Goal: Task Accomplishment & Management: Use online tool/utility

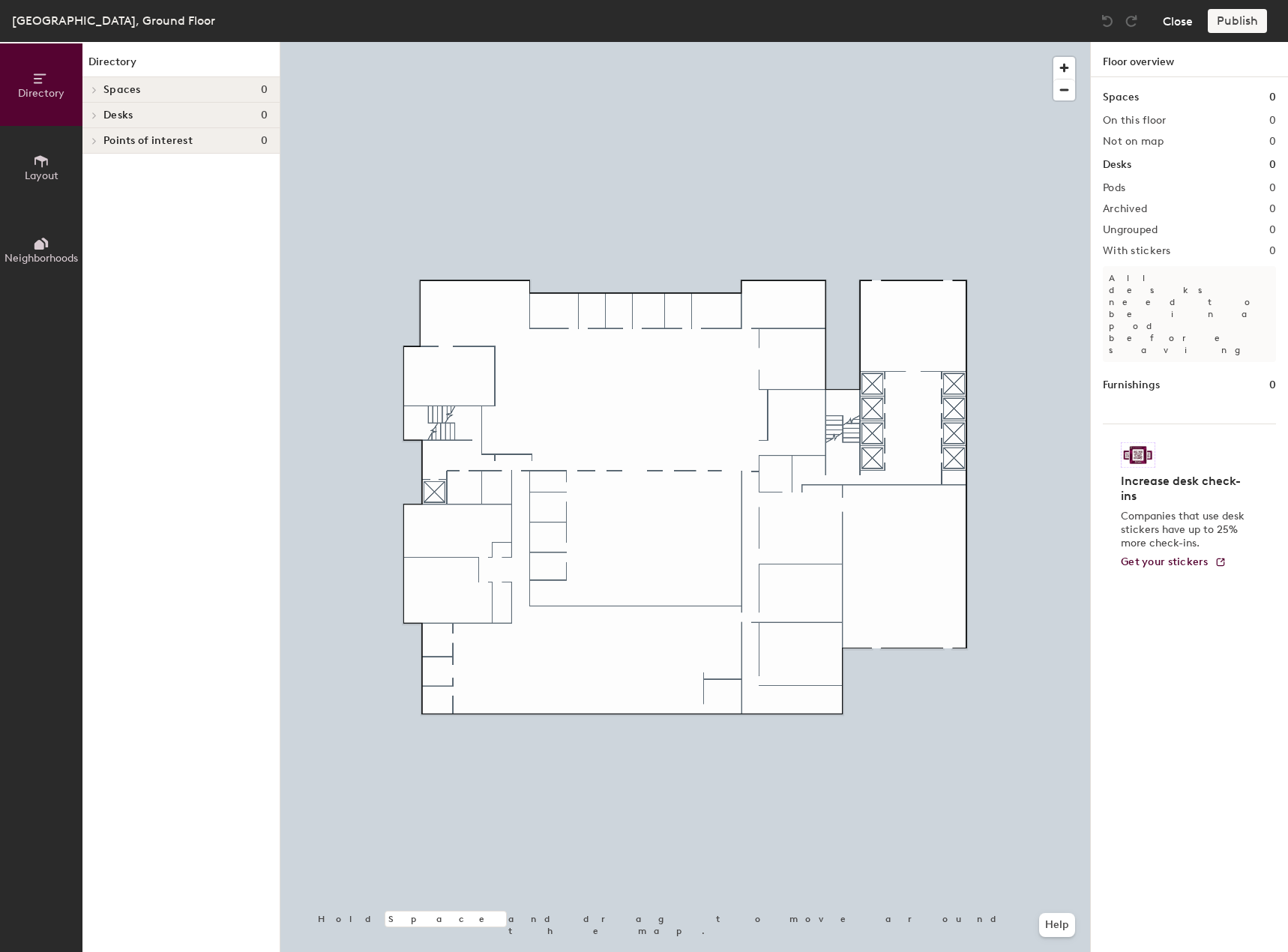
click at [1177, 23] on button "Close" at bounding box center [1177, 21] width 30 height 24
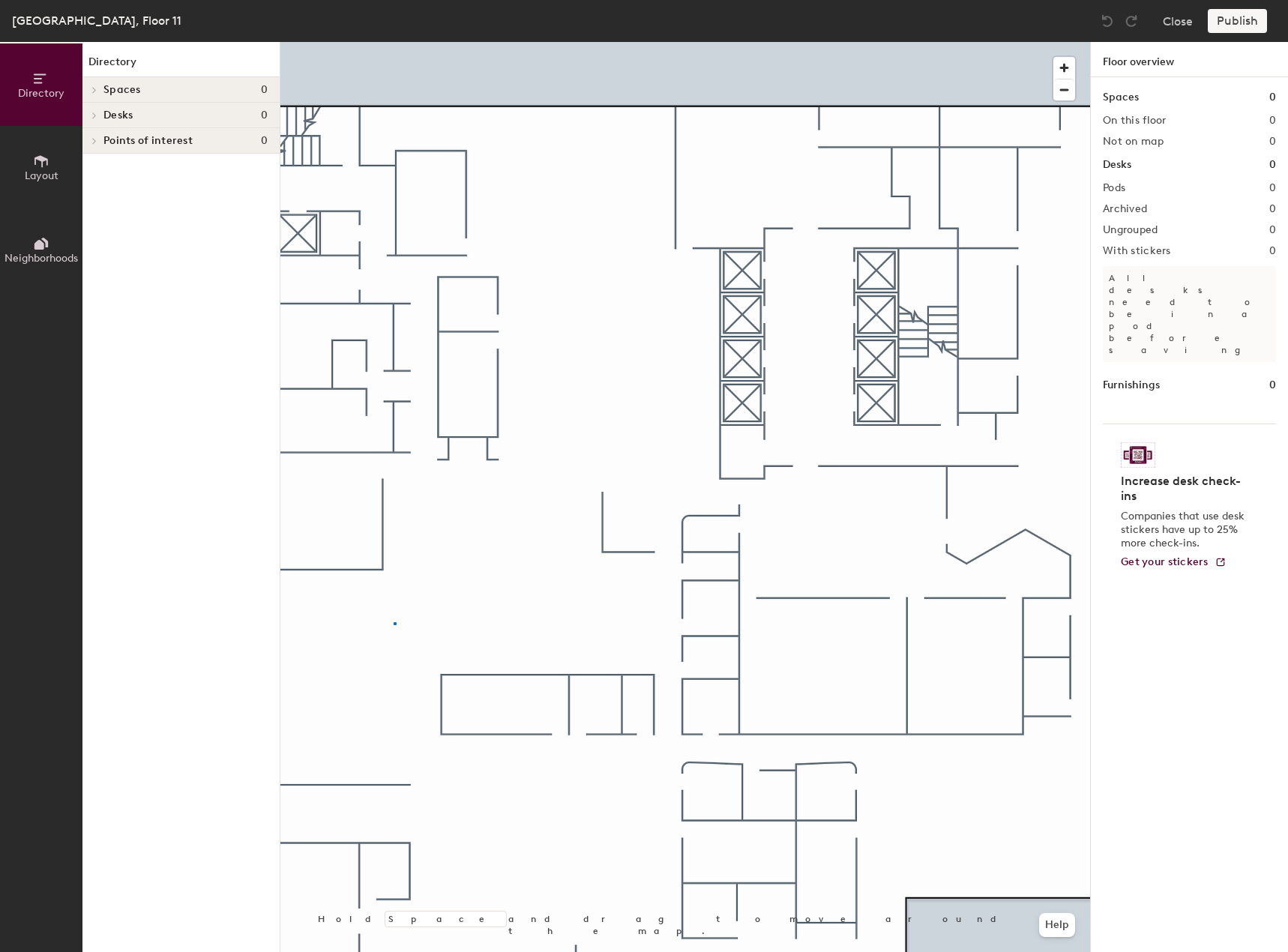
click at [393, 42] on div at bounding box center [685, 42] width 809 height 0
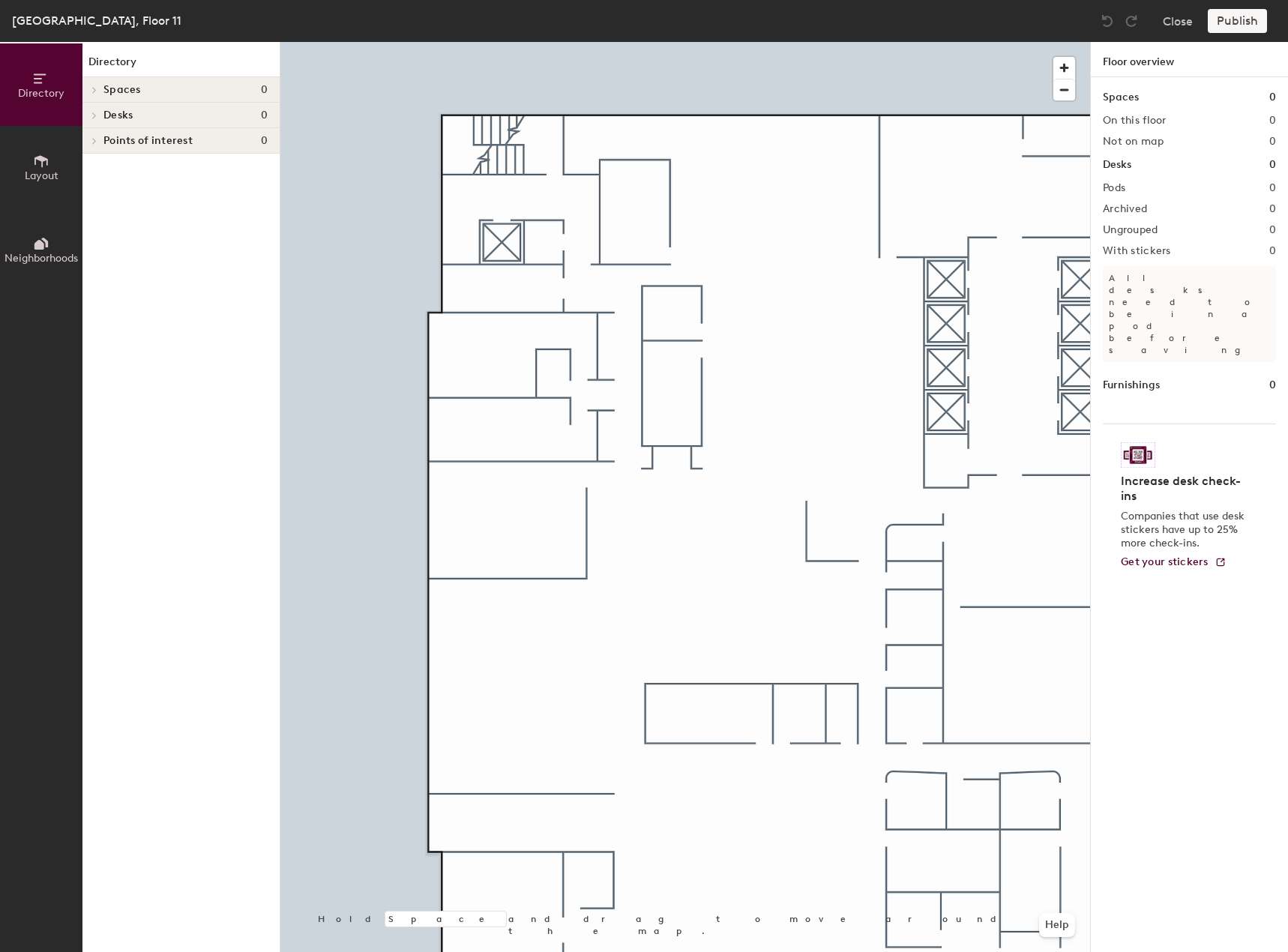
click at [153, 140] on span "Points of interest" at bounding box center [148, 140] width 89 height 12
click at [54, 157] on button "Layout" at bounding box center [41, 167] width 82 height 82
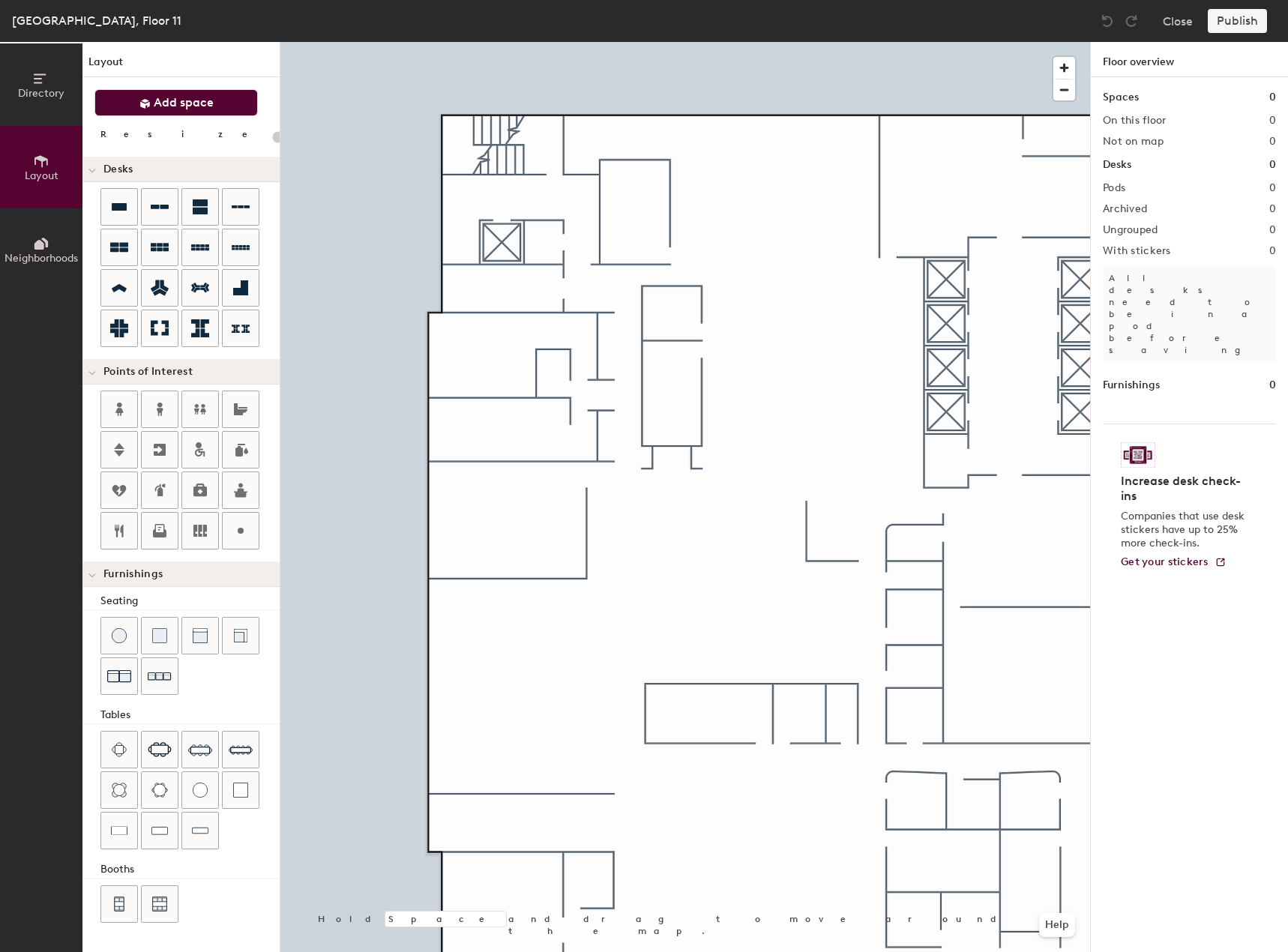
click at [165, 105] on span "Add space" at bounding box center [183, 103] width 60 height 15
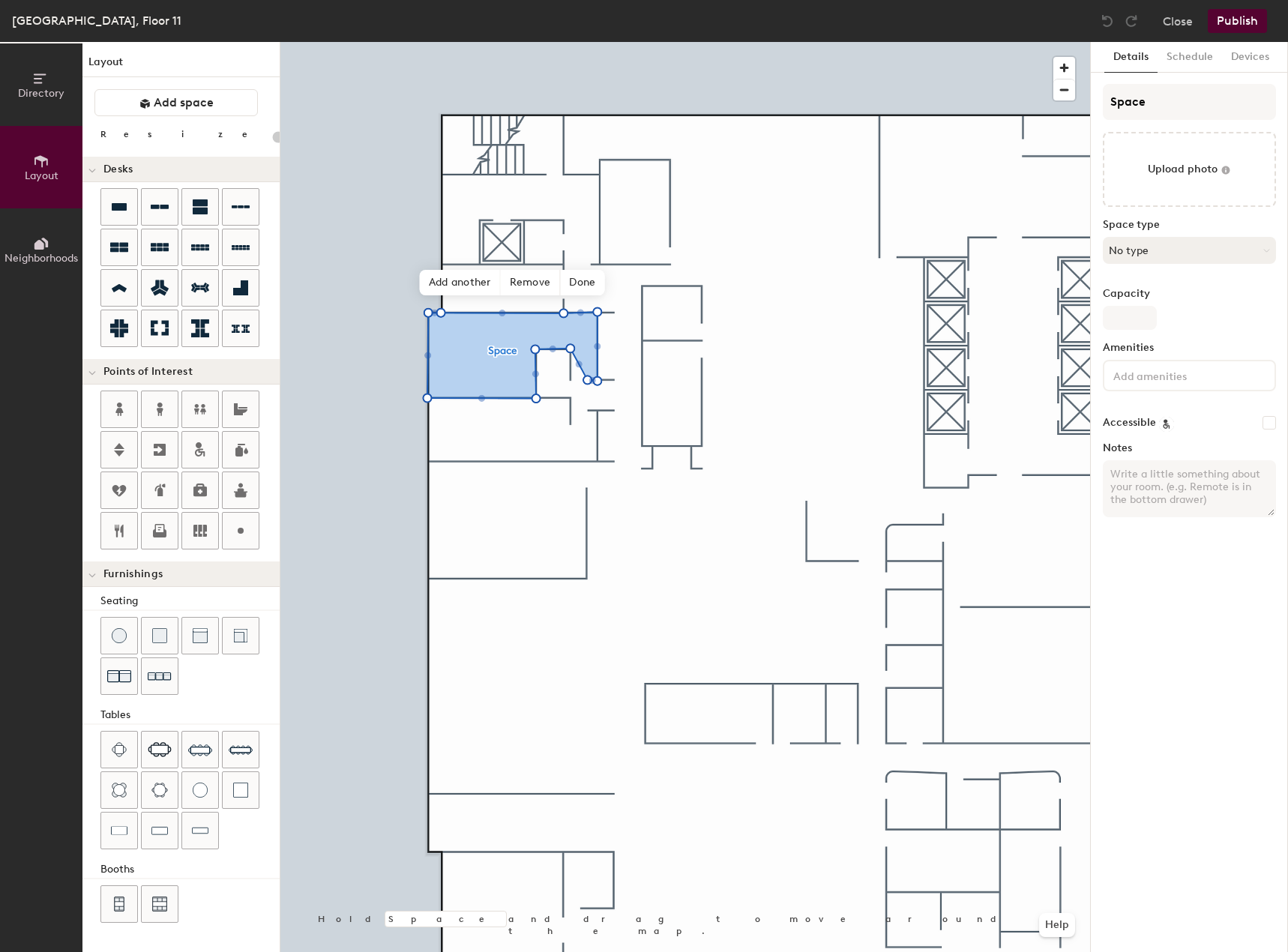
click at [1170, 249] on button "No type" at bounding box center [1189, 250] width 173 height 27
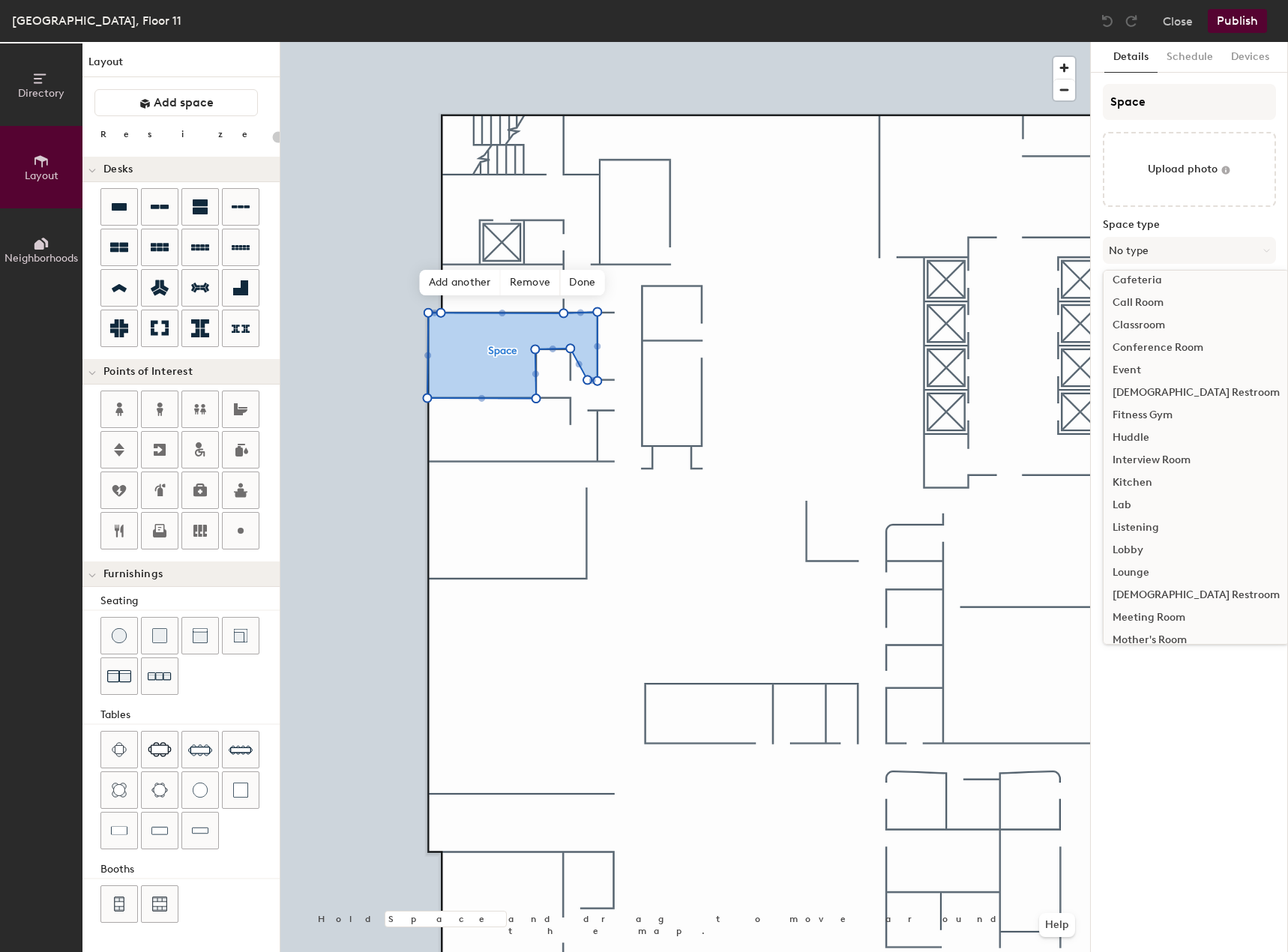
scroll to position [150, 0]
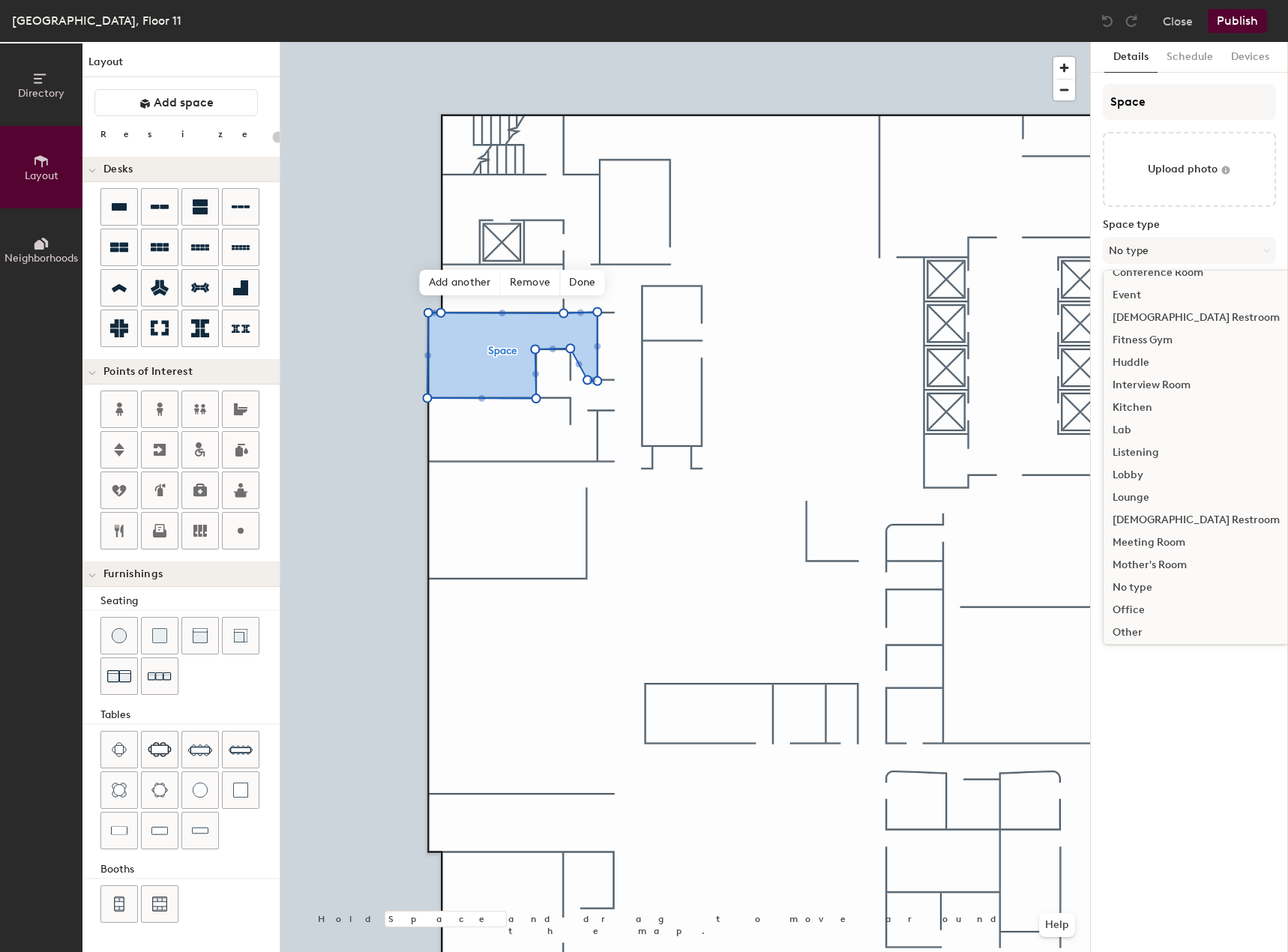
click at [1183, 514] on div "Male Restroom" at bounding box center [1196, 519] width 186 height 22
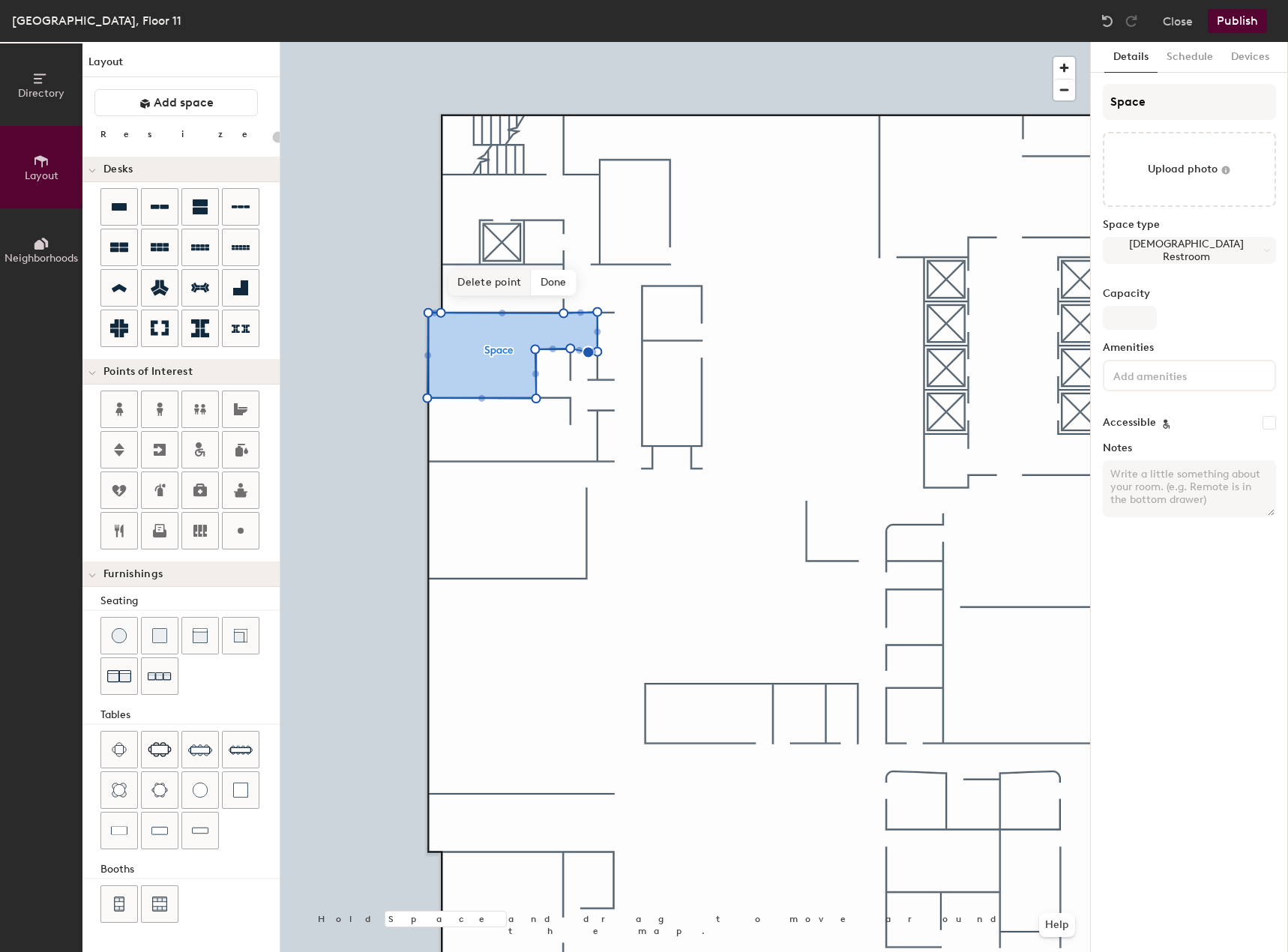
click at [506, 286] on span "Delete point" at bounding box center [489, 282] width 82 height 25
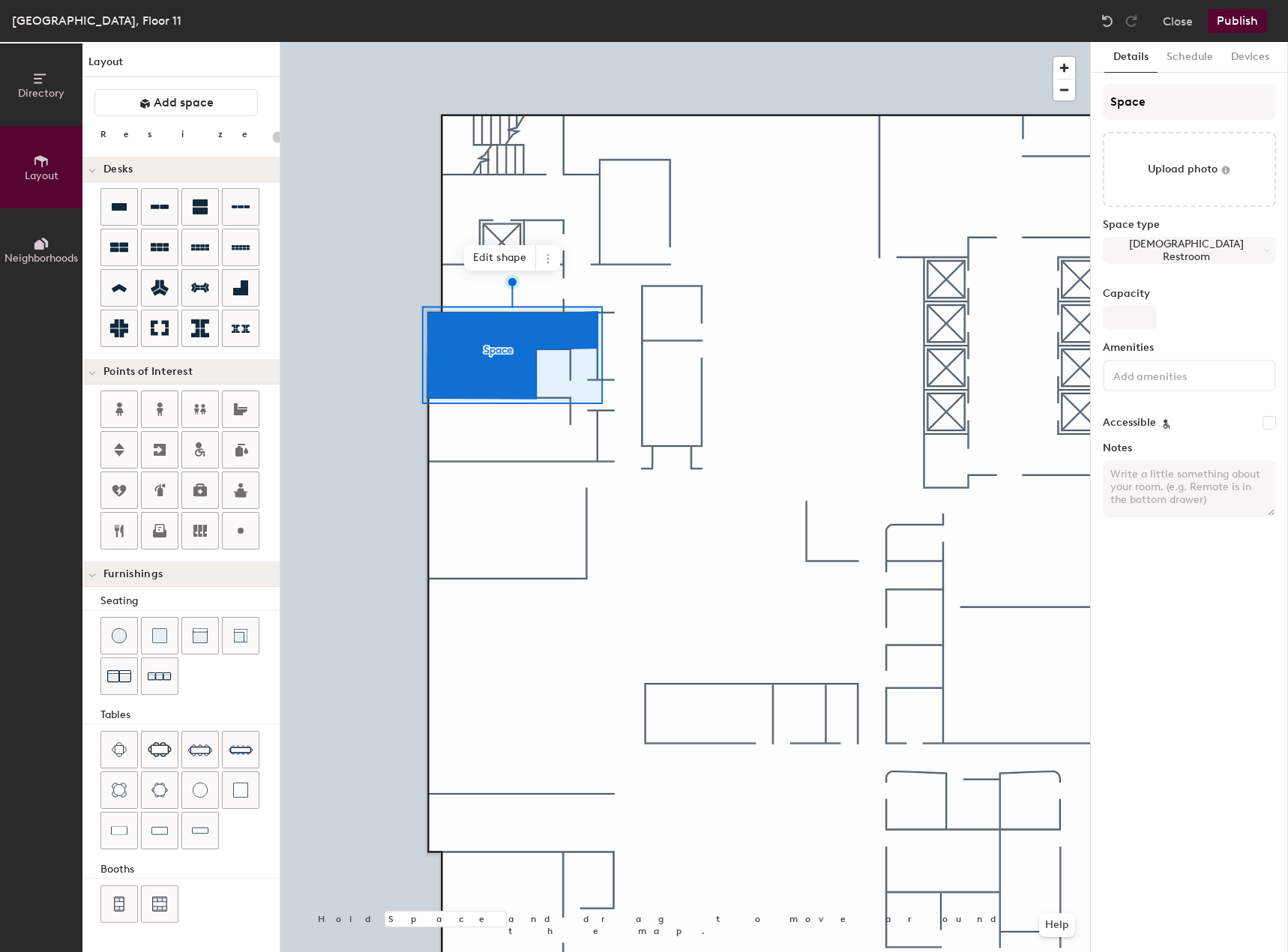
type input "20"
click at [1144, 101] on input "Space" at bounding box center [1189, 102] width 173 height 36
drag, startPoint x: 1161, startPoint y: 103, endPoint x: 1107, endPoint y: 104, distance: 54.0
click at [1107, 104] on input "Space" at bounding box center [1189, 102] width 173 height 36
type input "R"
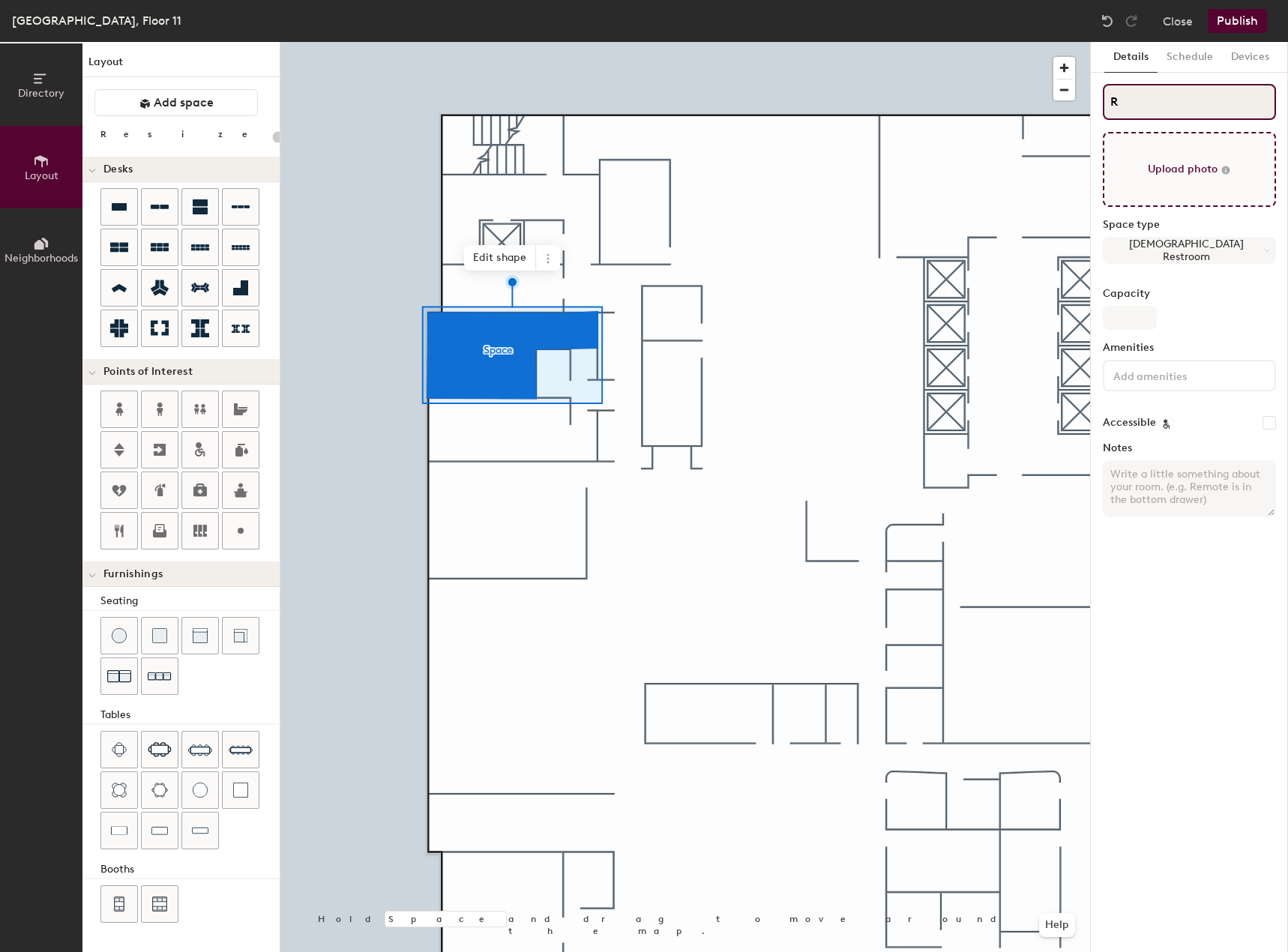
type input "20"
type input "Re"
type input "20"
type input "Res"
type input "20"
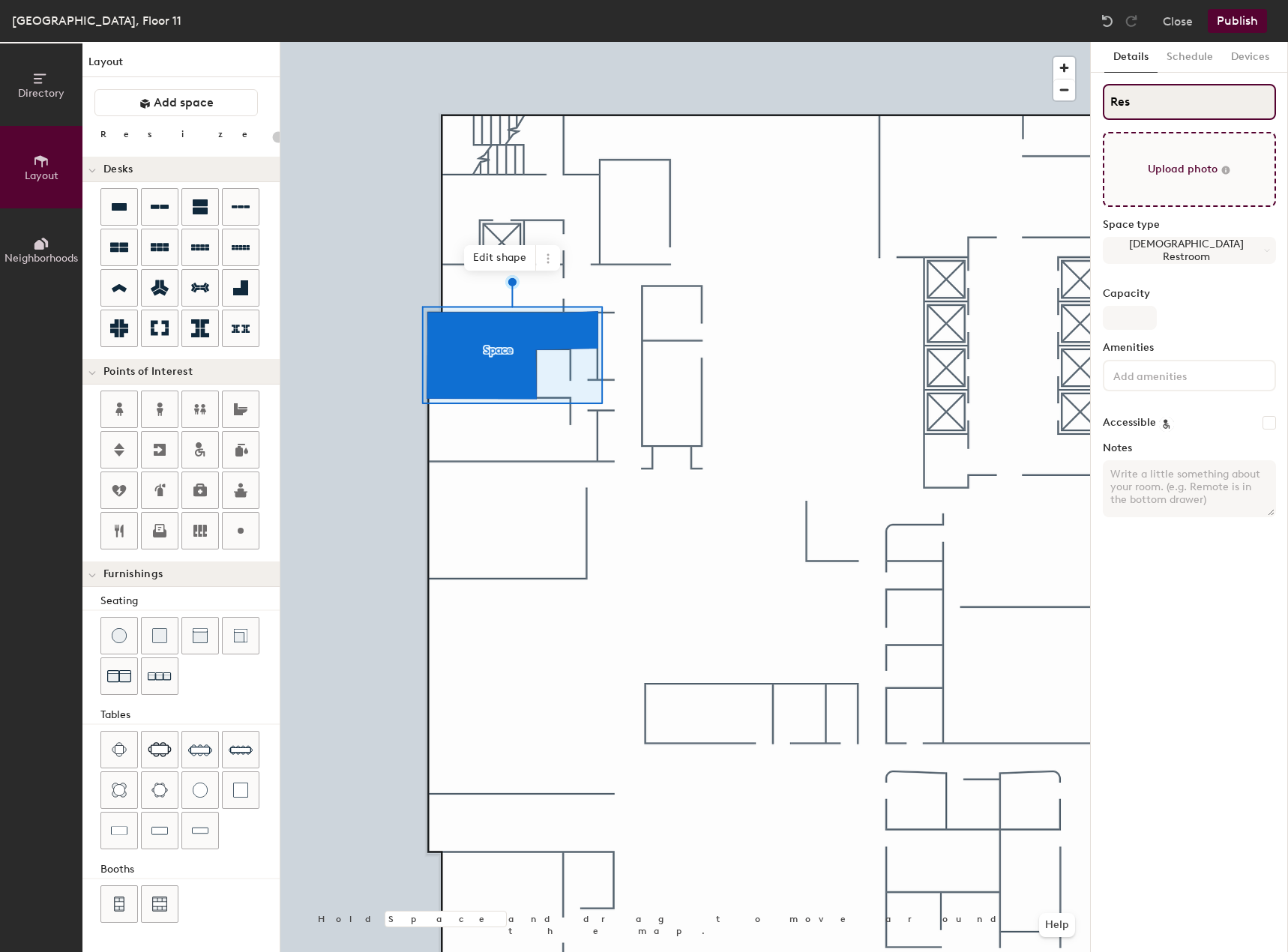
type input "Rest"
type input "20"
type input "Restr"
type input "20"
type input "Restro"
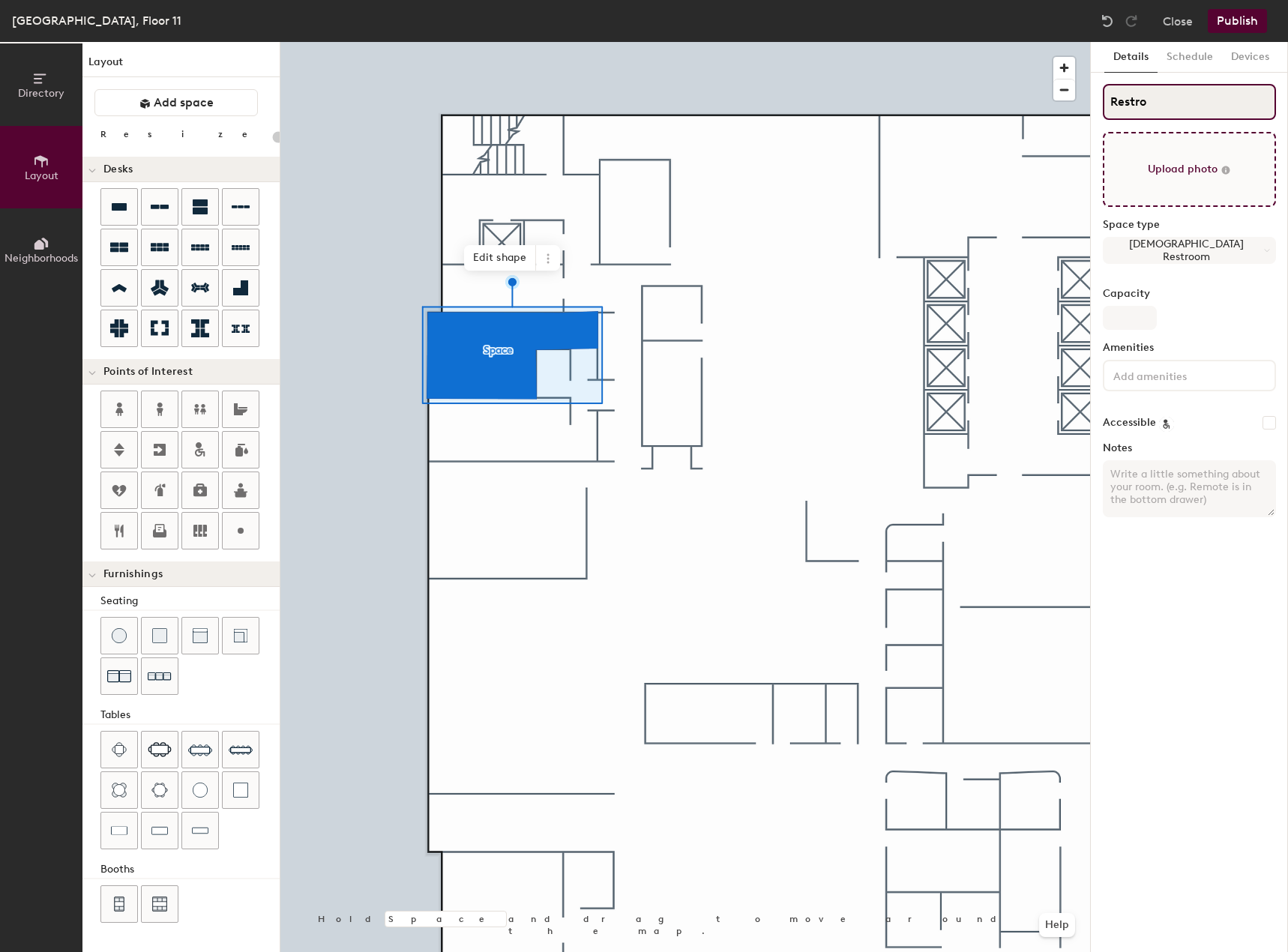
type input "20"
type input "Restroo"
type input "20"
type input "Restroom"
type input "20"
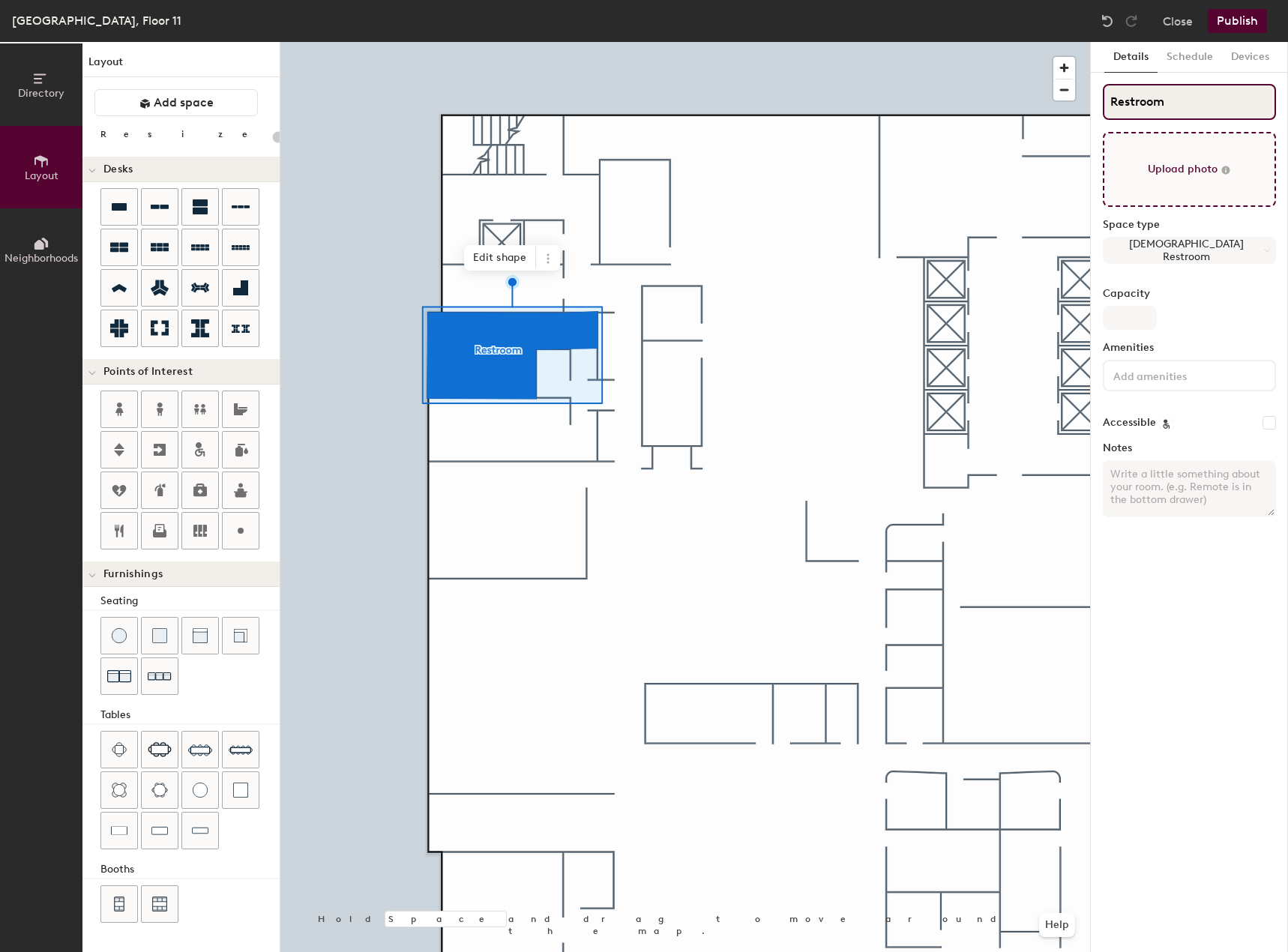
type input "Restroom"
click at [1230, 16] on button "Publish" at bounding box center [1237, 21] width 59 height 24
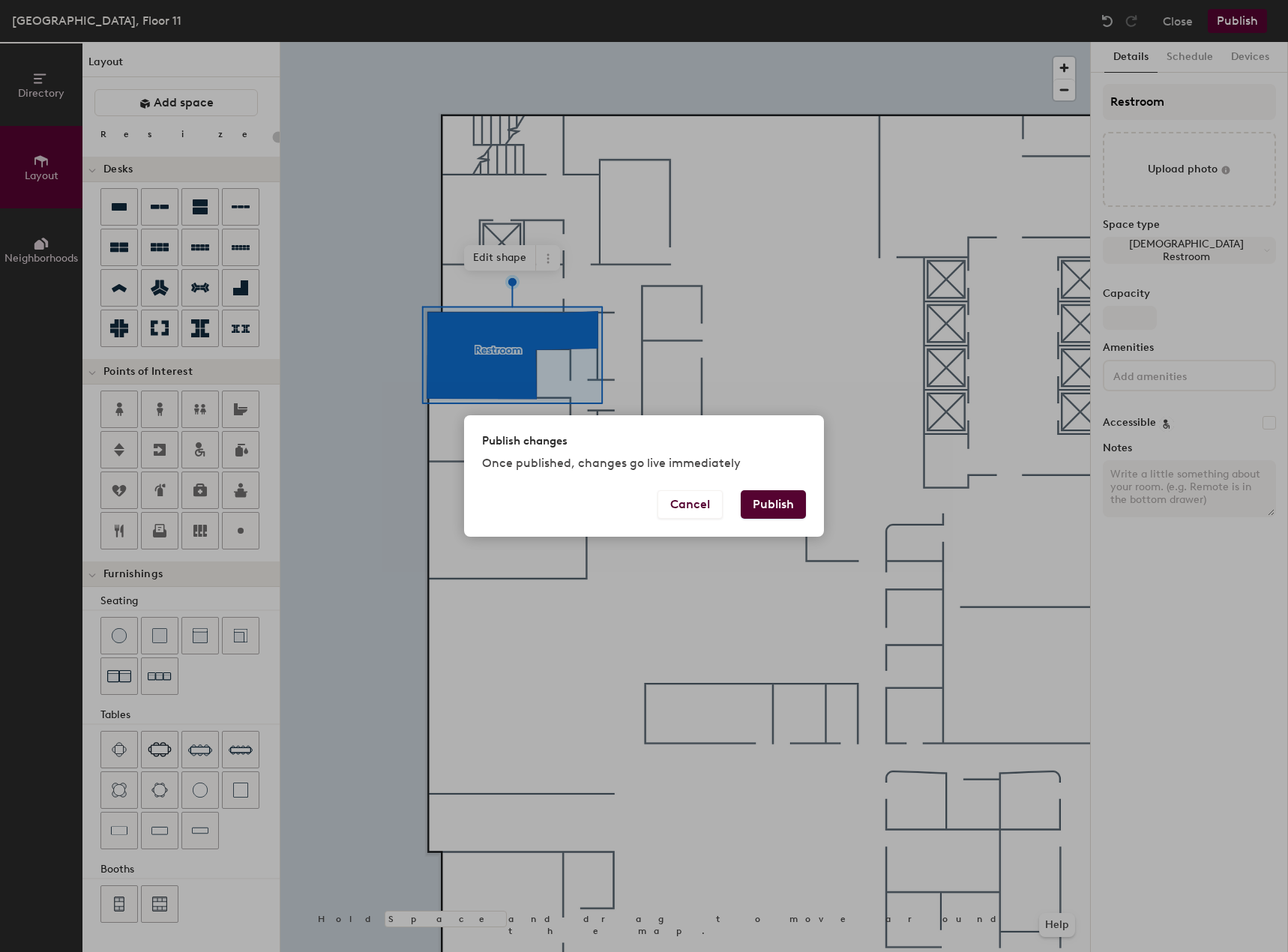
click at [777, 503] on button "Publish" at bounding box center [772, 504] width 65 height 29
type input "20"
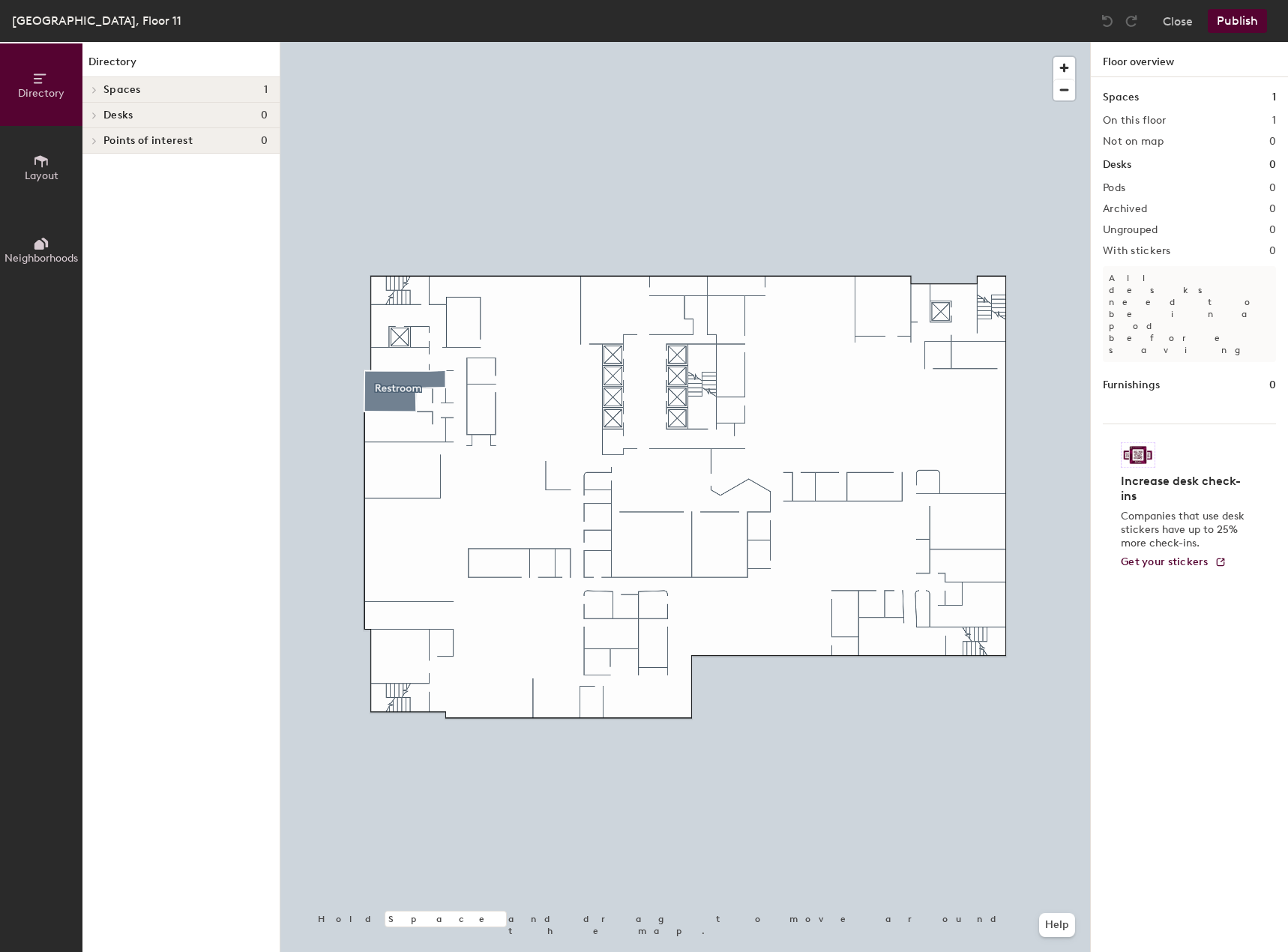
click at [390, 42] on div at bounding box center [685, 42] width 809 height 0
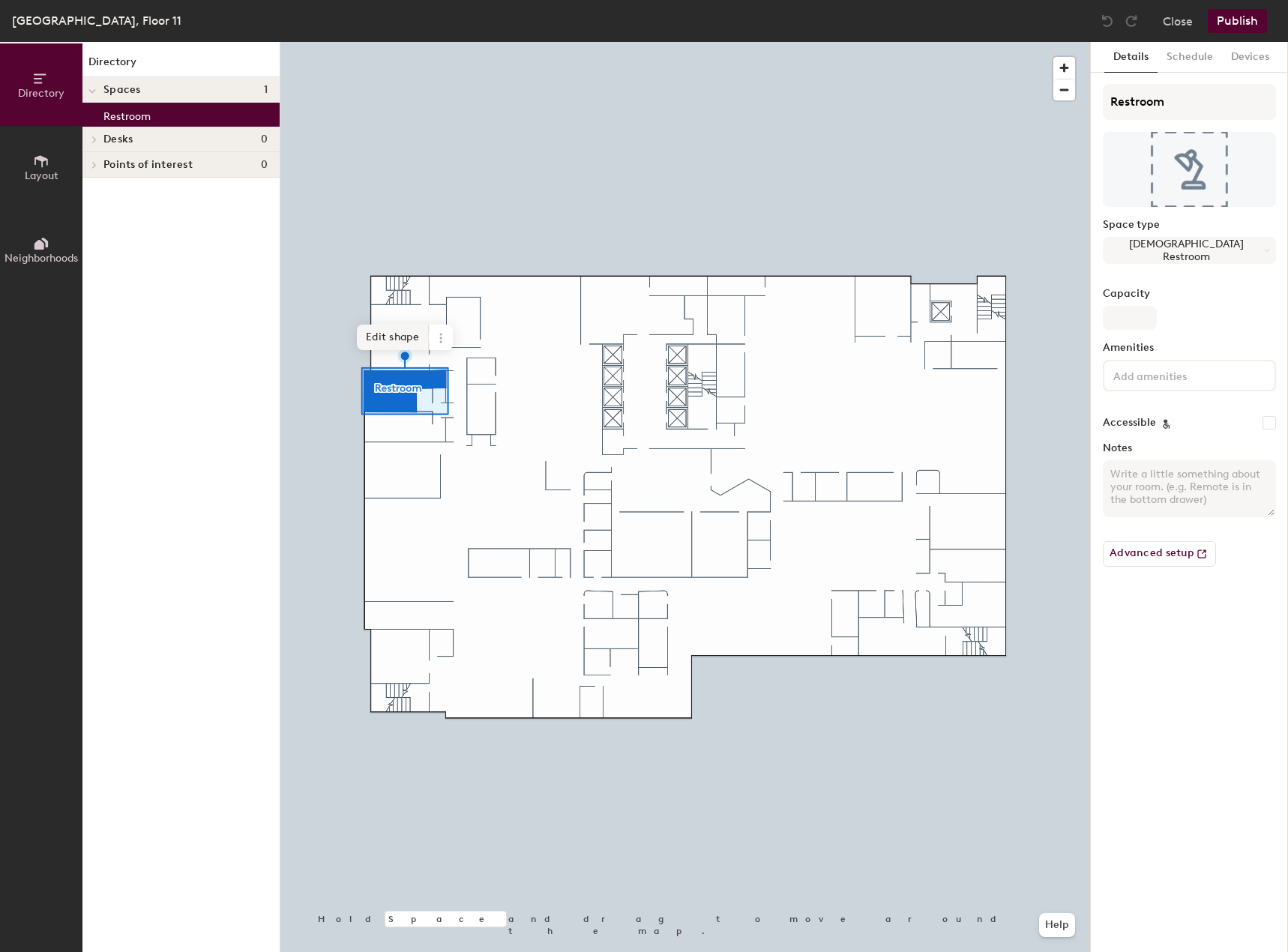
click at [398, 336] on span "Edit shape" at bounding box center [393, 336] width 72 height 25
click at [386, 350] on span "Remove" at bounding box center [383, 349] width 60 height 25
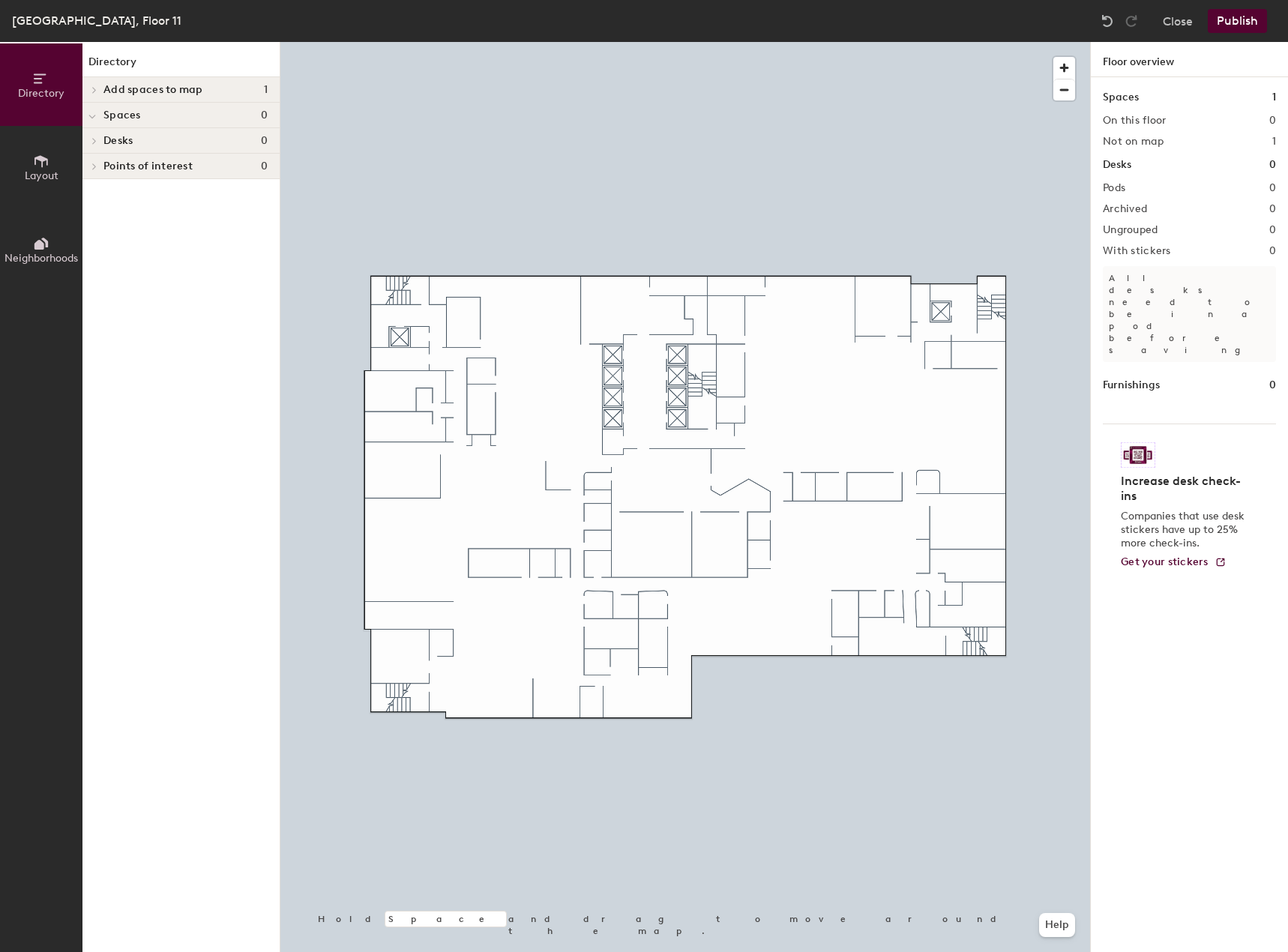
click at [121, 92] on span "Add spaces to map" at bounding box center [153, 89] width 99 height 12
click at [137, 119] on p "Restroom" at bounding box center [127, 114] width 48 height 17
drag, startPoint x: 140, startPoint y: 118, endPoint x: 122, endPoint y: 112, distance: 19.0
click at [122, 112] on p "Restroom" at bounding box center [127, 114] width 48 height 17
click at [117, 114] on p "Restroom" at bounding box center [127, 114] width 48 height 17
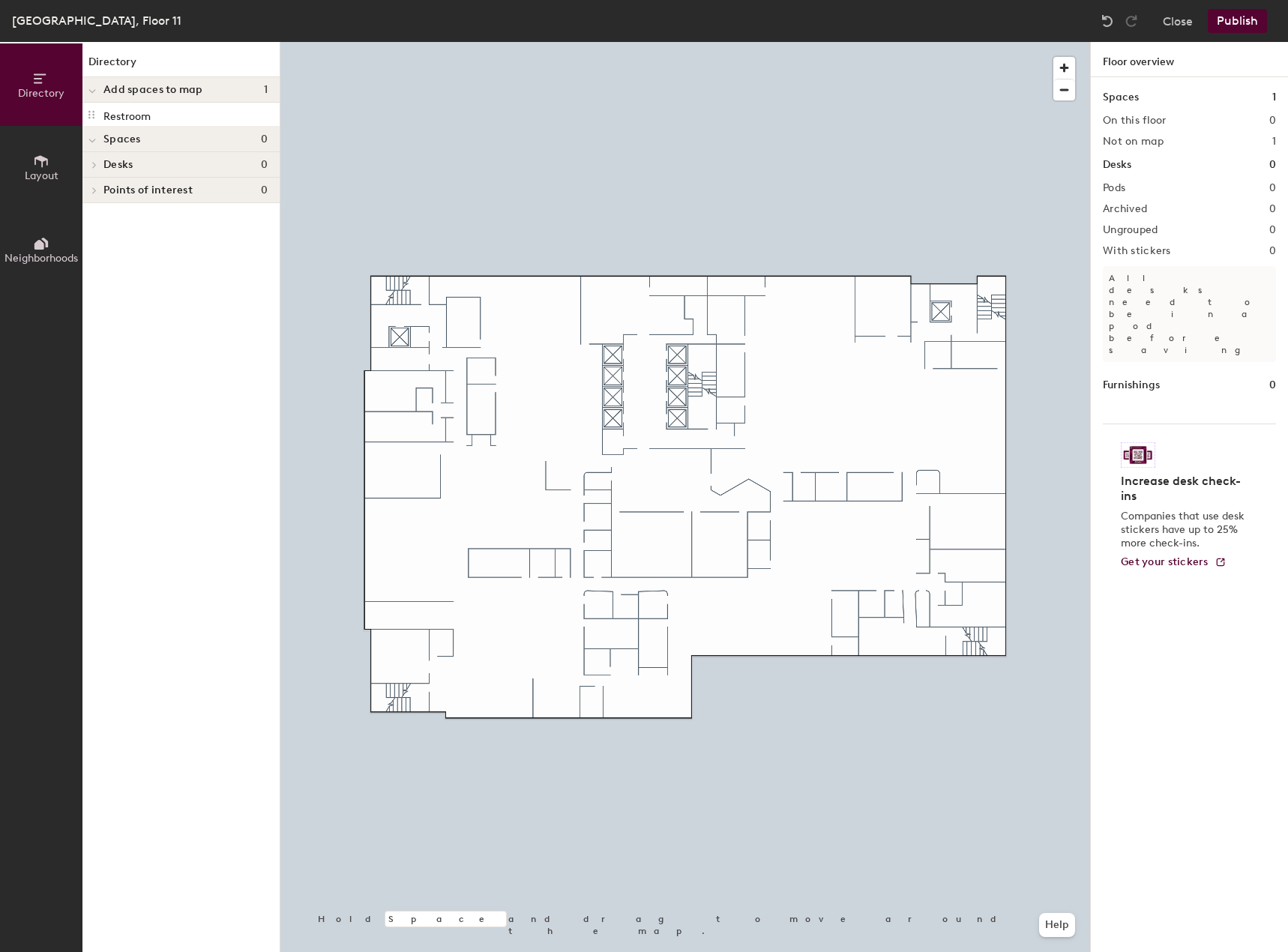
click at [1152, 97] on div "Spaces 1" at bounding box center [1189, 98] width 173 height 16
click at [21, 165] on button "Layout" at bounding box center [41, 167] width 82 height 82
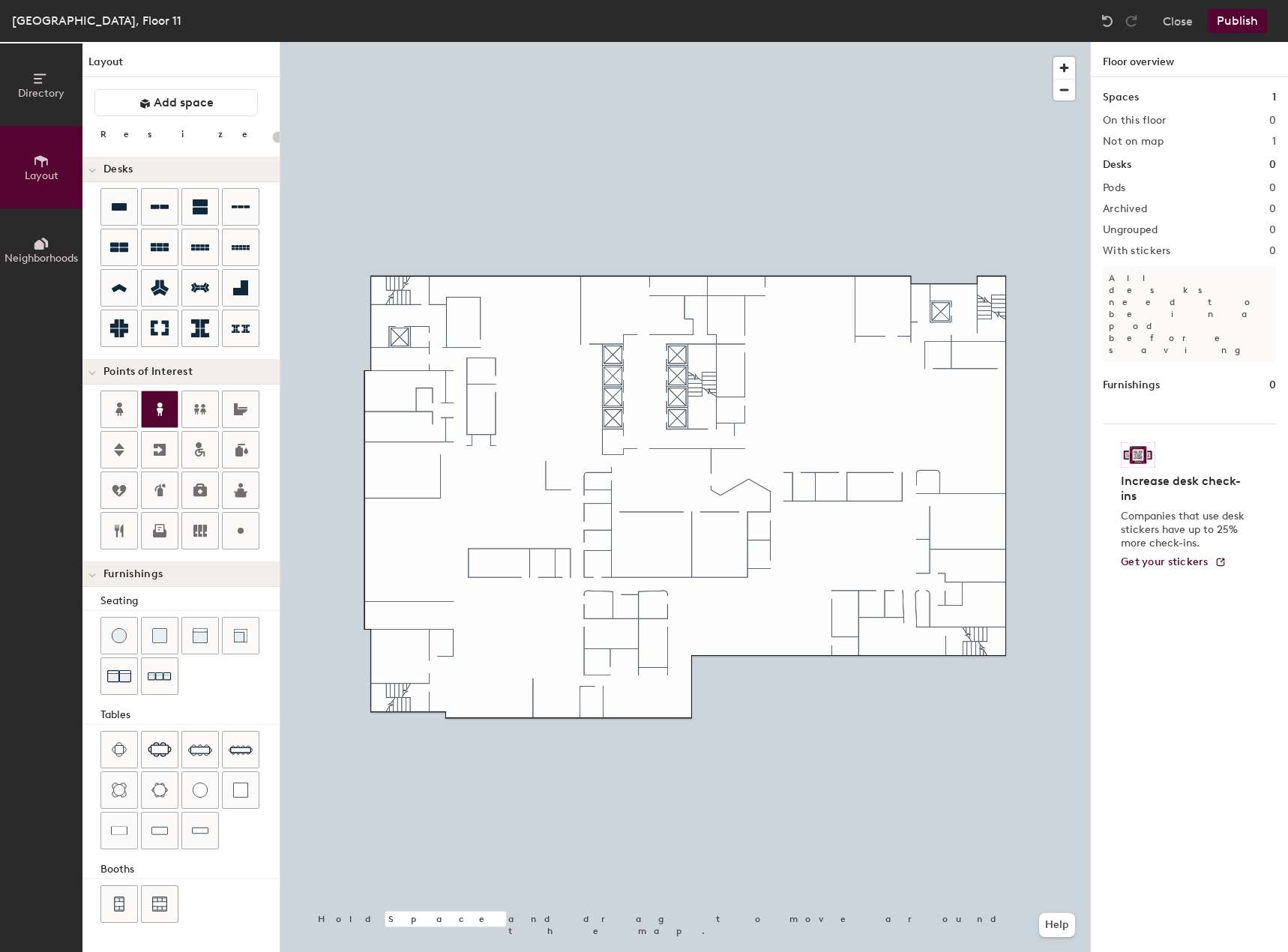
click at [158, 410] on icon at bounding box center [160, 410] width 18 height 18
click at [437, 423] on span "Done" at bounding box center [442, 424] width 44 height 25
click at [123, 413] on icon at bounding box center [119, 410] width 18 height 18
click at [442, 452] on span "Done" at bounding box center [449, 460] width 44 height 25
click at [199, 459] on div at bounding box center [200, 450] width 36 height 36
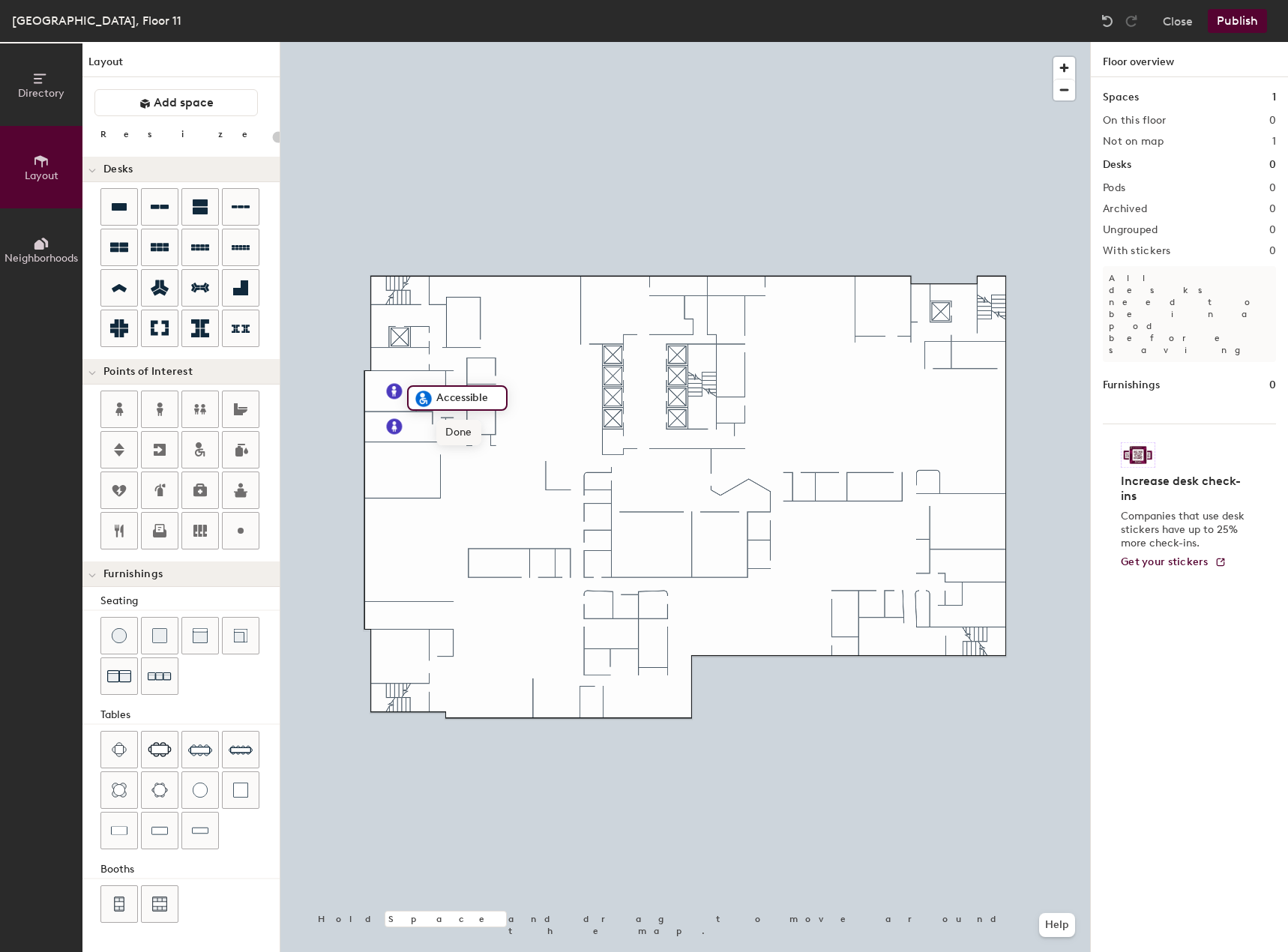
click at [466, 428] on span "Done" at bounding box center [458, 432] width 44 height 25
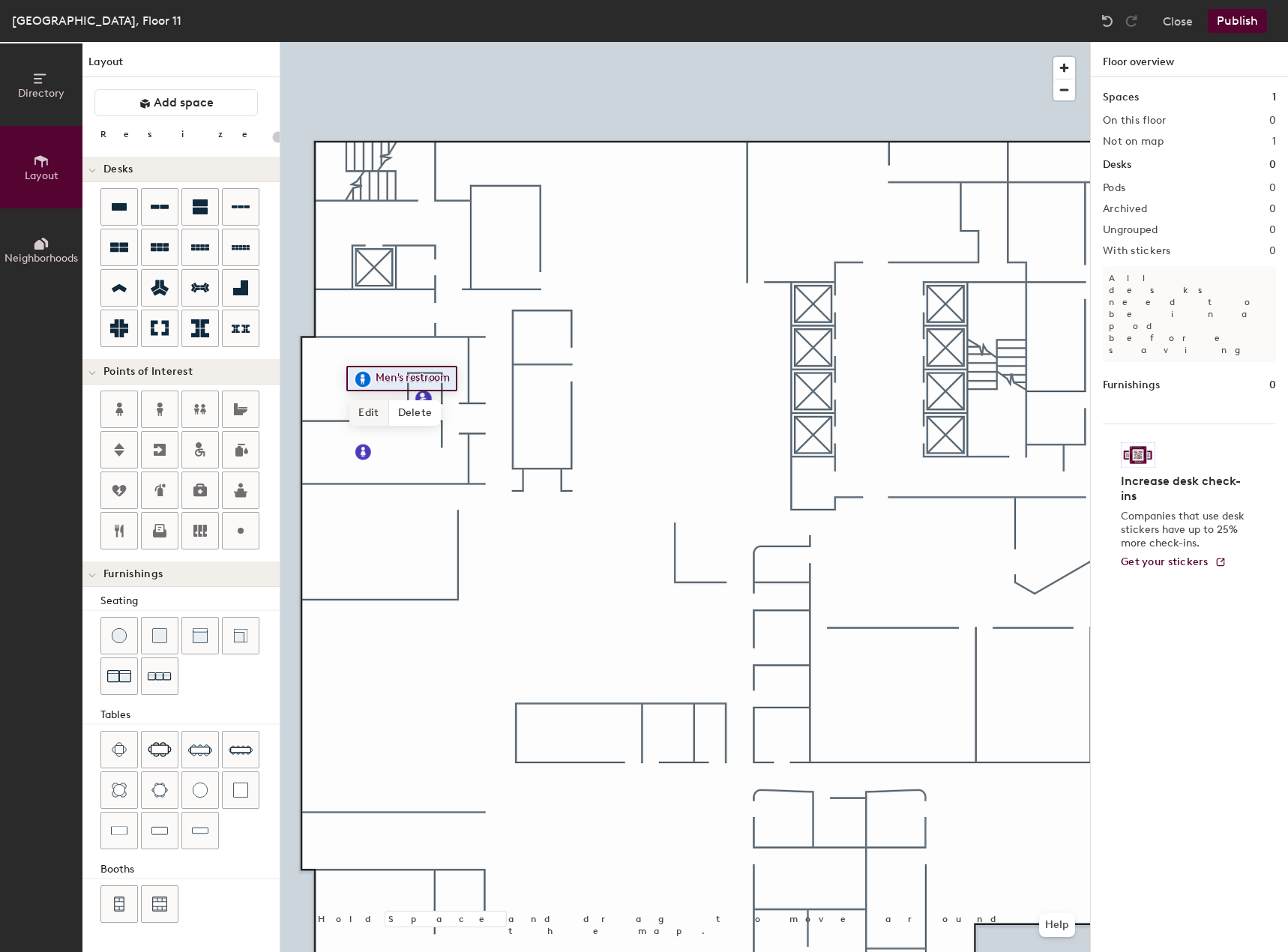
click at [359, 42] on div at bounding box center [685, 42] width 809 height 0
click at [181, 105] on span "Add space" at bounding box center [183, 103] width 60 height 15
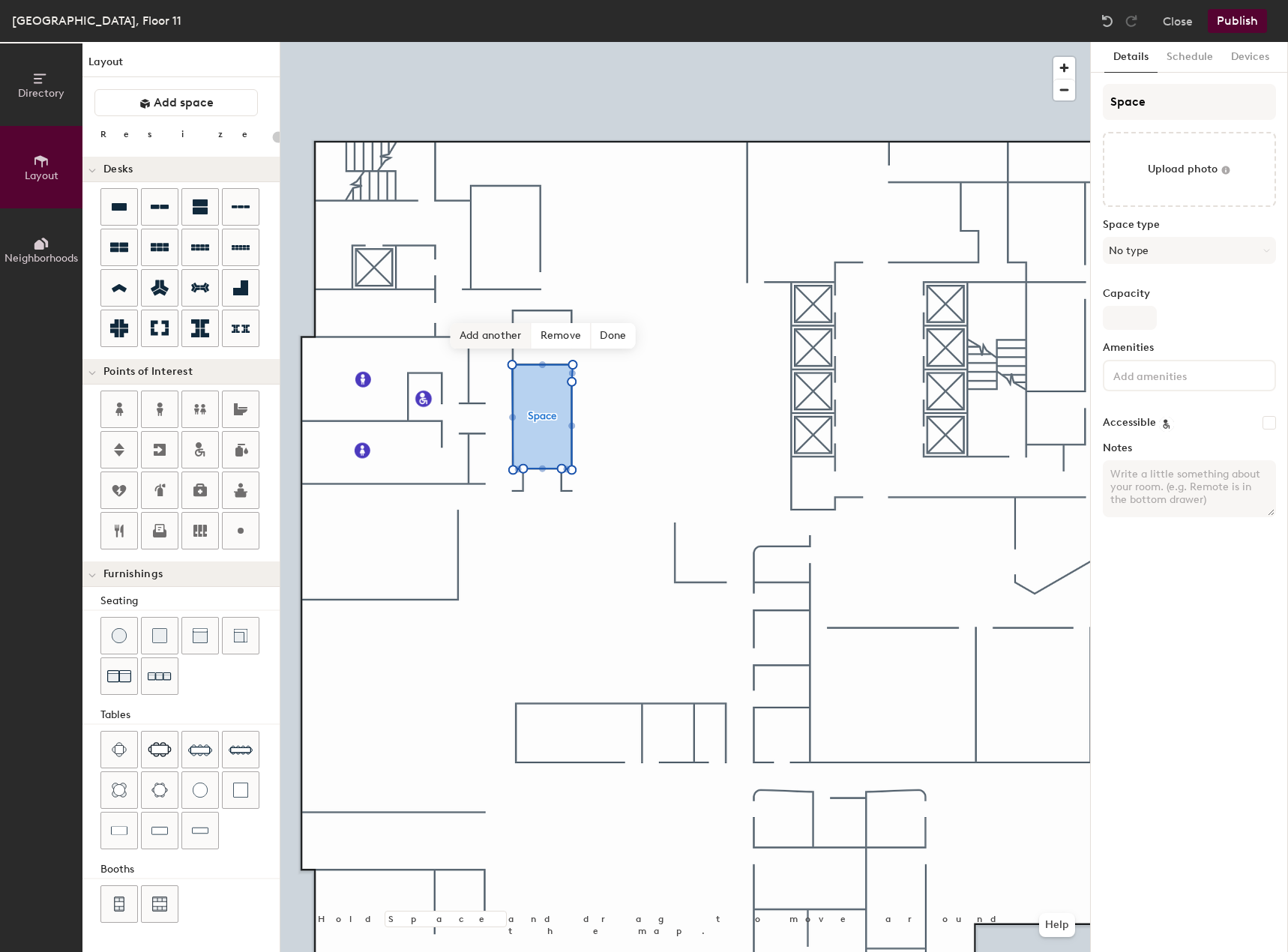
click at [502, 338] on span "Add another" at bounding box center [491, 336] width 81 height 25
click at [506, 276] on span "Add another" at bounding box center [491, 281] width 81 height 25
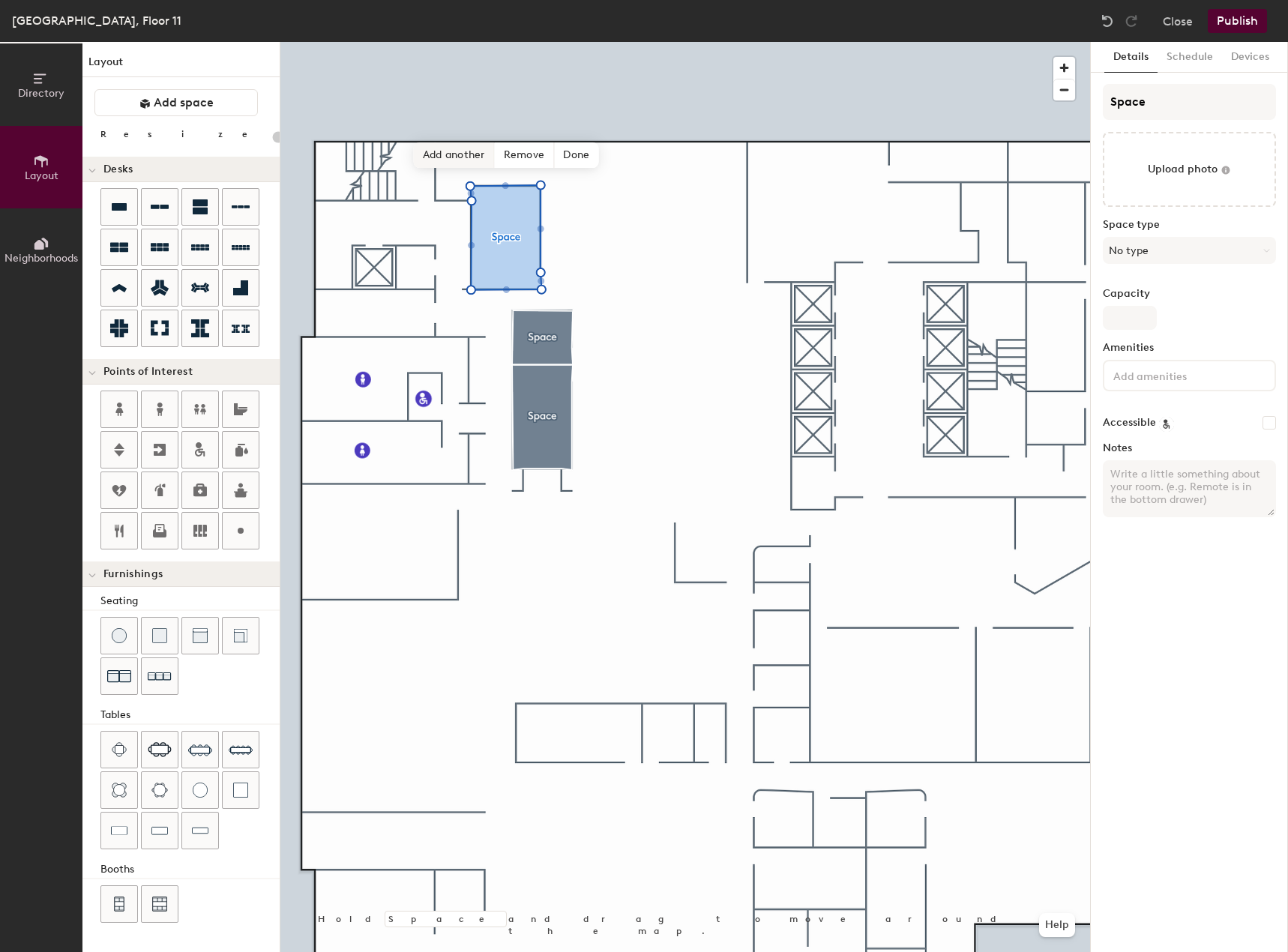
click at [446, 153] on span "Add another" at bounding box center [454, 154] width 81 height 25
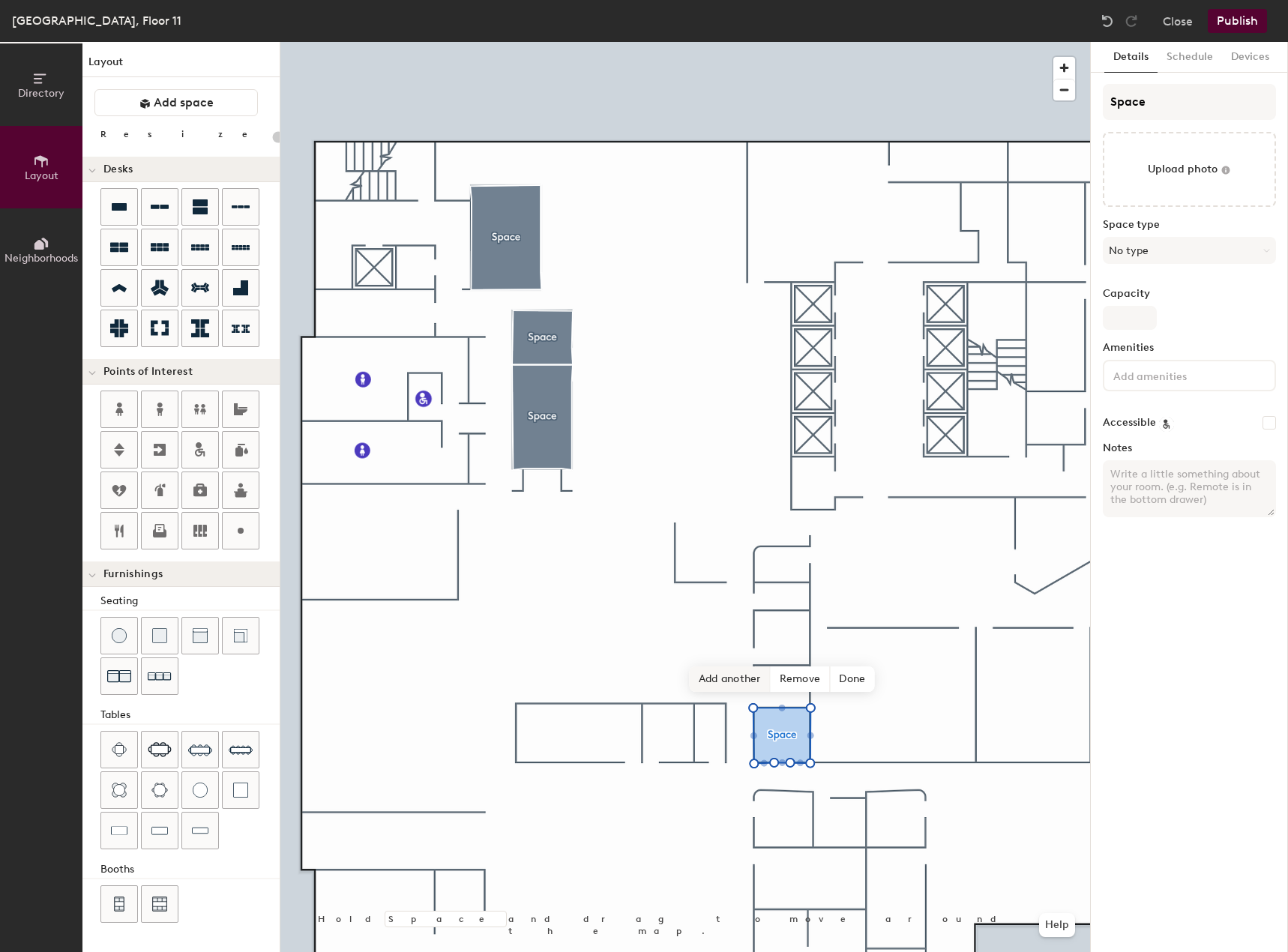
click at [727, 675] on span "Add another" at bounding box center [730, 679] width 81 height 25
click at [620, 679] on span "Add another" at bounding box center [616, 674] width 81 height 25
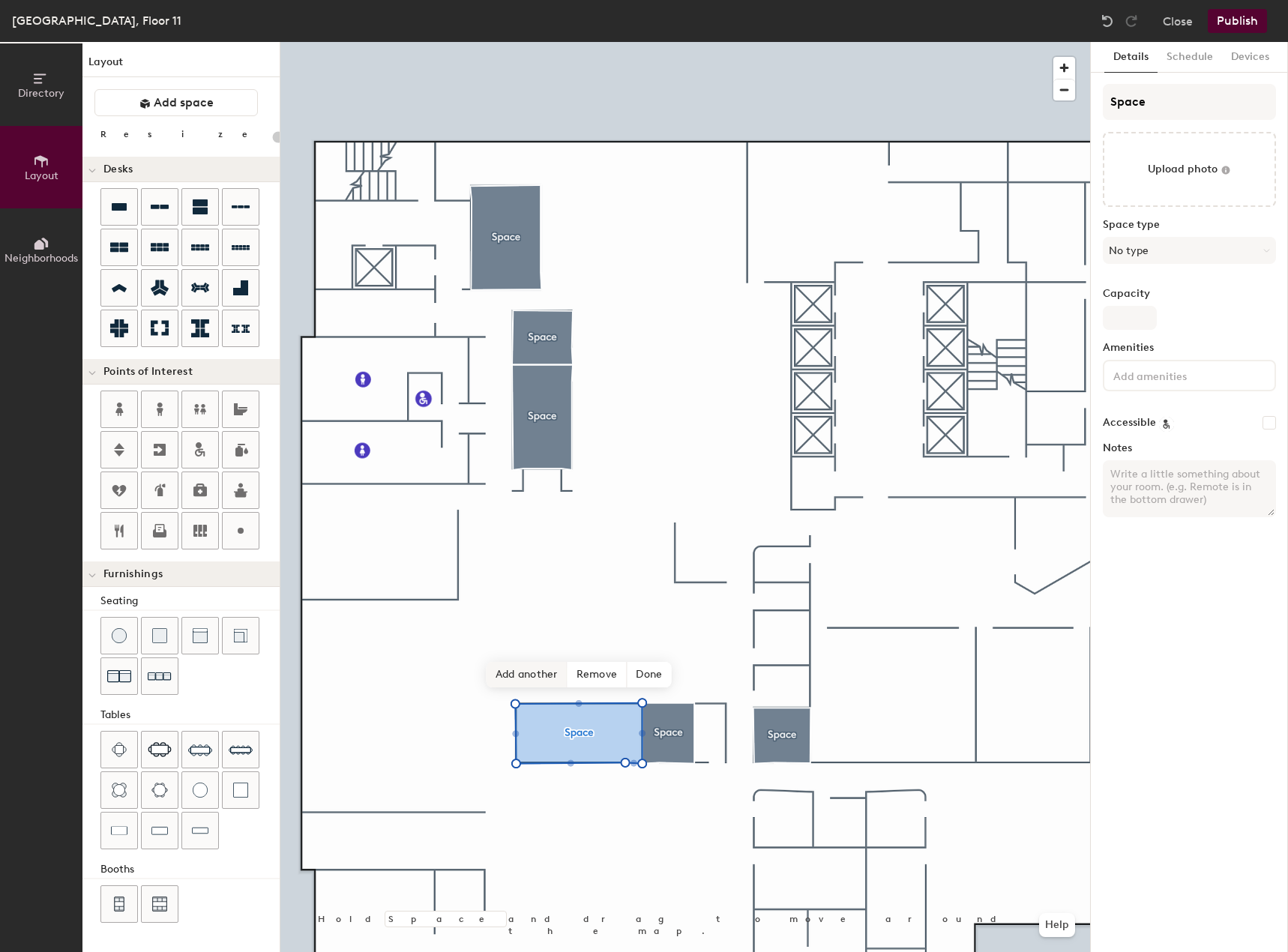
click at [538, 671] on span "Add another" at bounding box center [527, 674] width 81 height 25
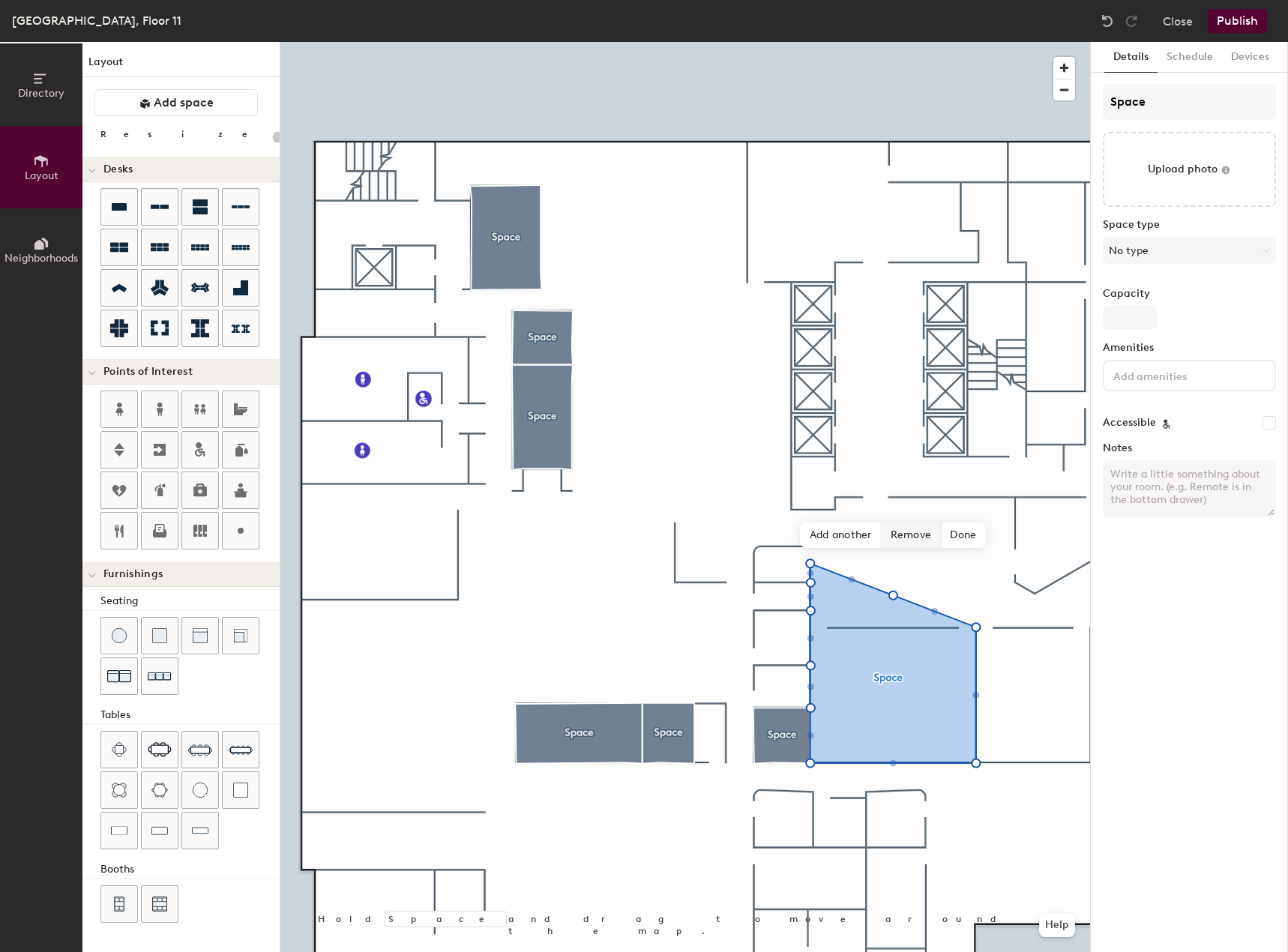
click at [919, 537] on span "Remove" at bounding box center [911, 534] width 60 height 25
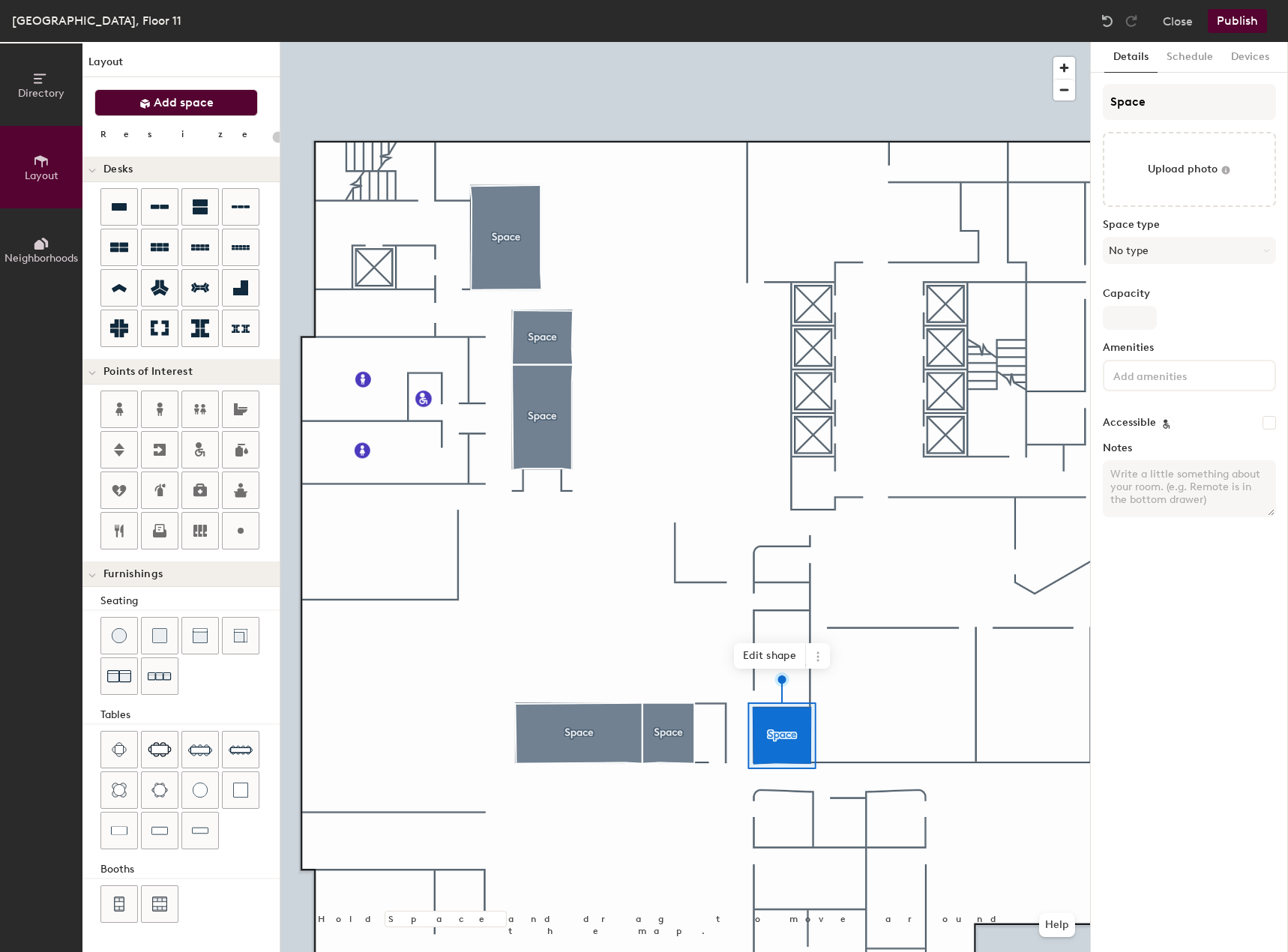
click at [186, 105] on span "Add space" at bounding box center [183, 103] width 60 height 15
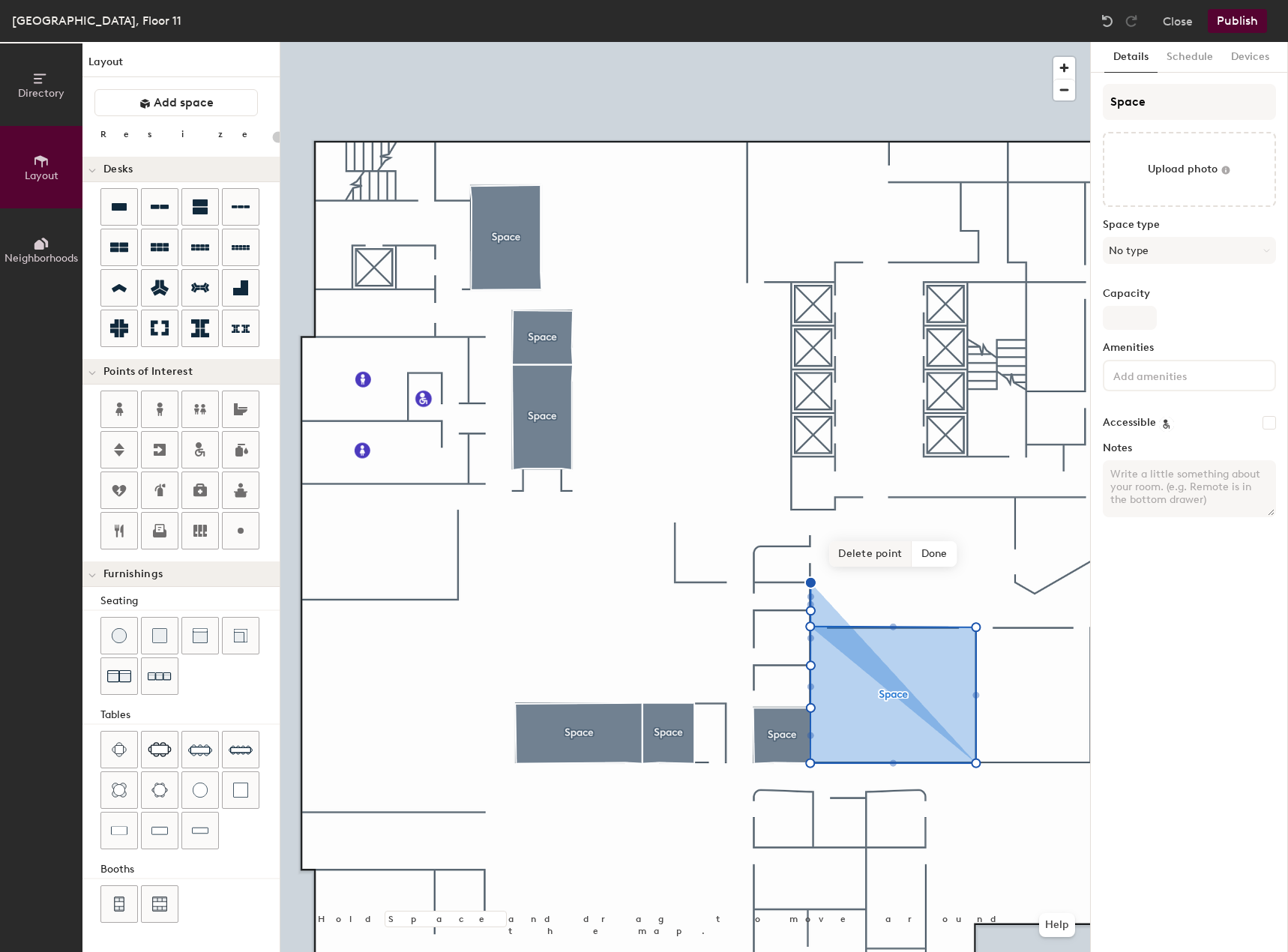
click at [864, 556] on span "Delete point" at bounding box center [870, 553] width 82 height 25
click at [850, 588] on span "Delete point" at bounding box center [870, 582] width 82 height 25
click at [841, 598] on span "Add another" at bounding box center [841, 597] width 81 height 25
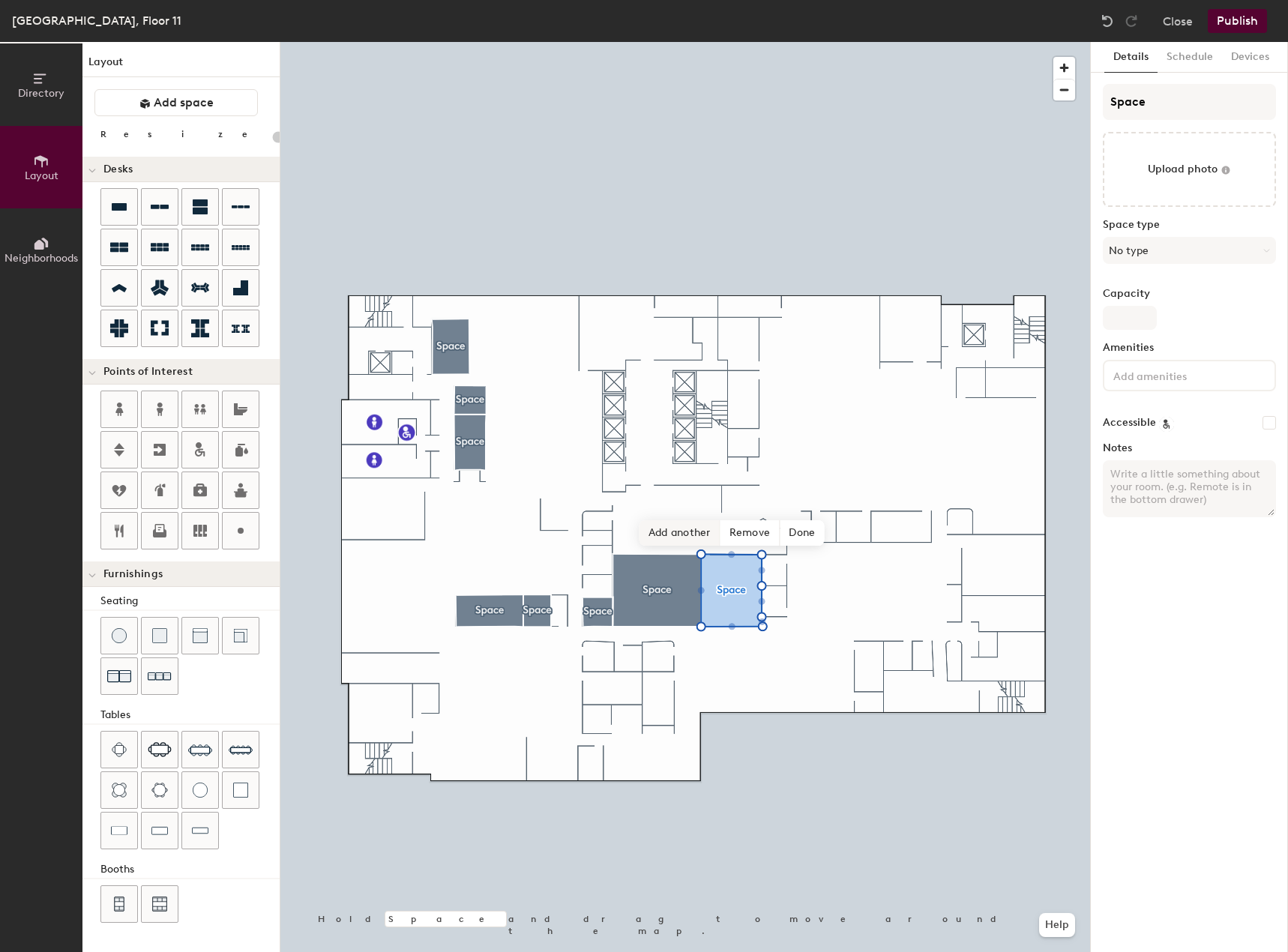
click at [685, 538] on span "Add another" at bounding box center [680, 533] width 81 height 25
click at [735, 565] on span "Add another" at bounding box center [722, 564] width 81 height 25
click at [731, 536] on span "Add another" at bounding box center [722, 533] width 81 height 25
click at [656, 491] on span "Add another" at bounding box center [649, 488] width 81 height 25
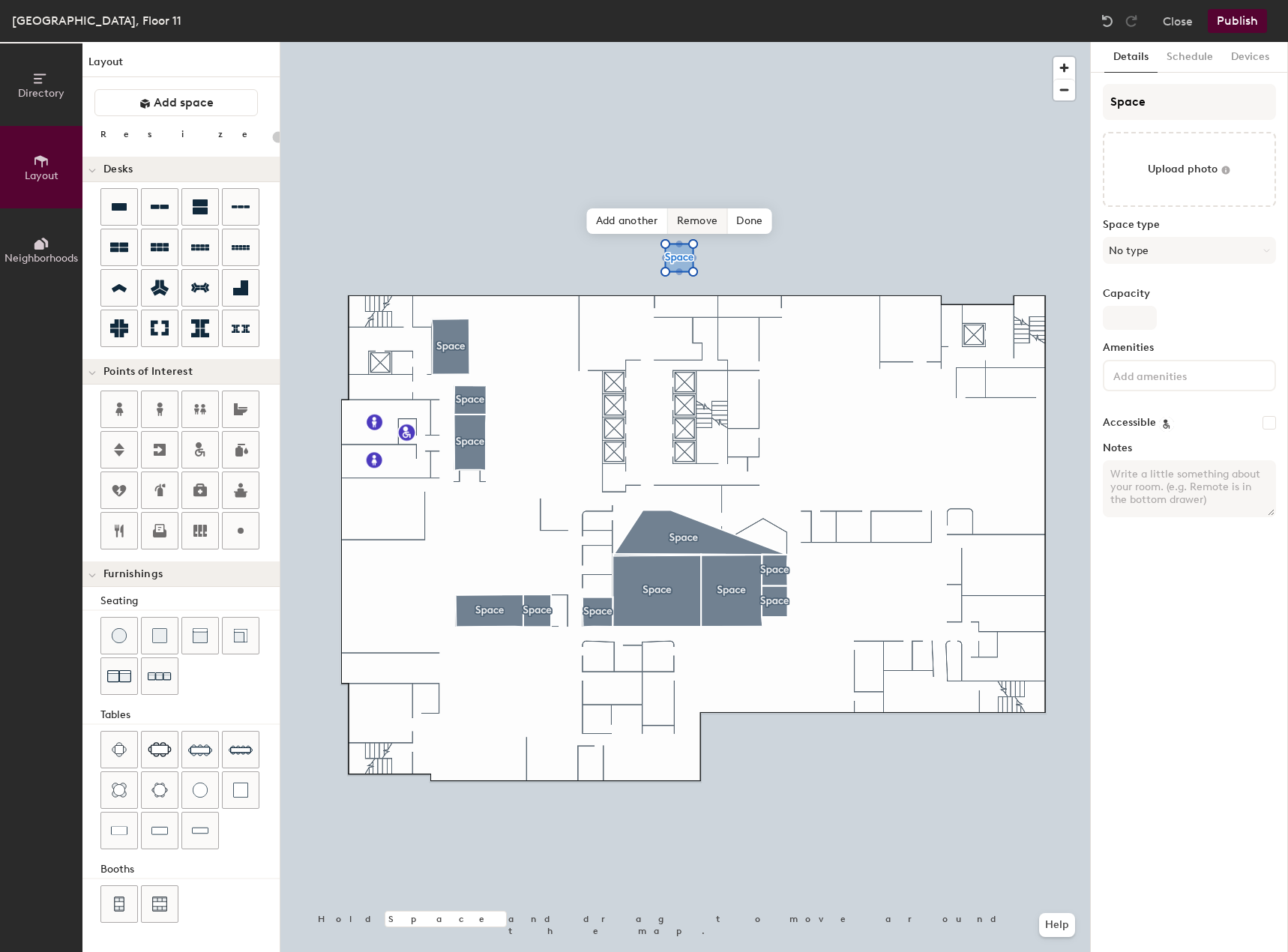
drag, startPoint x: 656, startPoint y: 491, endPoint x: 694, endPoint y: 224, distance: 269.7
click at [694, 224] on span "Remove" at bounding box center [698, 221] width 60 height 25
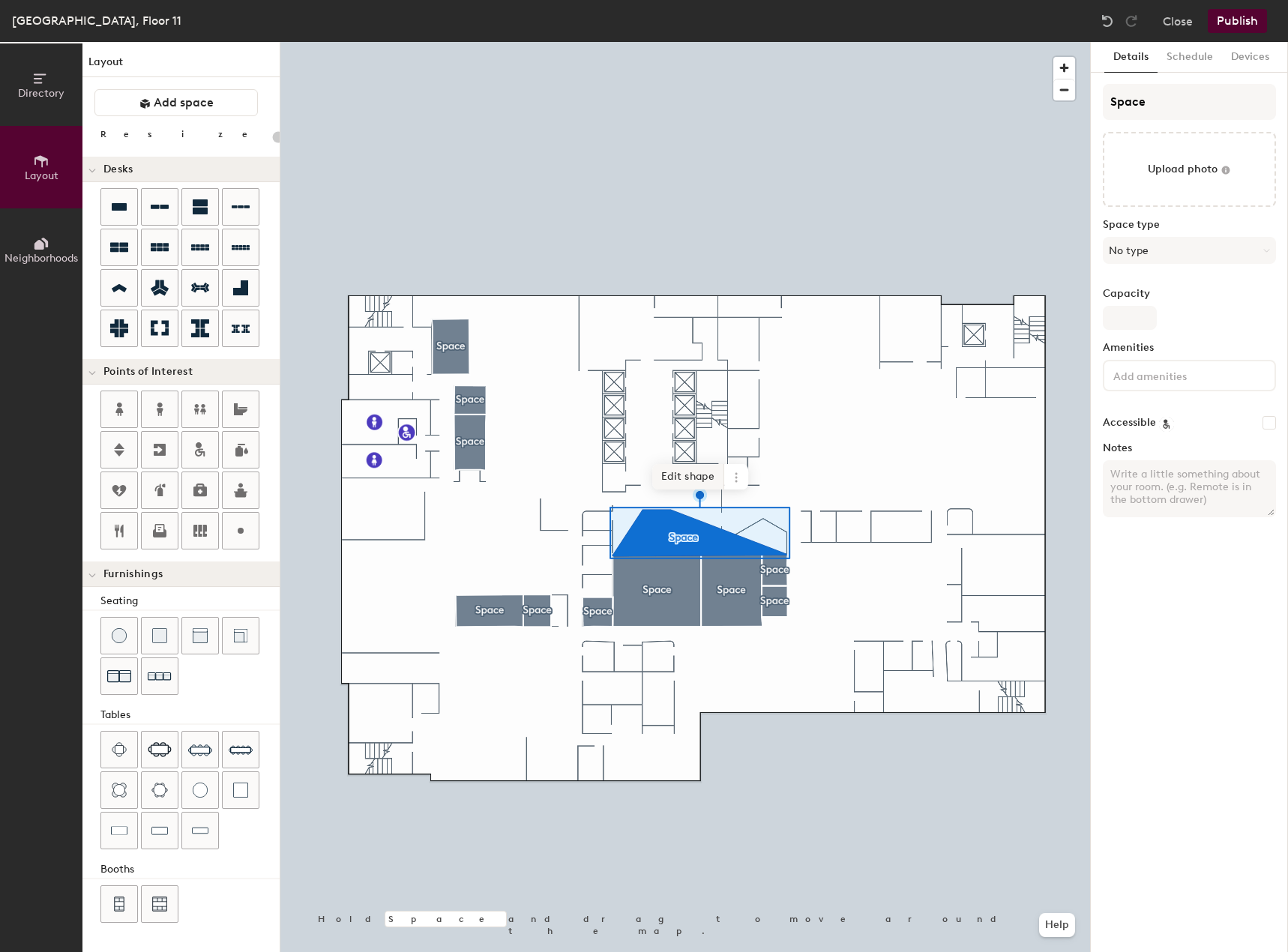
click at [690, 472] on span "Edit shape" at bounding box center [688, 476] width 72 height 25
type input "20"
click at [740, 464] on span "Done" at bounding box center [742, 464] width 44 height 25
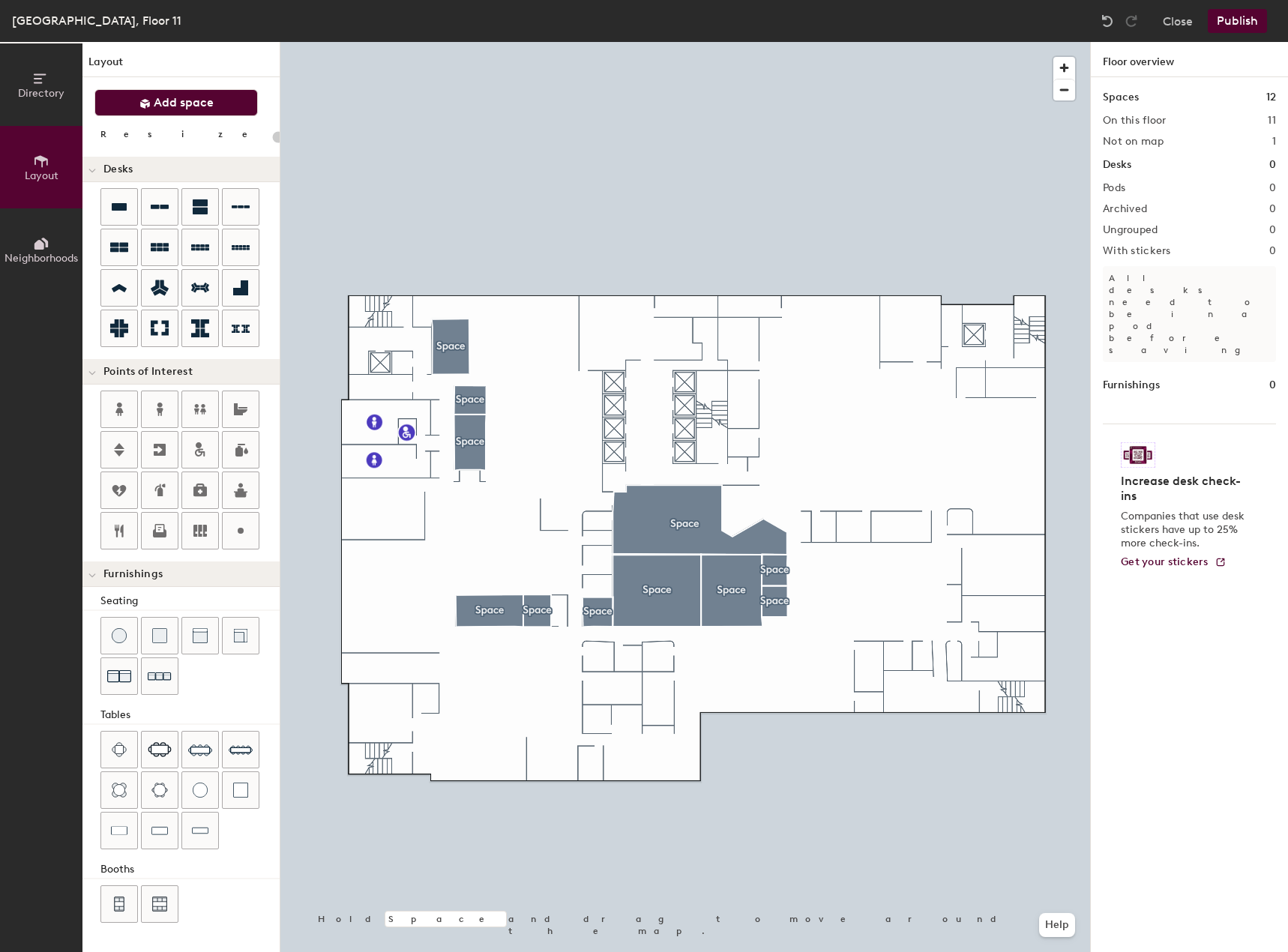
click at [186, 90] on button "Add space" at bounding box center [176, 103] width 163 height 27
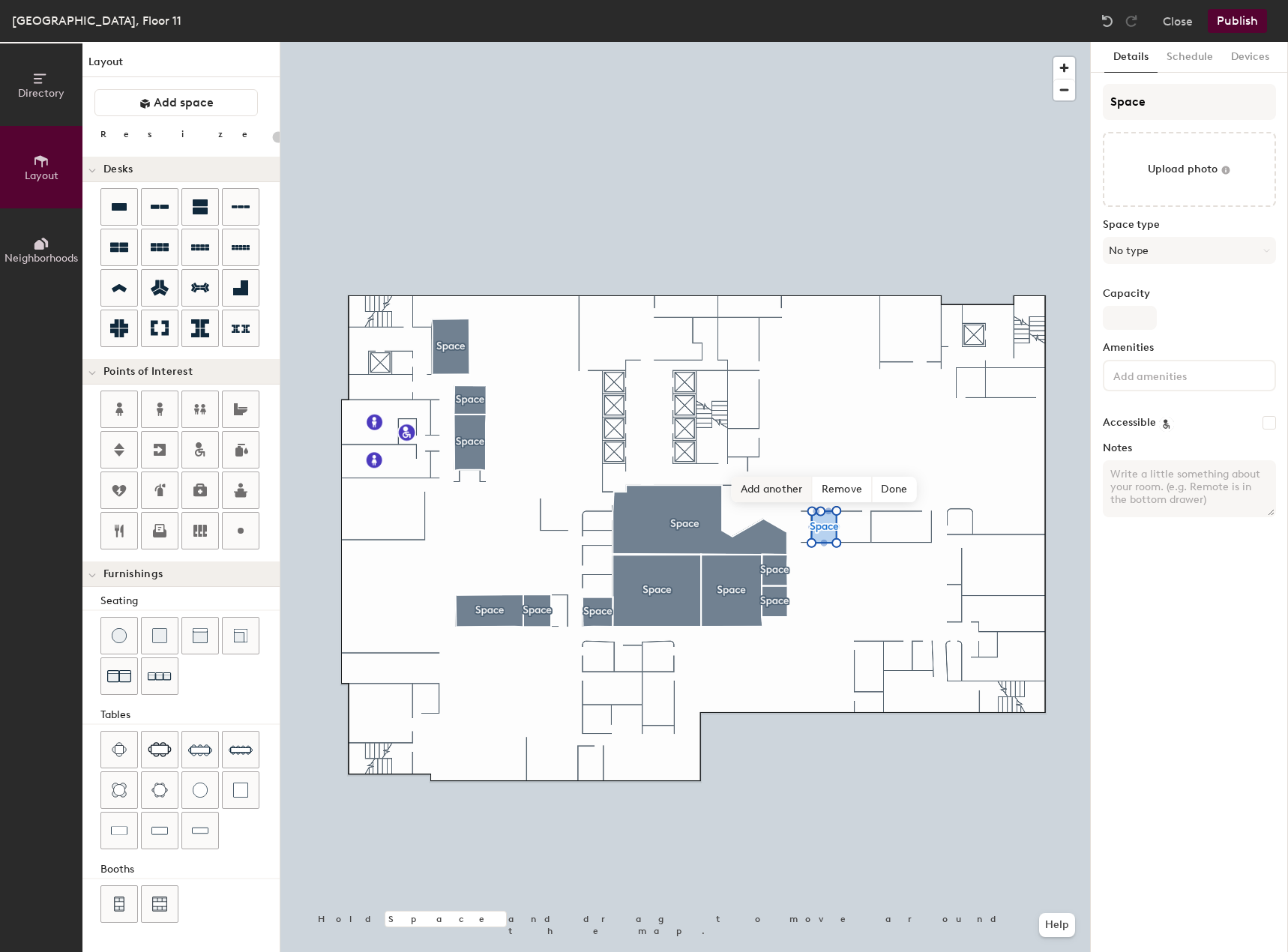
click at [794, 492] on span "Add another" at bounding box center [772, 489] width 81 height 25
click at [823, 491] on span "Add another" at bounding box center [827, 489] width 81 height 25
click at [840, 489] on span "Add another" at bounding box center [850, 489] width 81 height 25
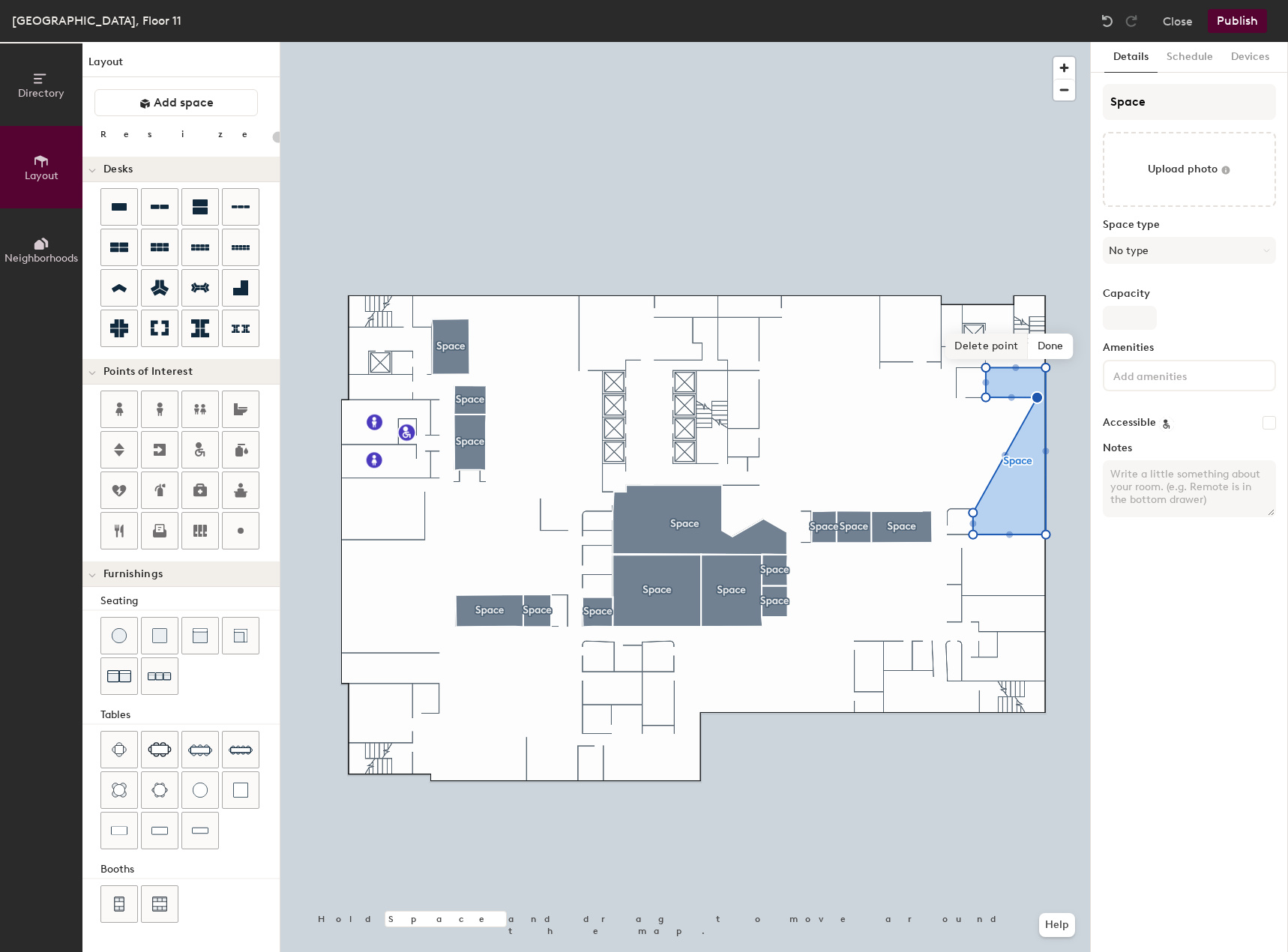
click at [1011, 351] on span "Delete point" at bounding box center [986, 346] width 82 height 25
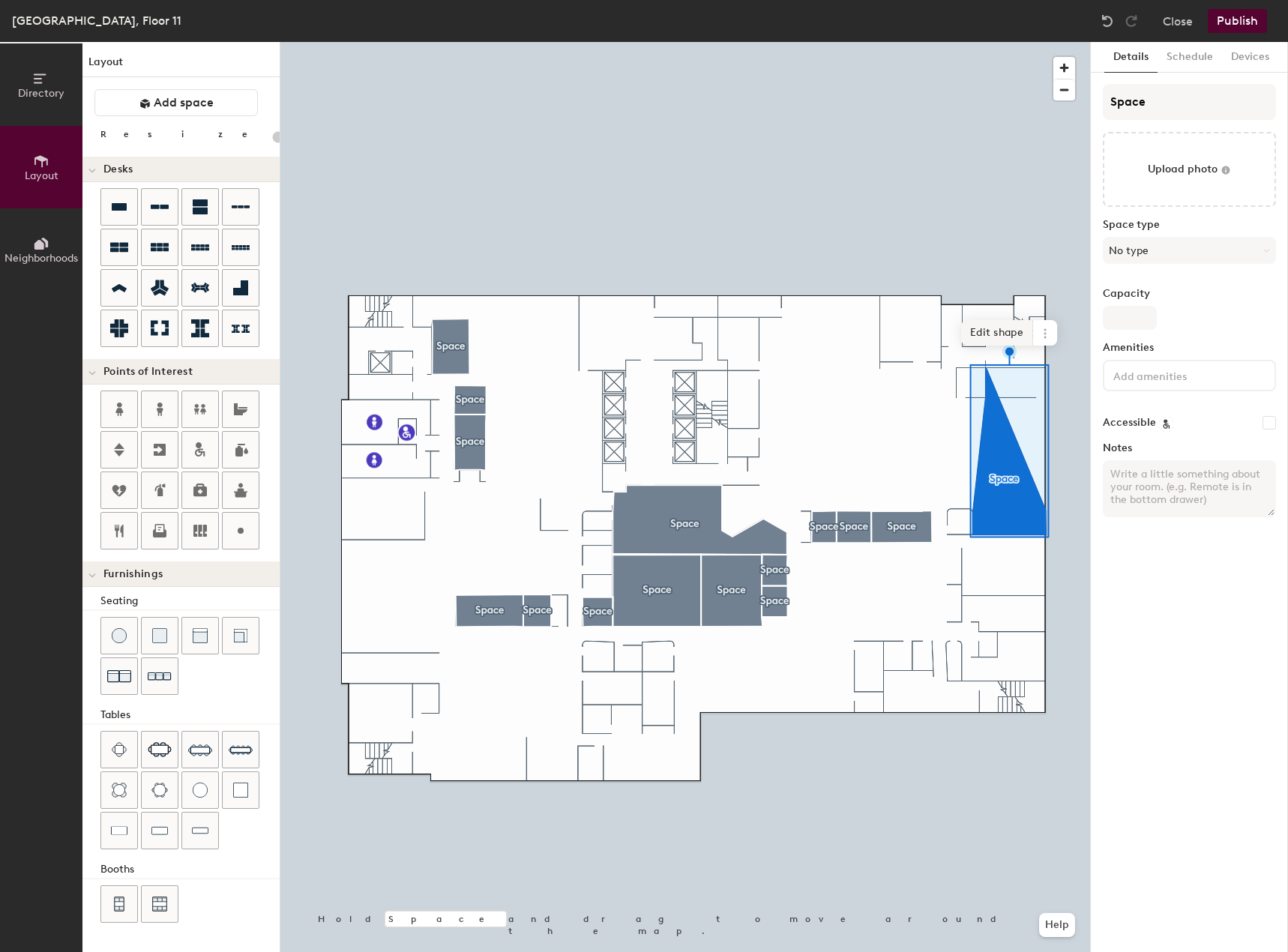
click at [988, 332] on span "Edit shape" at bounding box center [997, 332] width 72 height 25
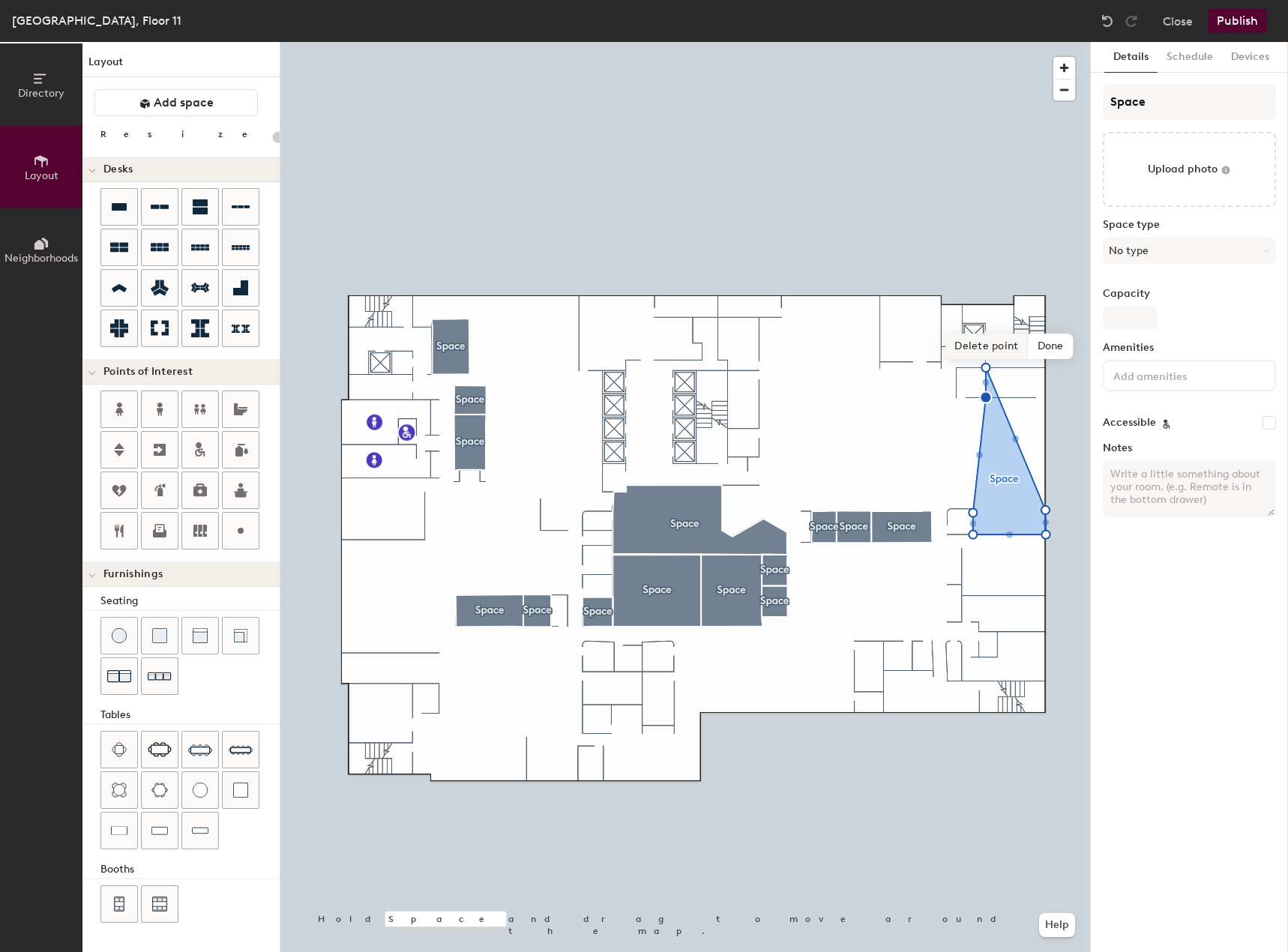
click at [987, 349] on span "Delete point" at bounding box center [986, 346] width 82 height 25
click at [943, 364] on span "Remove" at bounding box center [934, 359] width 60 height 25
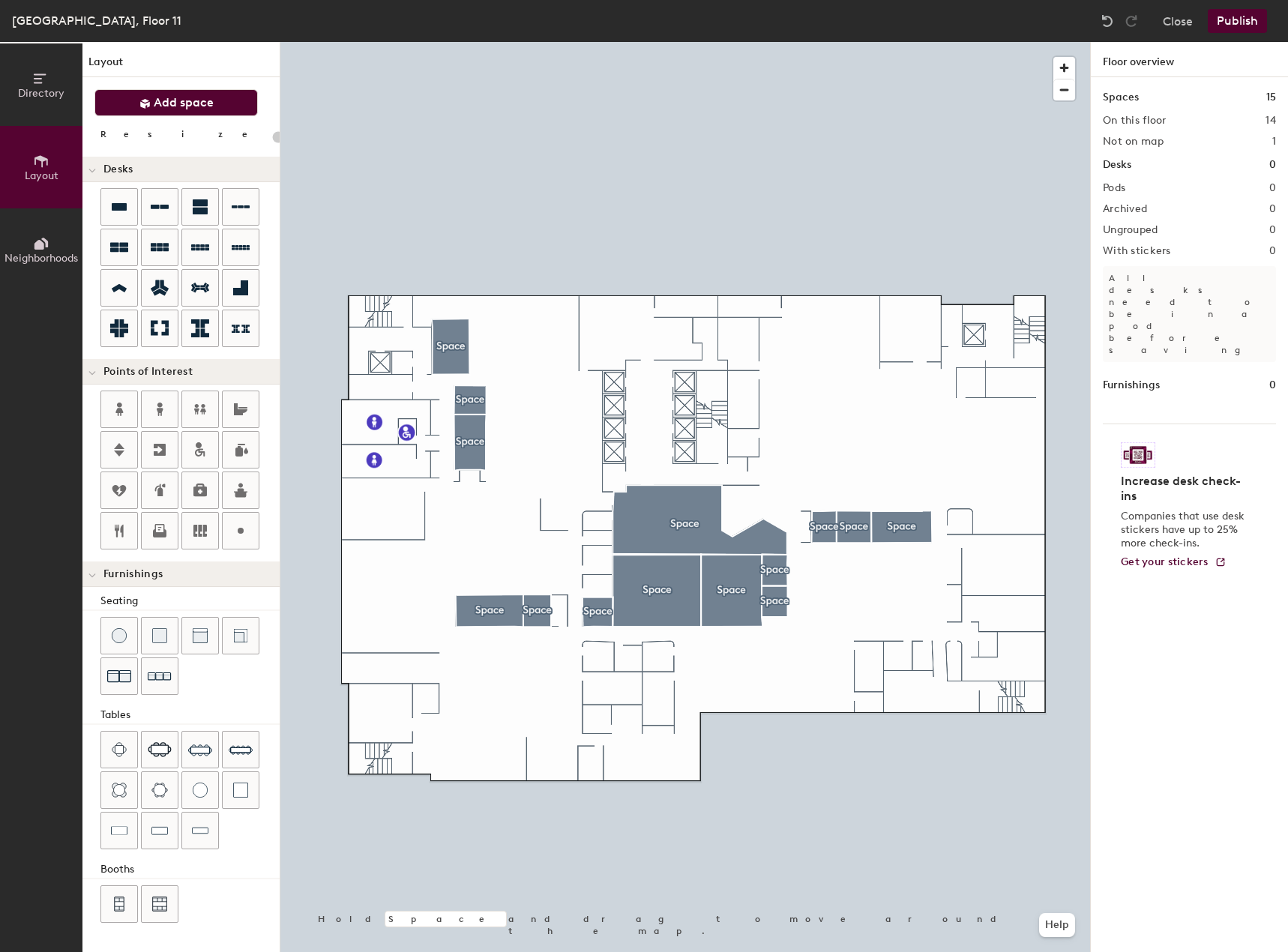
click at [156, 101] on span "Add space" at bounding box center [183, 103] width 60 height 15
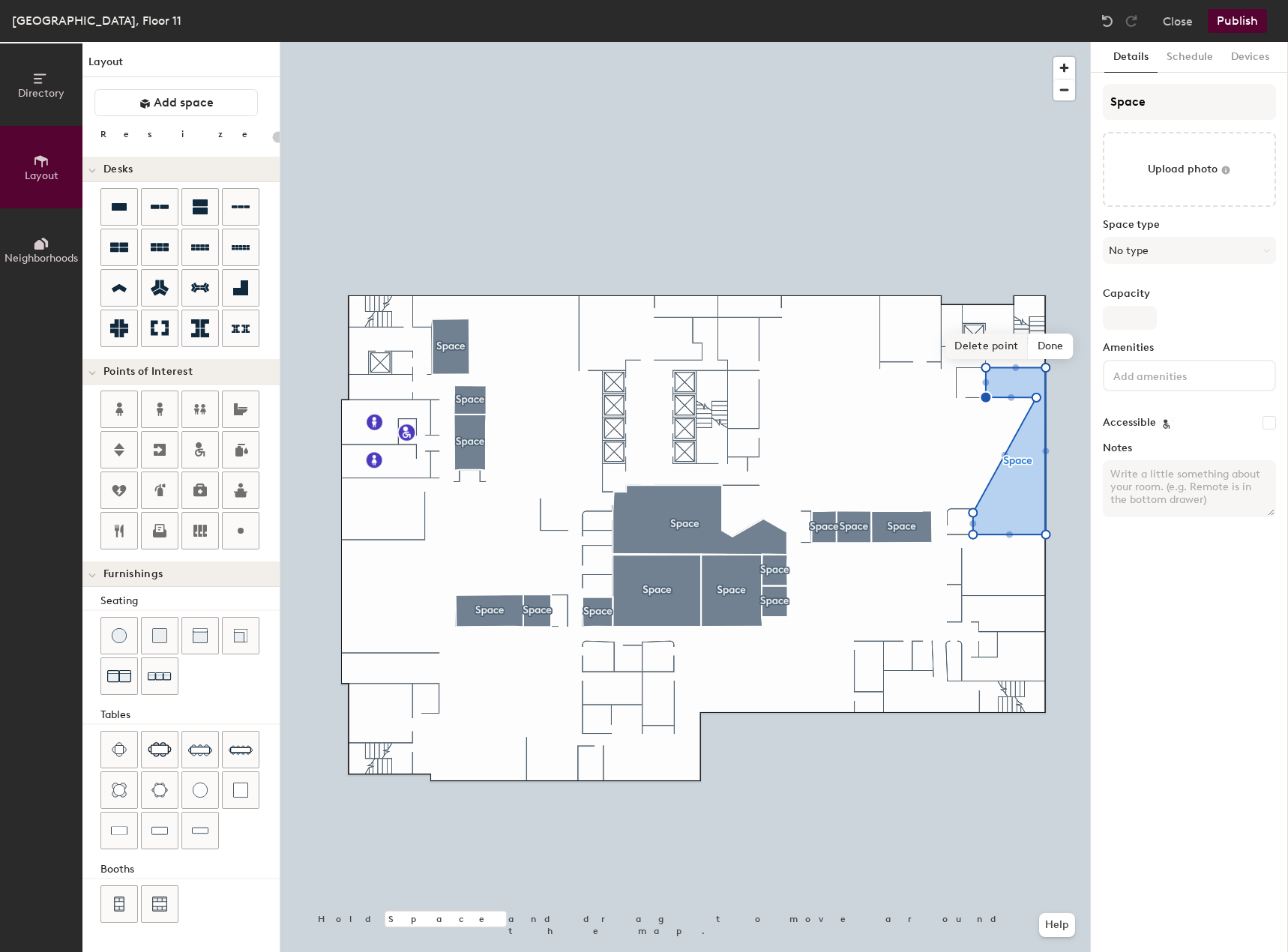
click at [1000, 350] on span "Delete point" at bounding box center [986, 346] width 82 height 25
click at [999, 350] on span "Delete point" at bounding box center [986, 346] width 82 height 25
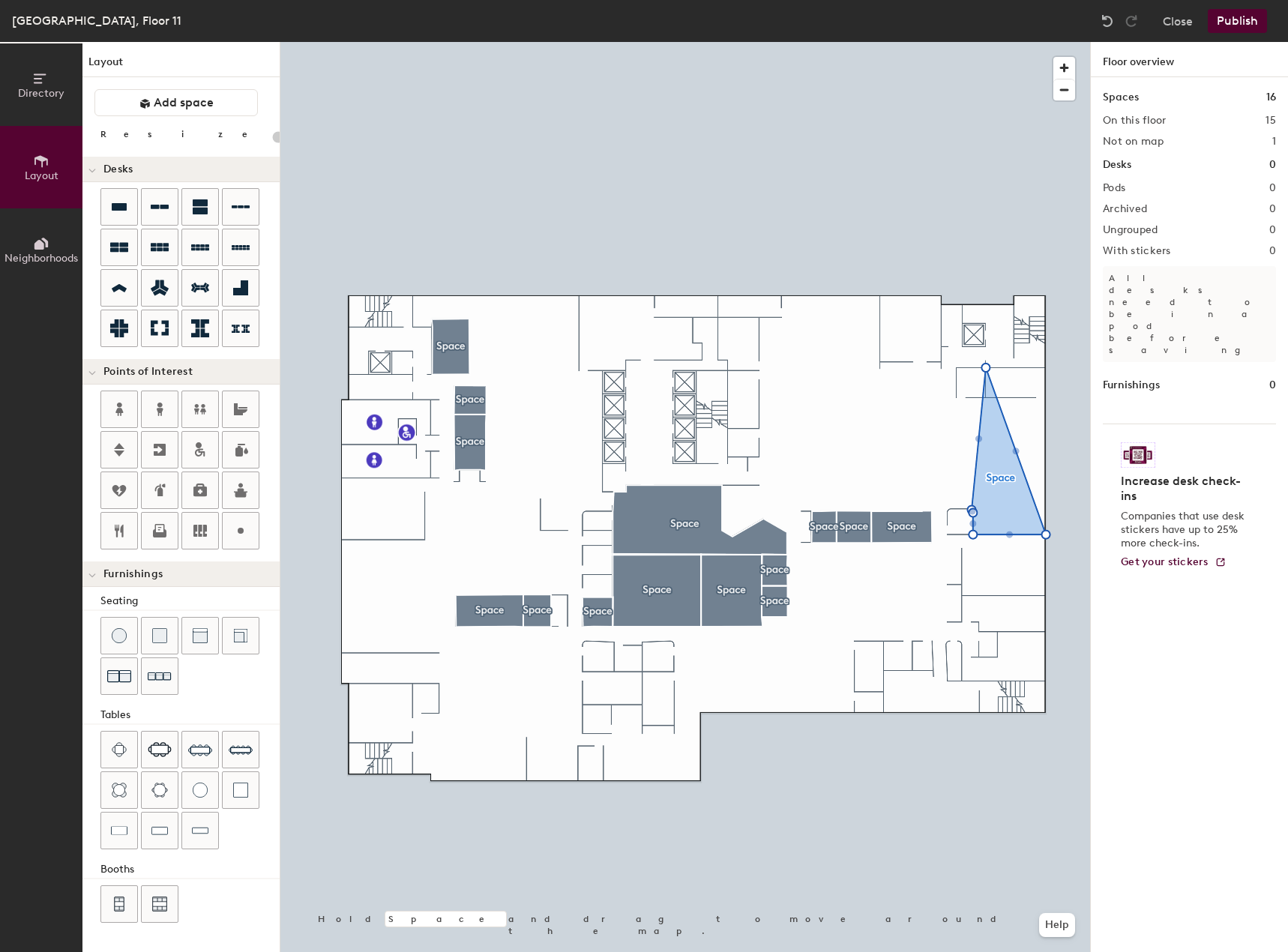
click at [988, 42] on div at bounding box center [685, 42] width 809 height 0
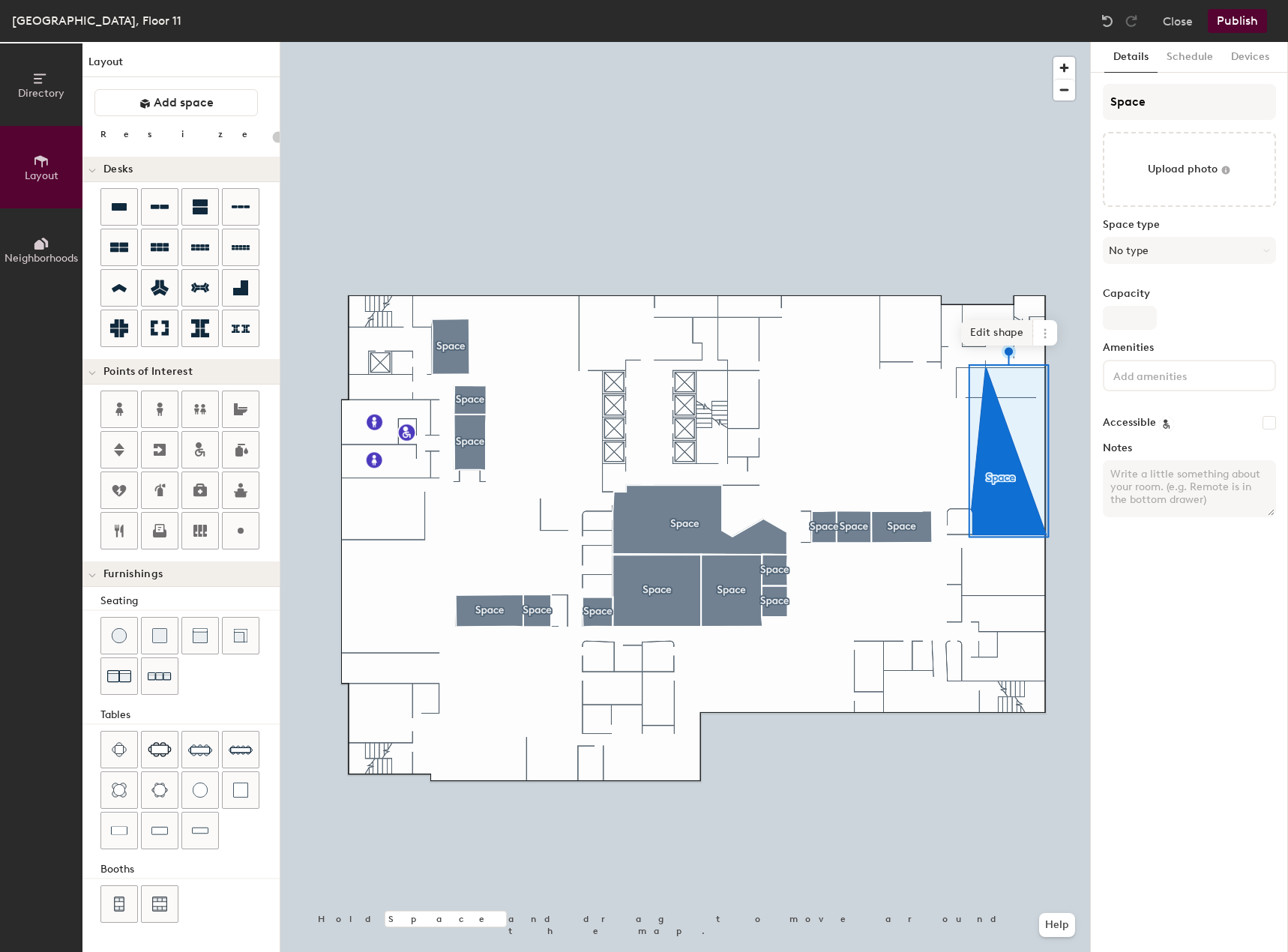
click at [1010, 341] on span "Edit shape" at bounding box center [997, 332] width 72 height 25
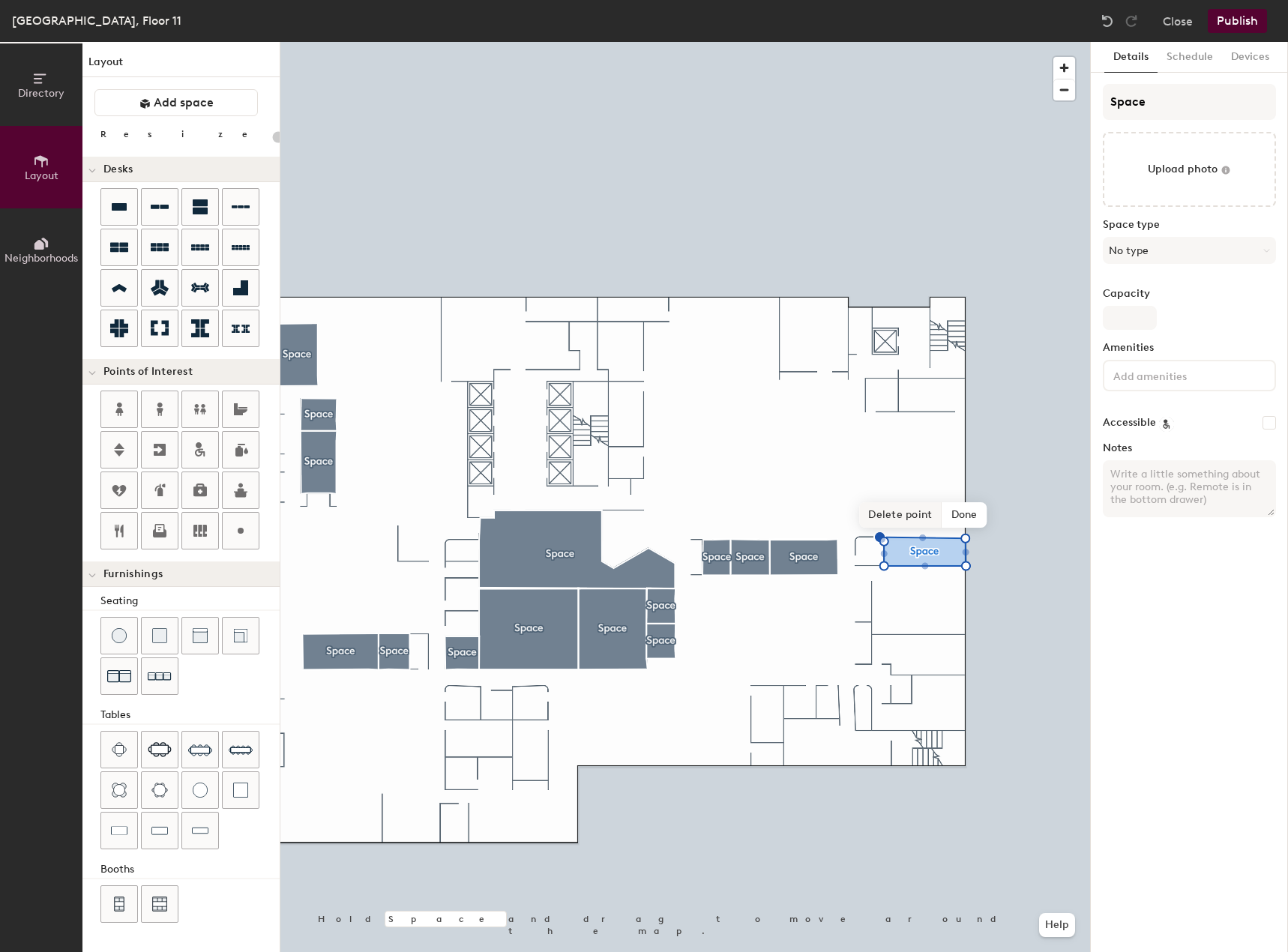
click at [902, 519] on span "Delete point" at bounding box center [900, 515] width 82 height 25
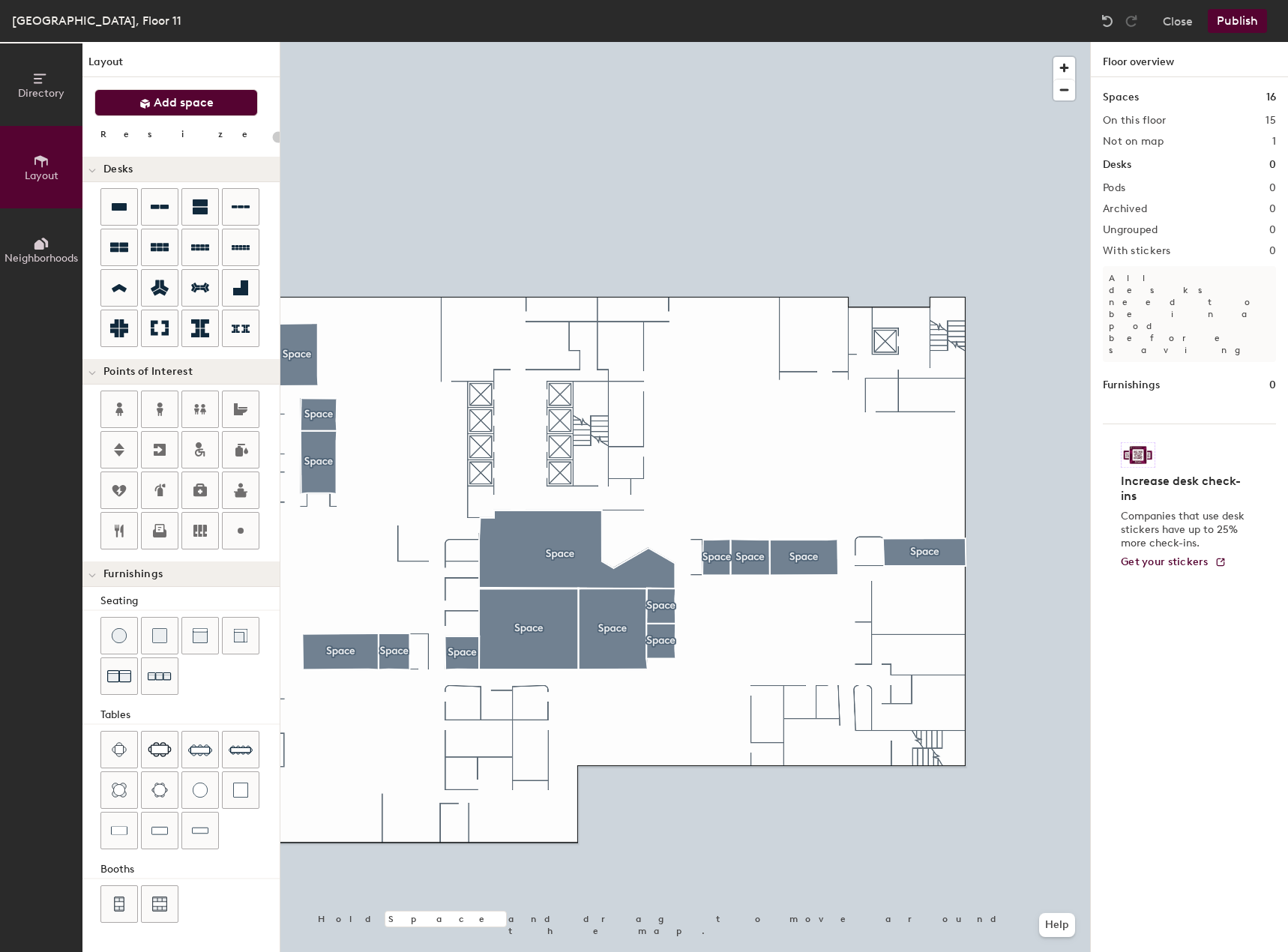
click at [117, 108] on button "Add space" at bounding box center [176, 103] width 163 height 27
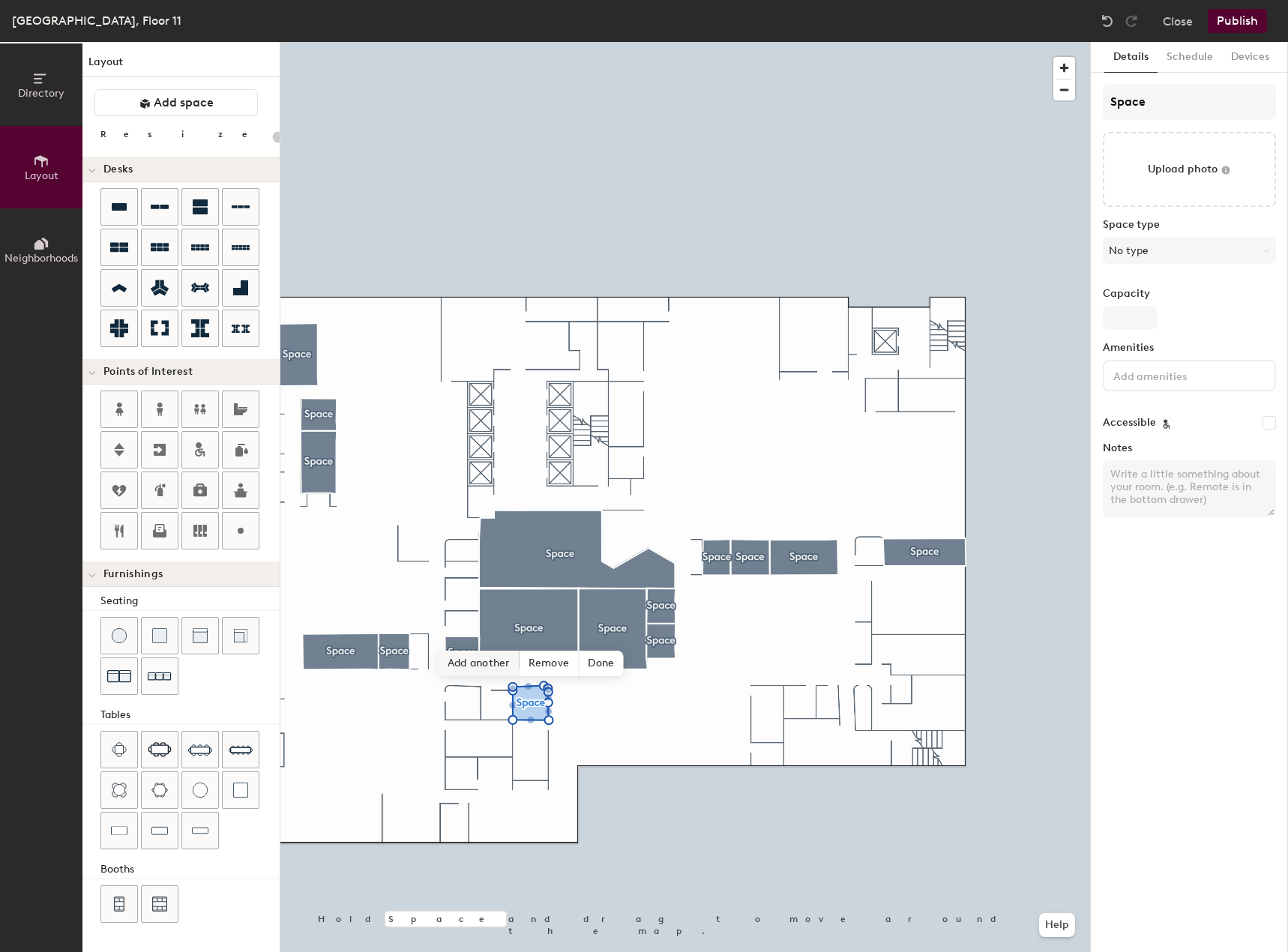
click at [492, 666] on span "Add another" at bounding box center [479, 663] width 81 height 25
click at [461, 670] on span "Add another" at bounding box center [445, 664] width 81 height 25
click at [430, 665] on span "Add another" at bounding box center [411, 663] width 81 height 25
click at [444, 694] on span "Add another" at bounding box center [427, 698] width 81 height 25
click at [488, 695] on span "Add another" at bounding box center [479, 697] width 81 height 25
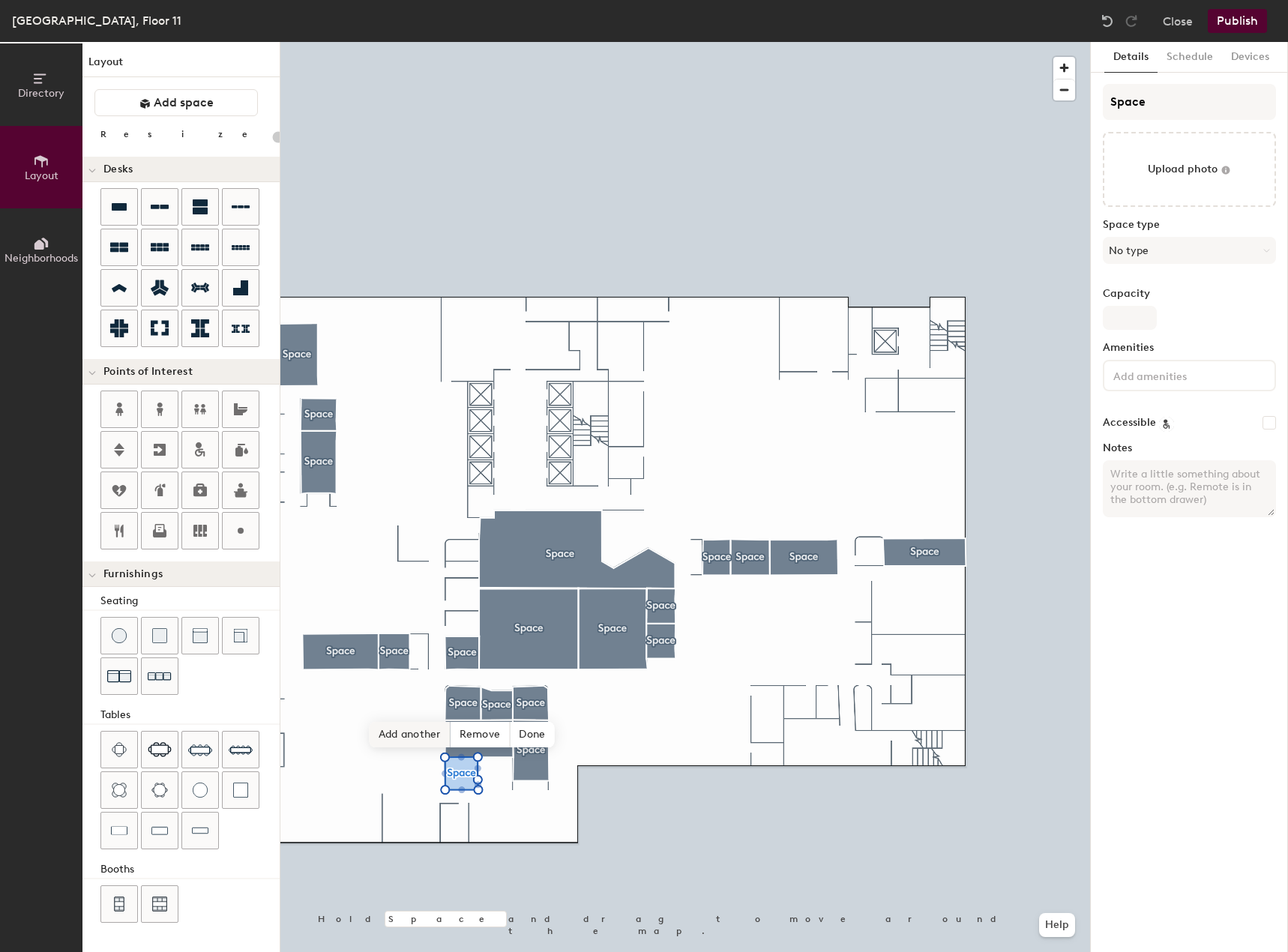
click at [424, 730] on span "Add another" at bounding box center [410, 734] width 81 height 25
click at [484, 731] on span "Delete point" at bounding box center [471, 734] width 82 height 25
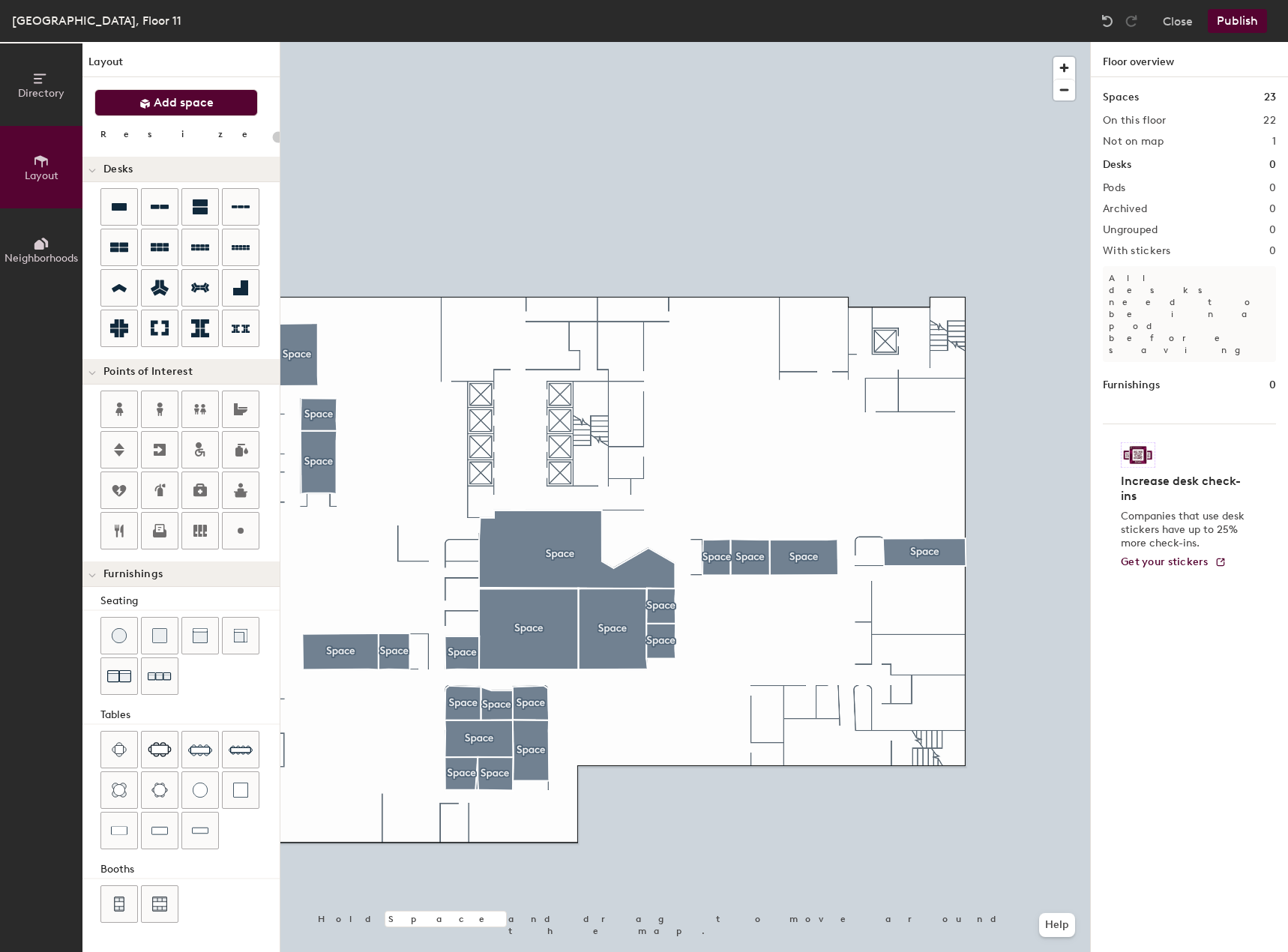
click at [217, 108] on button "Add space" at bounding box center [176, 103] width 163 height 27
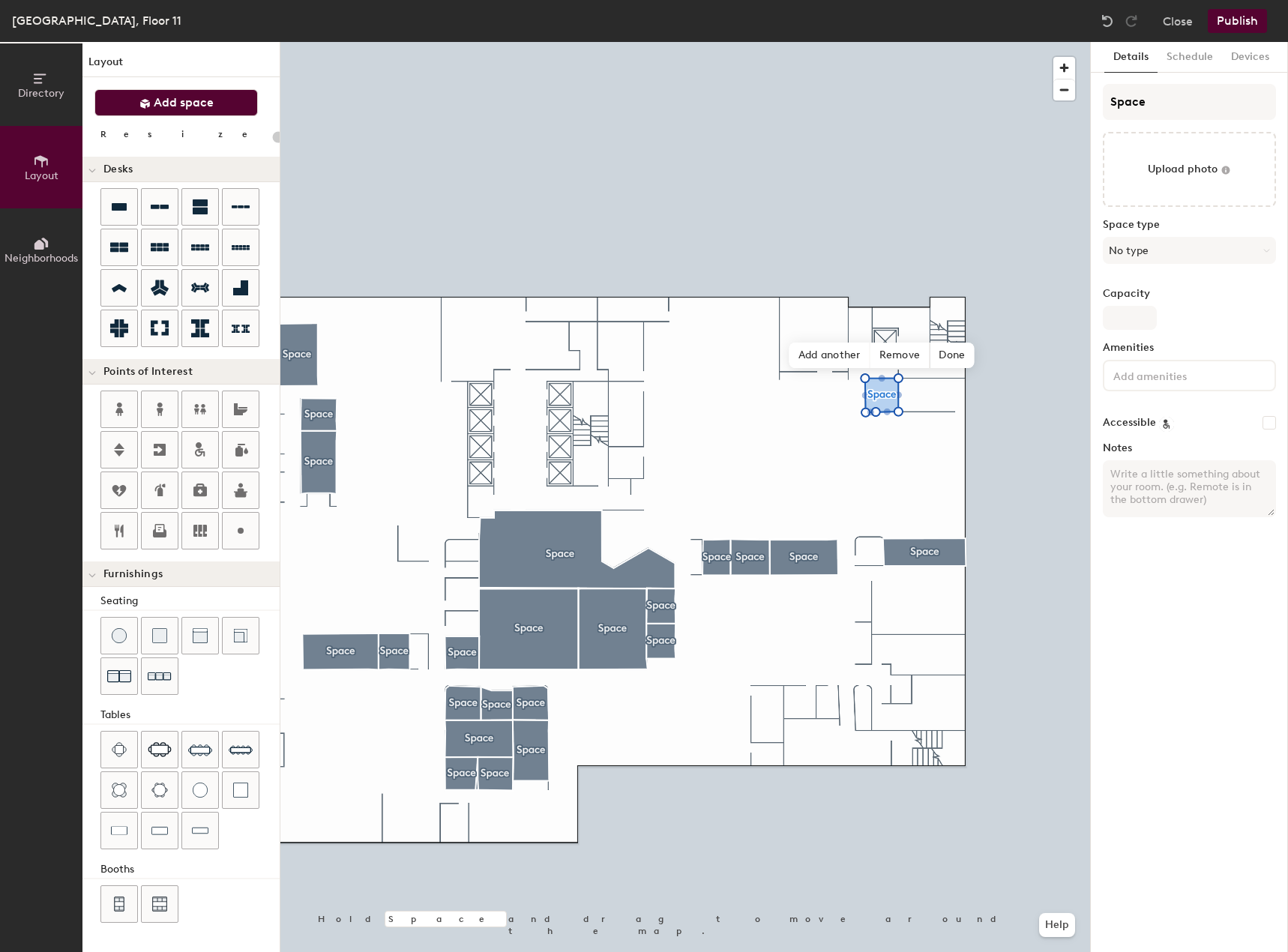
click at [202, 107] on span "Add space" at bounding box center [183, 103] width 60 height 15
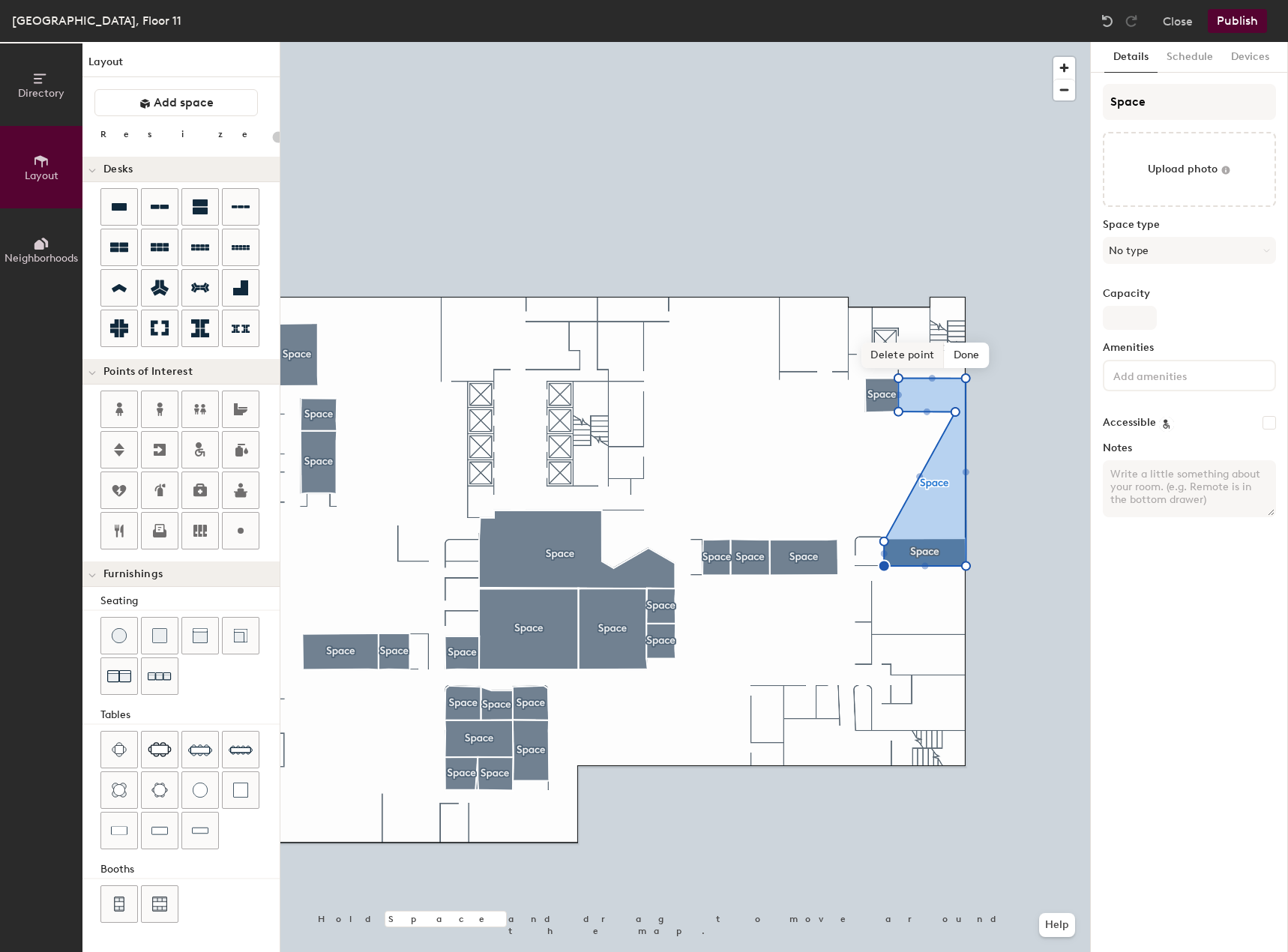
click at [902, 350] on span "Delete point" at bounding box center [902, 355] width 82 height 25
click at [910, 356] on span "Delete point" at bounding box center [902, 355] width 82 height 25
click at [1001, 359] on span "Done" at bounding box center [1002, 355] width 44 height 25
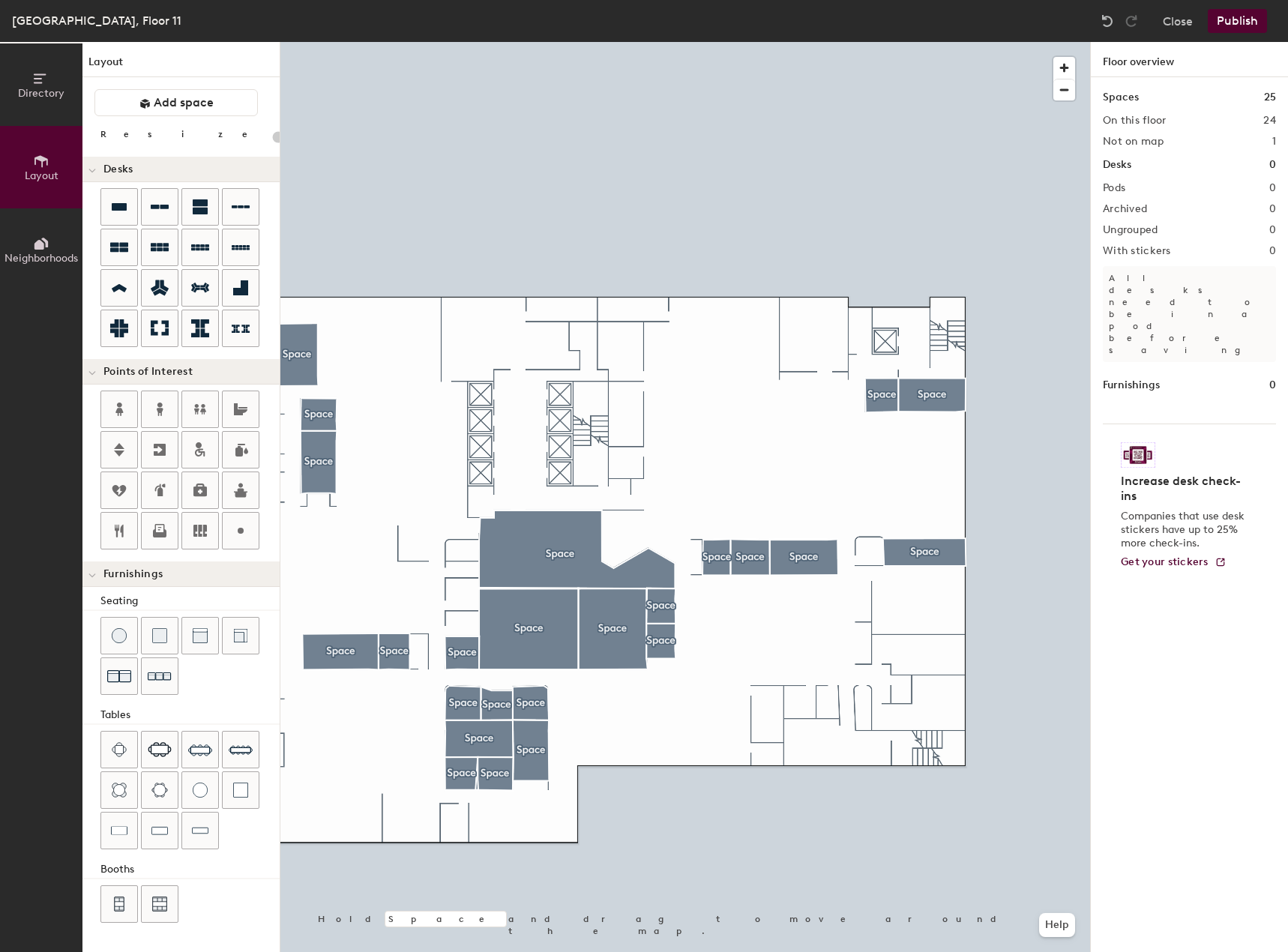
type input "20"
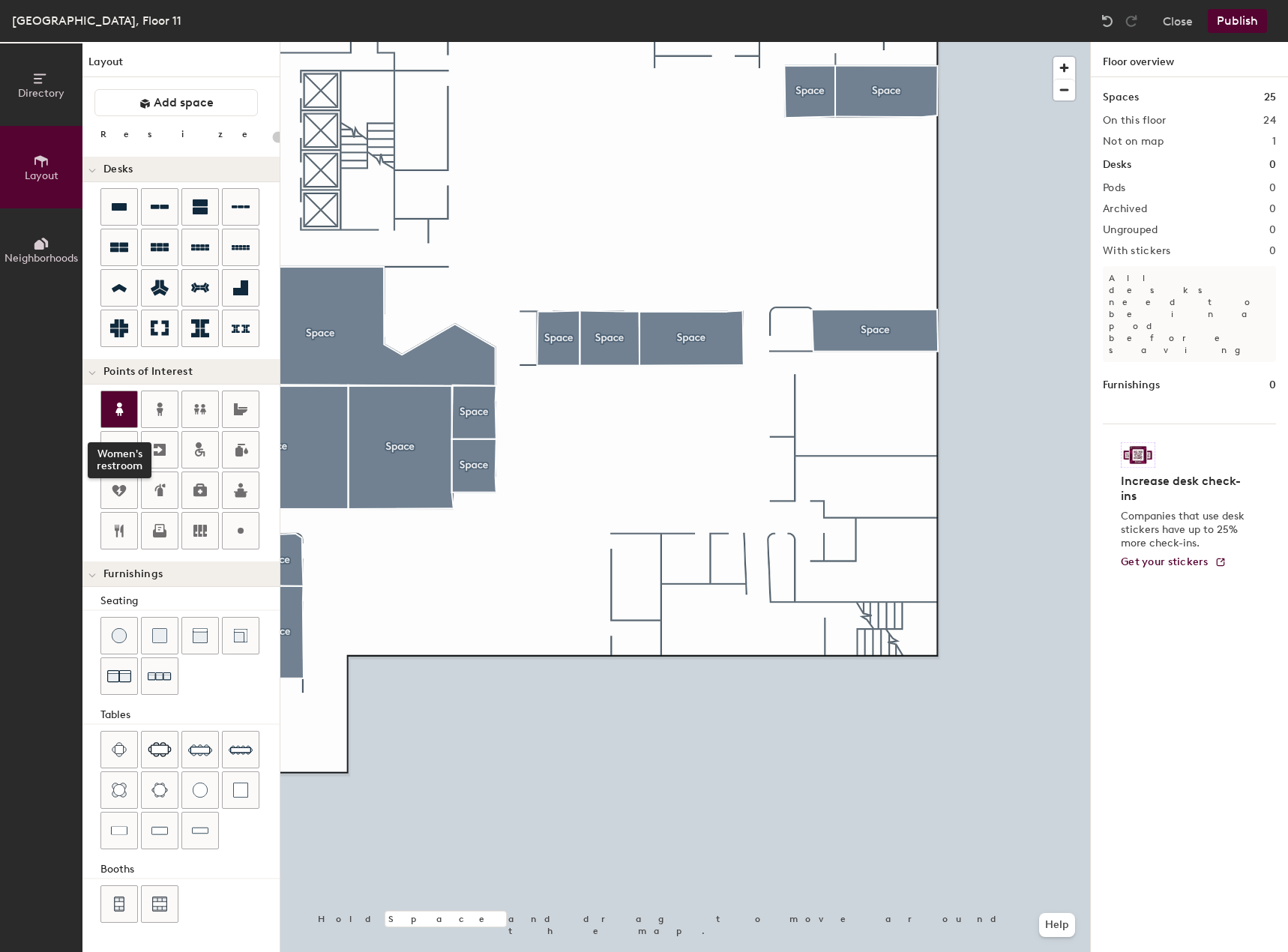
click at [117, 410] on icon at bounding box center [119, 410] width 18 height 18
click at [947, 607] on span "Done" at bounding box center [945, 608] width 44 height 25
click at [163, 410] on icon at bounding box center [160, 409] width 7 height 13
click at [933, 515] on span "Done" at bounding box center [939, 519] width 44 height 25
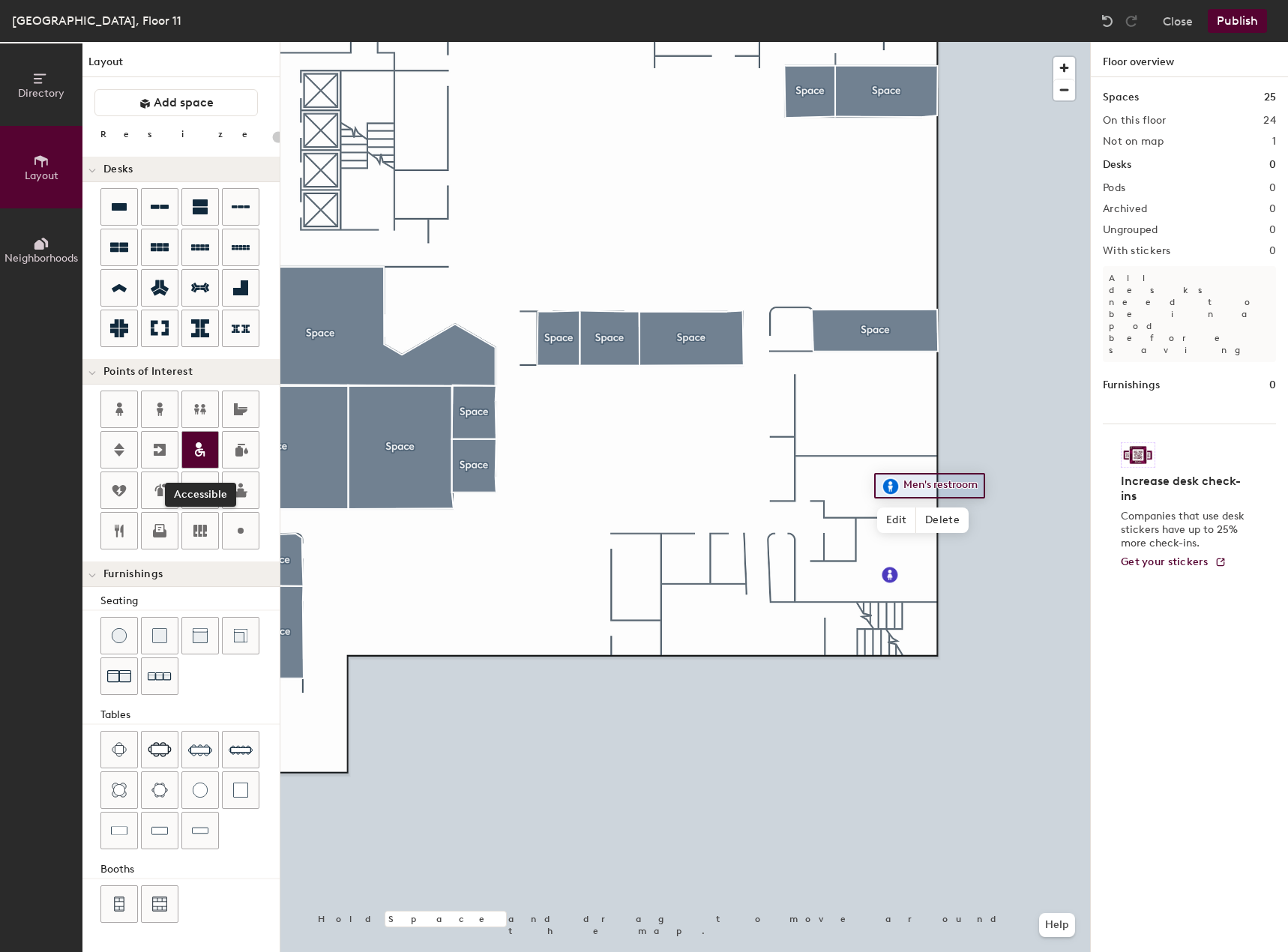
click at [204, 450] on icon at bounding box center [200, 450] width 18 height 18
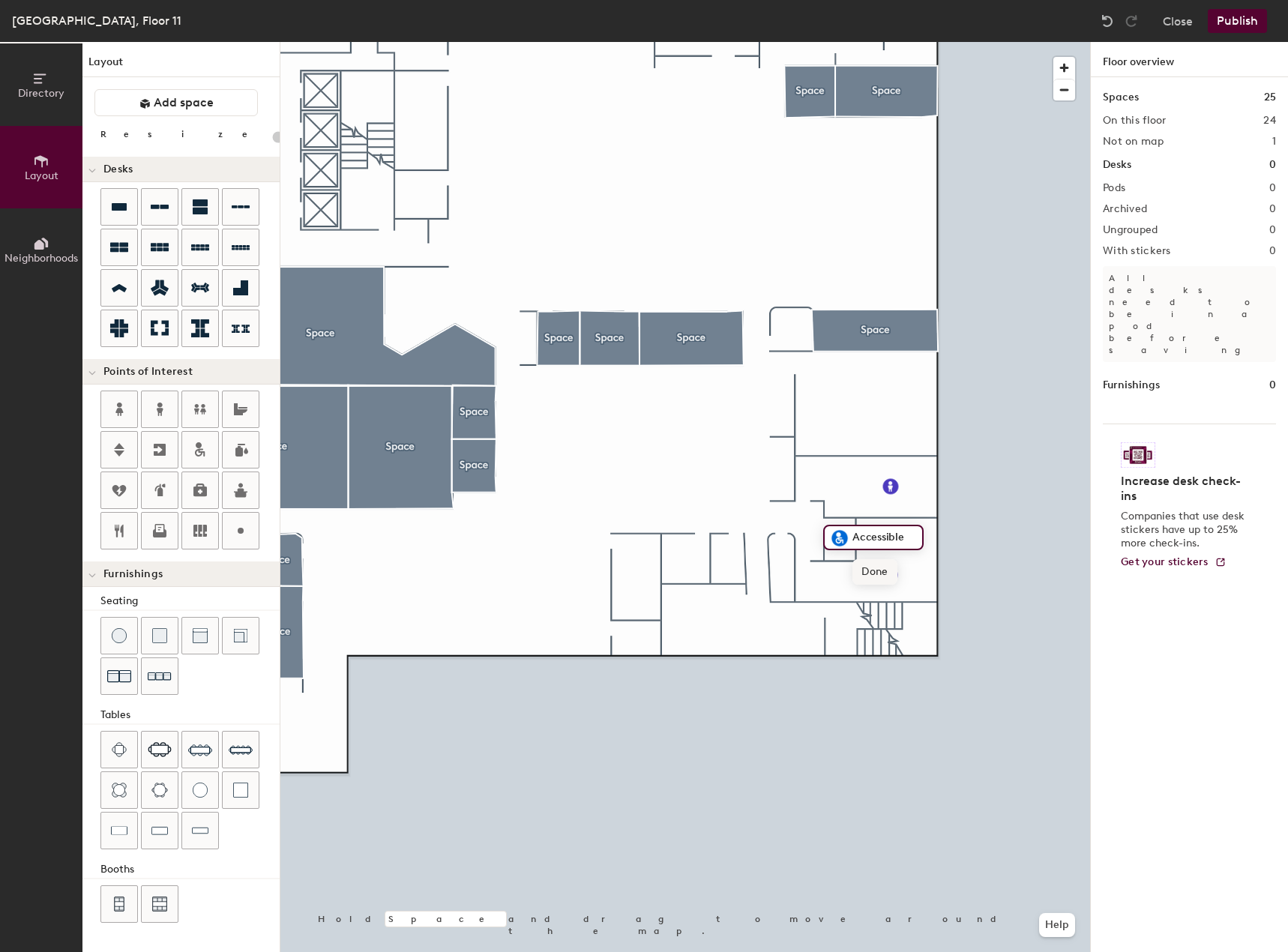
click at [867, 563] on span "Done" at bounding box center [874, 571] width 44 height 25
click at [144, 103] on icon at bounding box center [145, 104] width 11 height 11
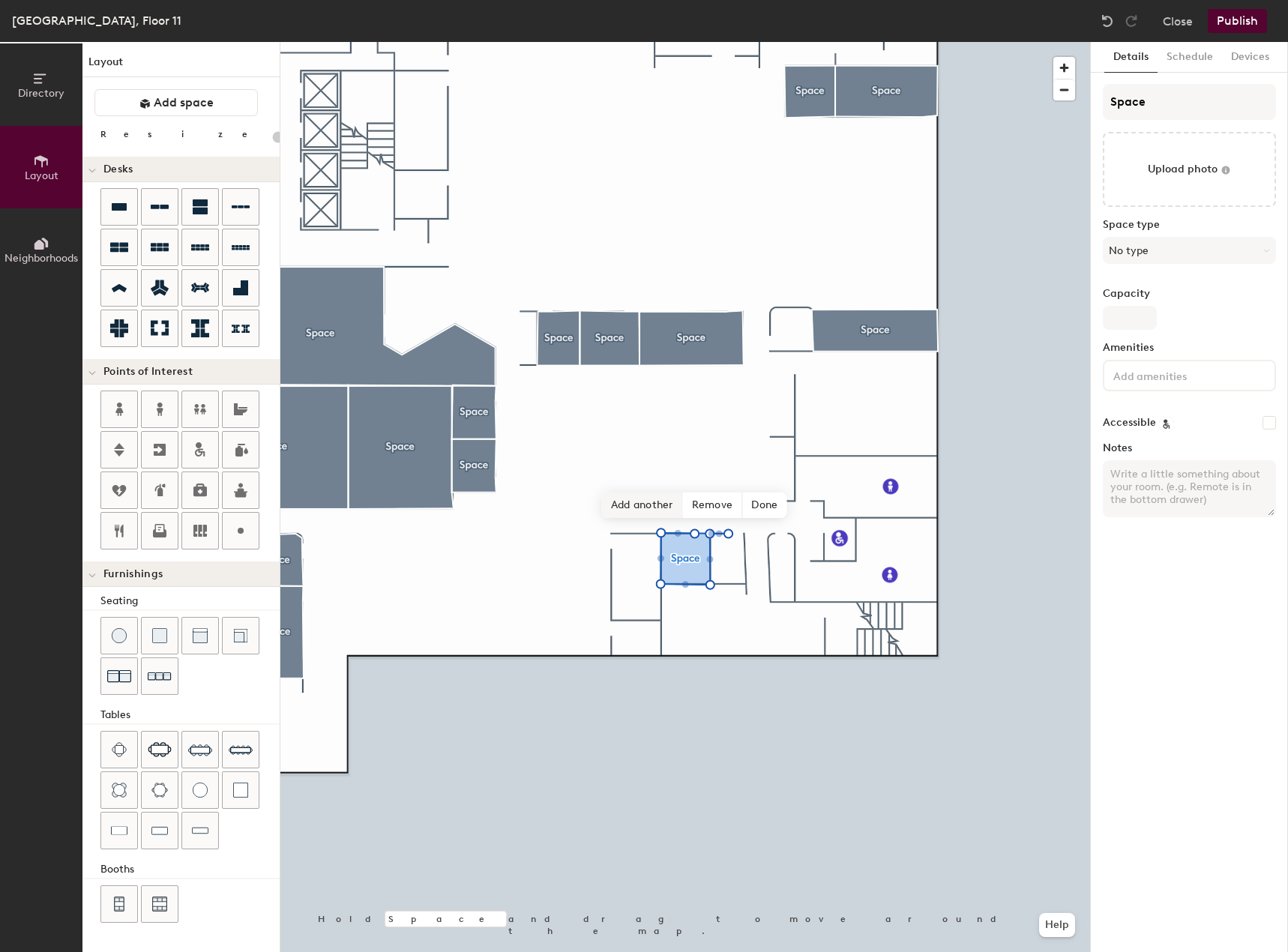
click at [635, 506] on span "Add another" at bounding box center [642, 505] width 81 height 25
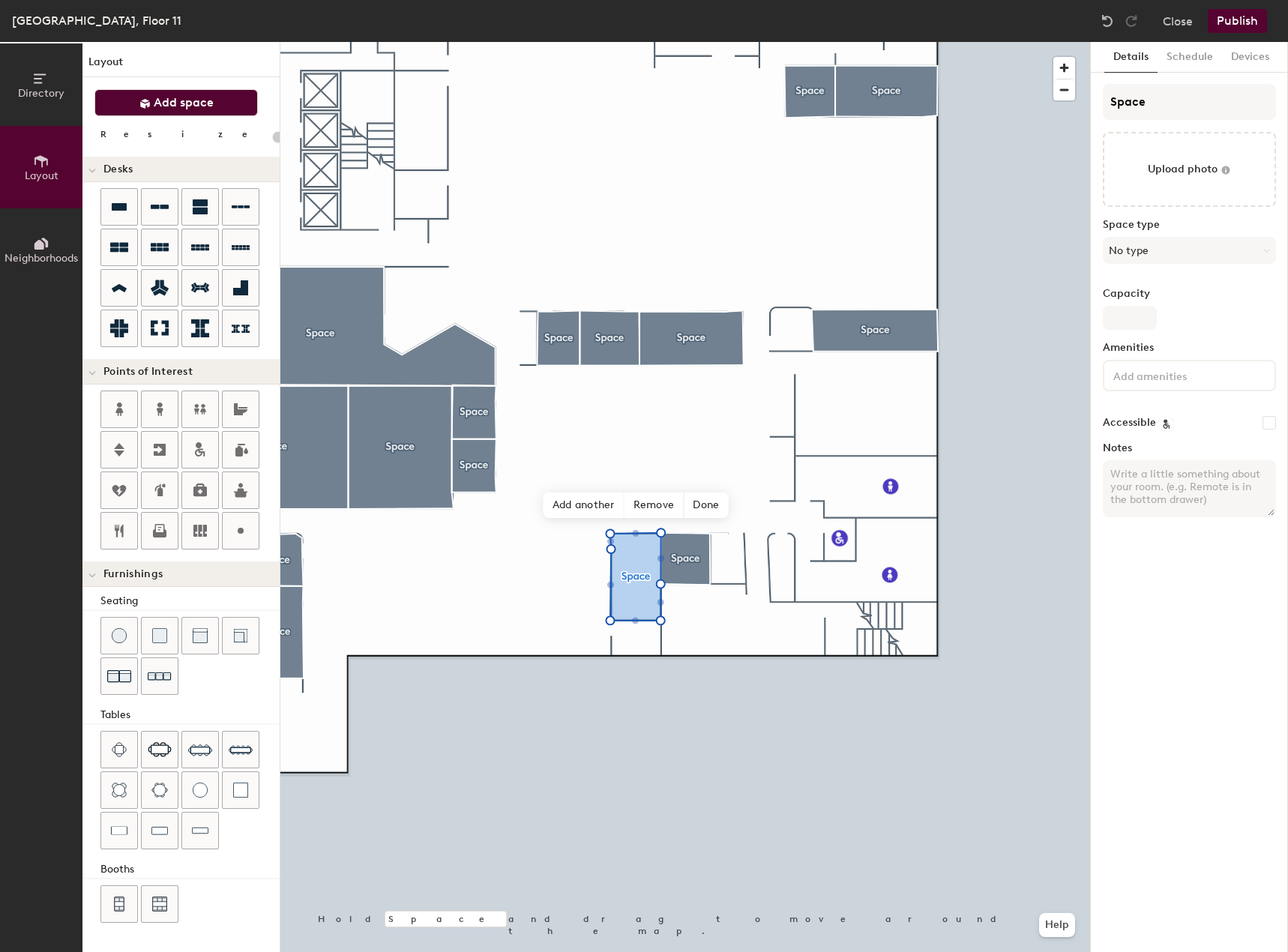
click at [231, 112] on button "Add space" at bounding box center [176, 103] width 163 height 27
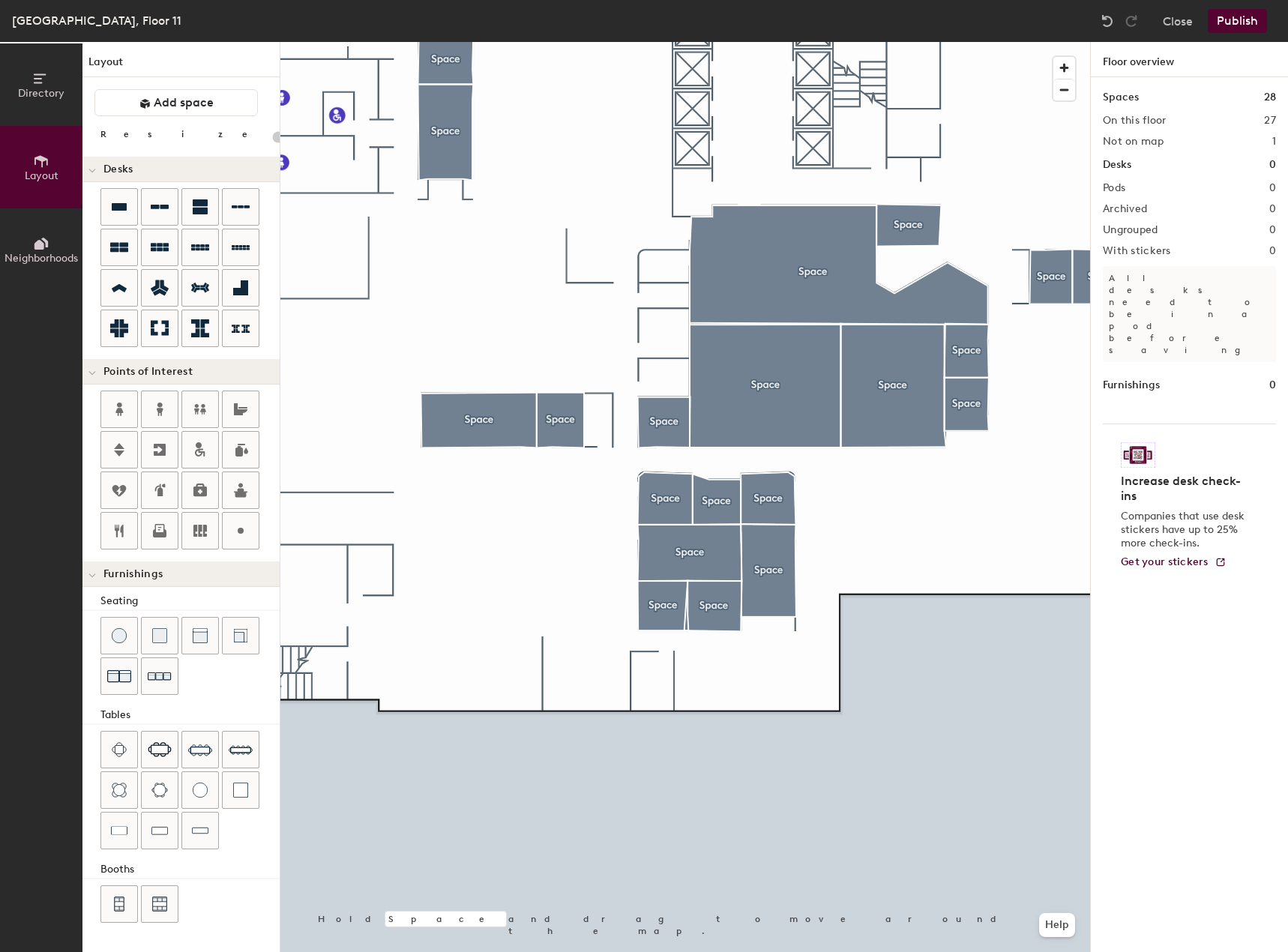
click at [1115, 582] on div "Directory Layout Neighborhoods Layout Add space Resize Desks Points of Interest…" at bounding box center [644, 497] width 1288 height 910
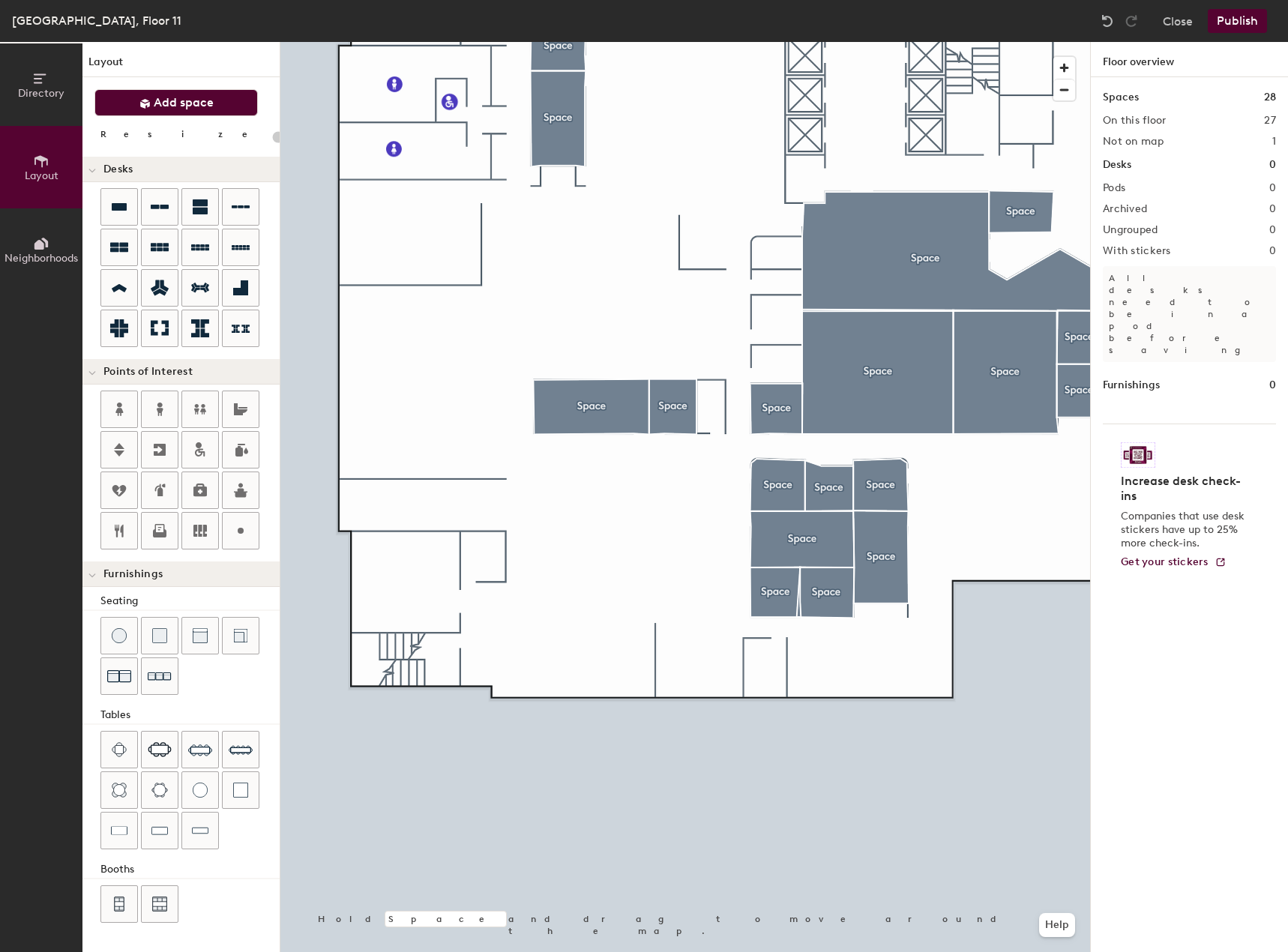
click at [228, 114] on button "Add space" at bounding box center [176, 103] width 163 height 27
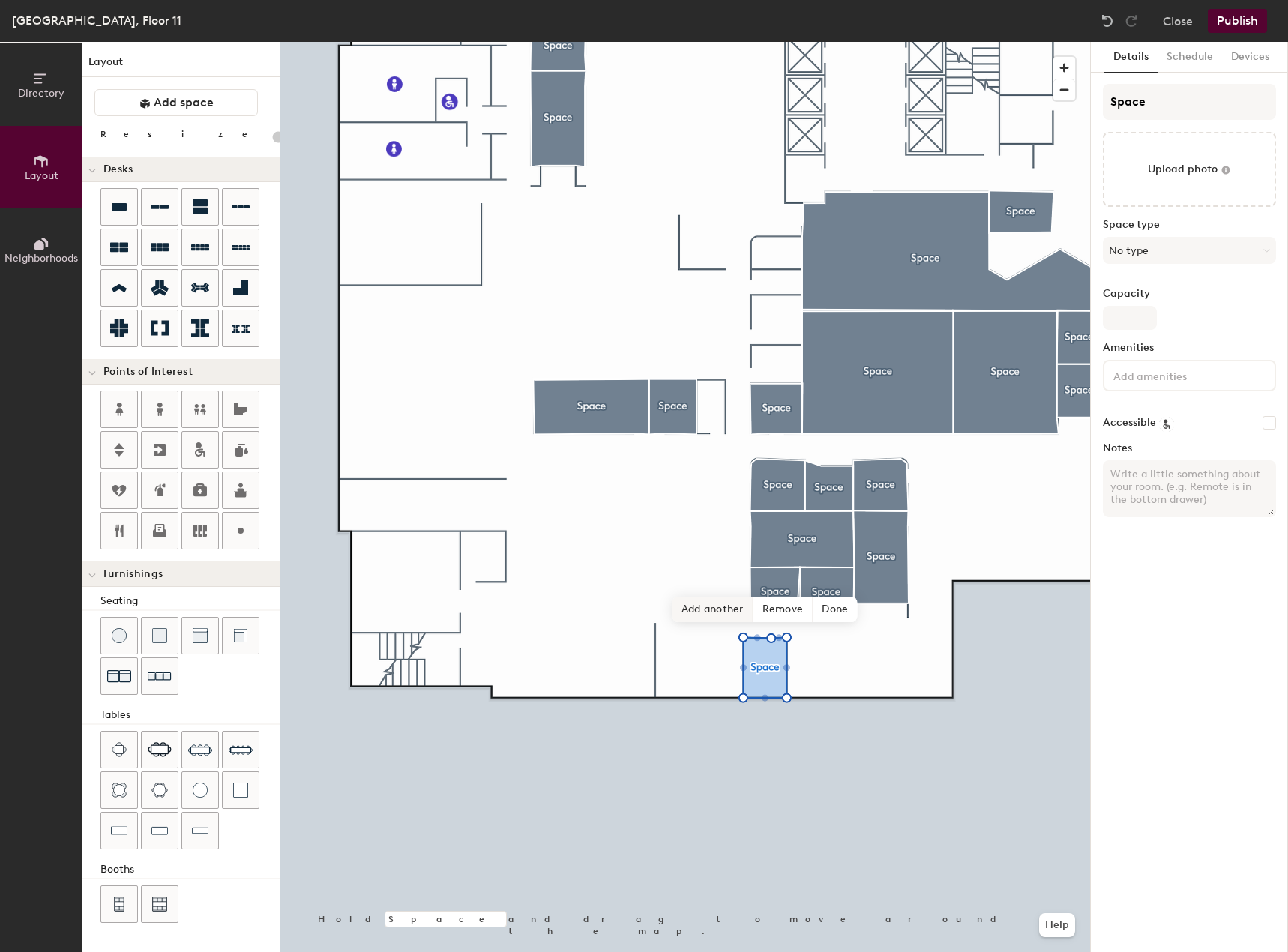
click at [722, 611] on span "Add another" at bounding box center [713, 609] width 81 height 25
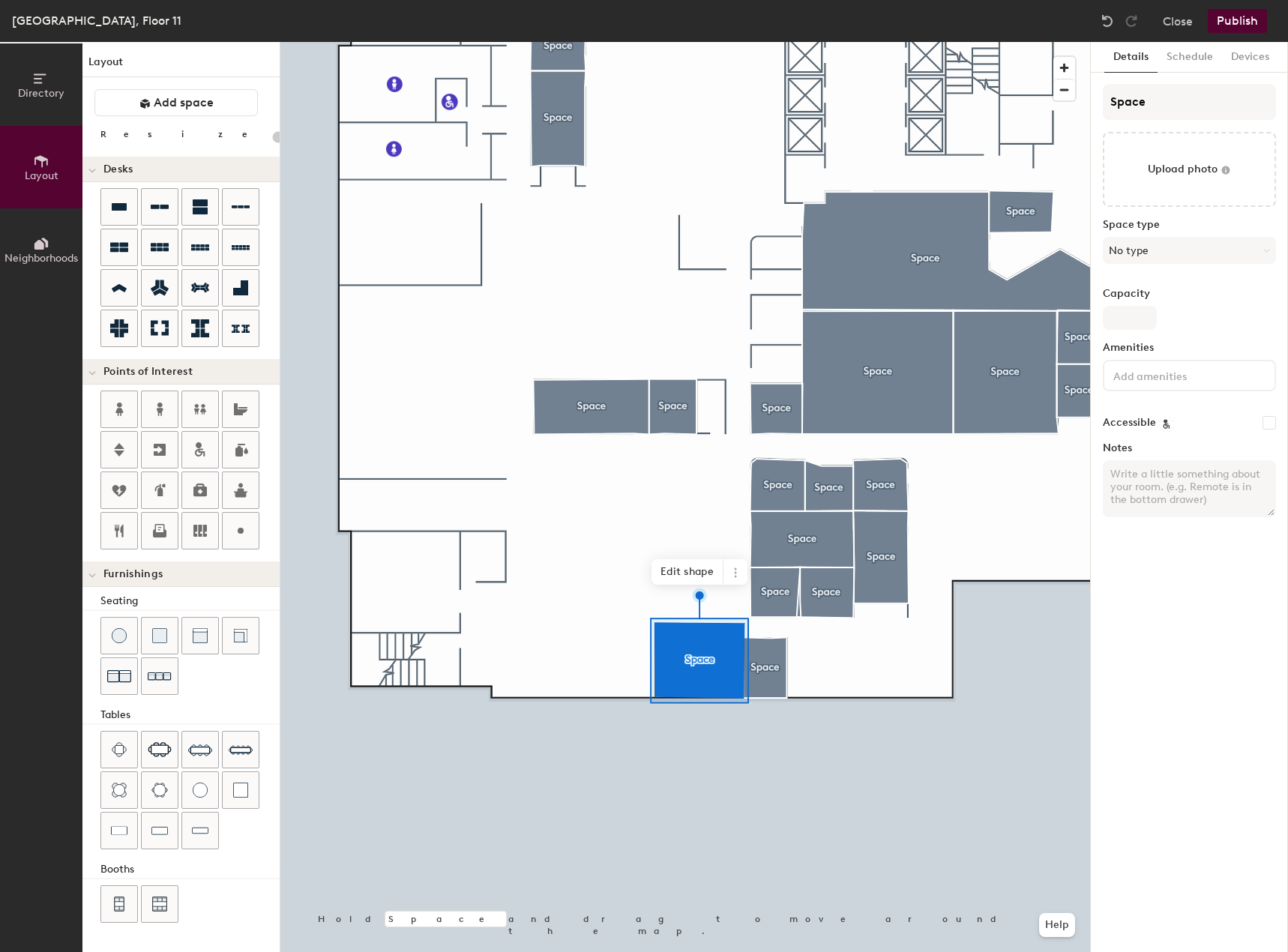
click at [815, 42] on div at bounding box center [685, 42] width 809 height 0
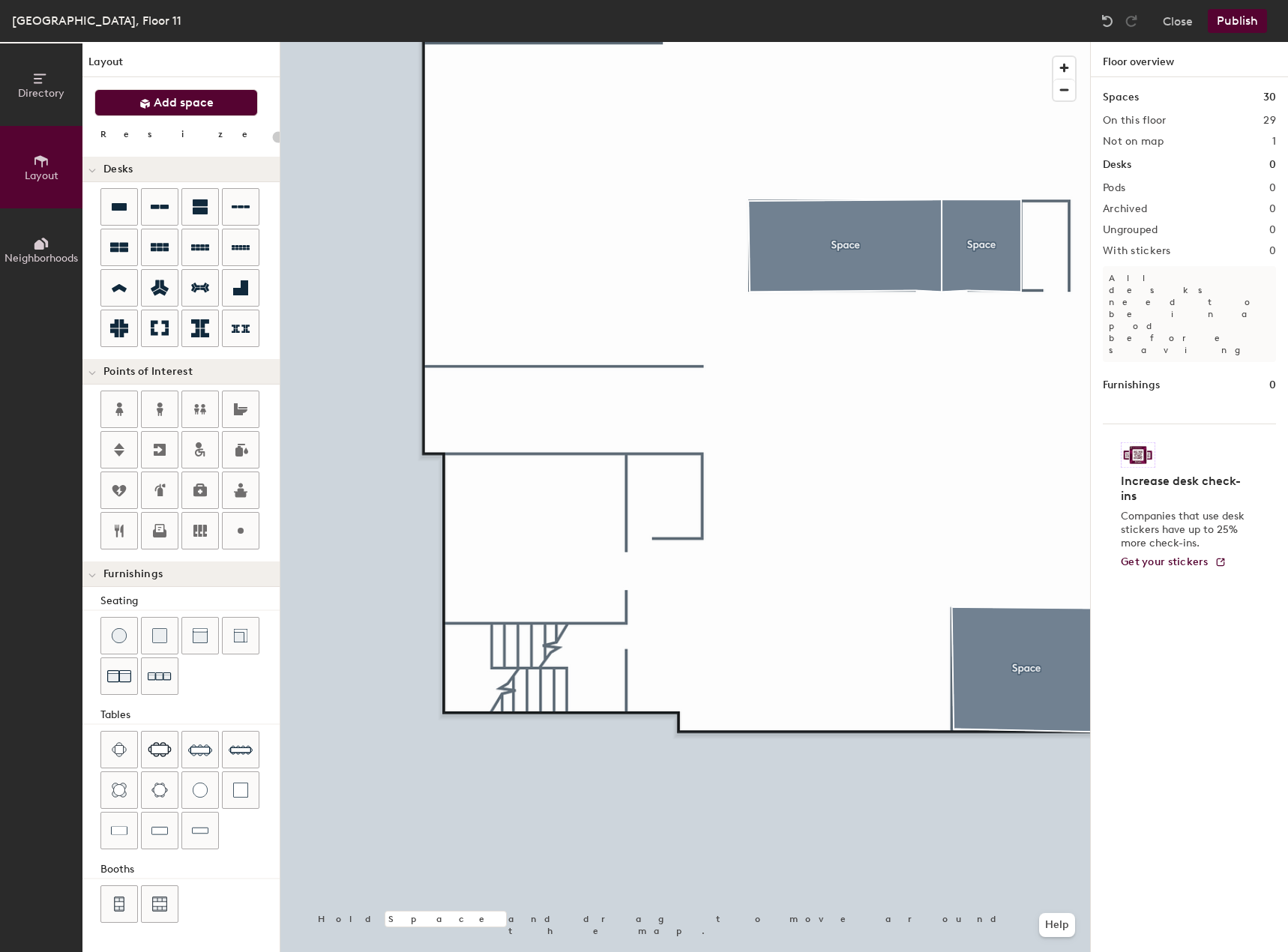
click at [166, 110] on button "Add space" at bounding box center [176, 103] width 163 height 27
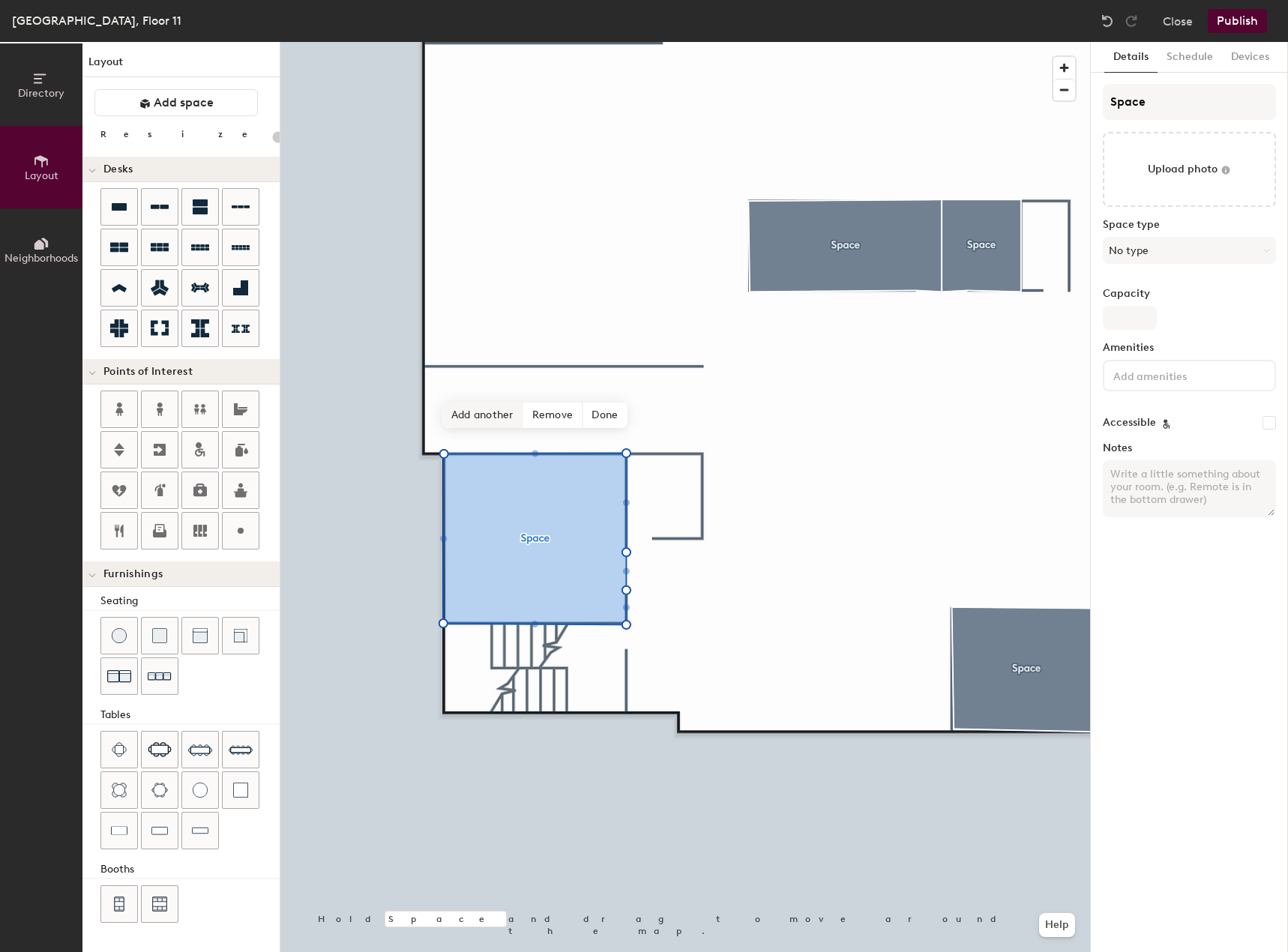
click at [483, 417] on span "Add another" at bounding box center [483, 414] width 81 height 25
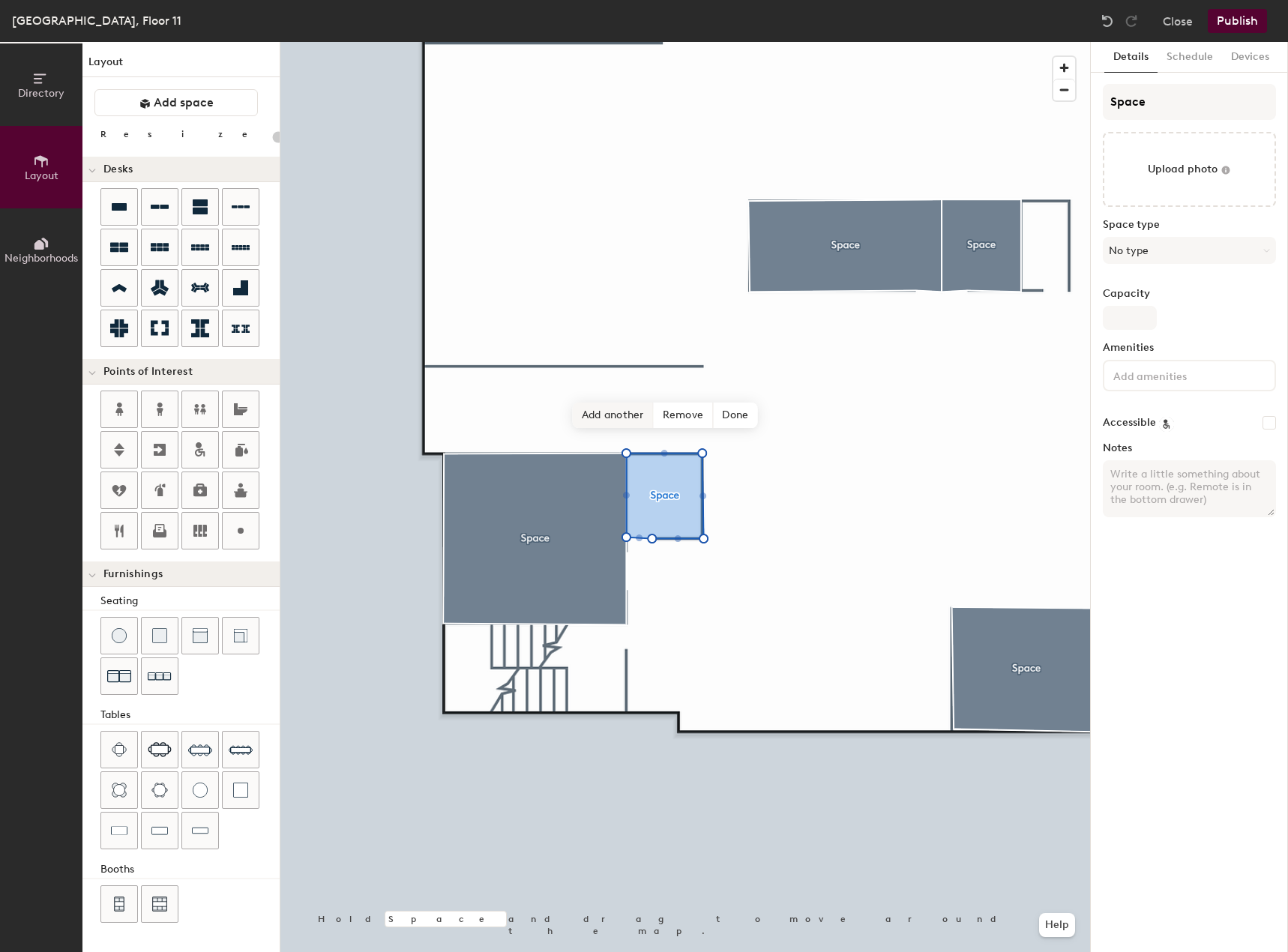
click at [604, 407] on span "Add another" at bounding box center [613, 414] width 81 height 25
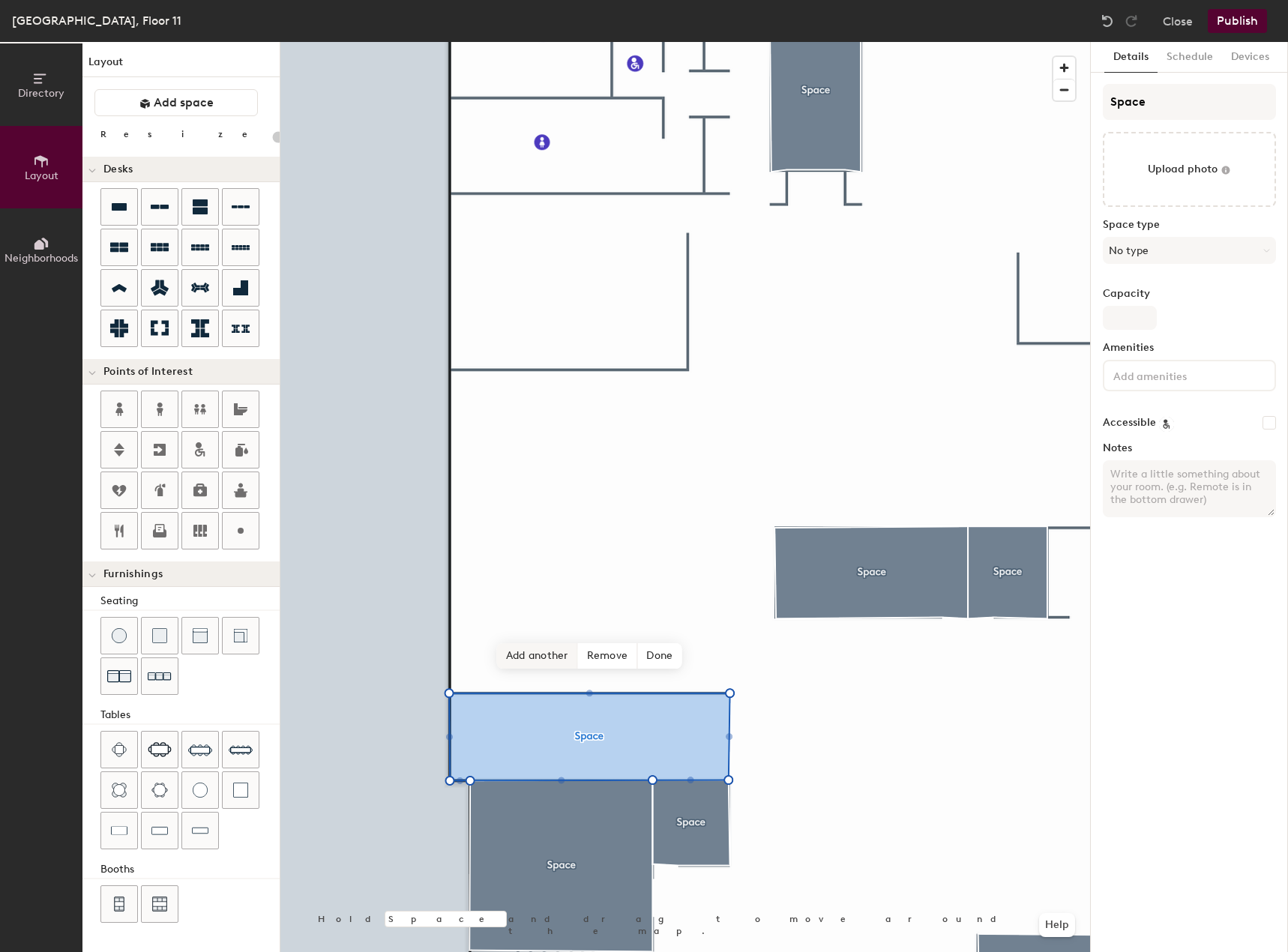
click at [530, 665] on span "Add another" at bounding box center [537, 655] width 81 height 25
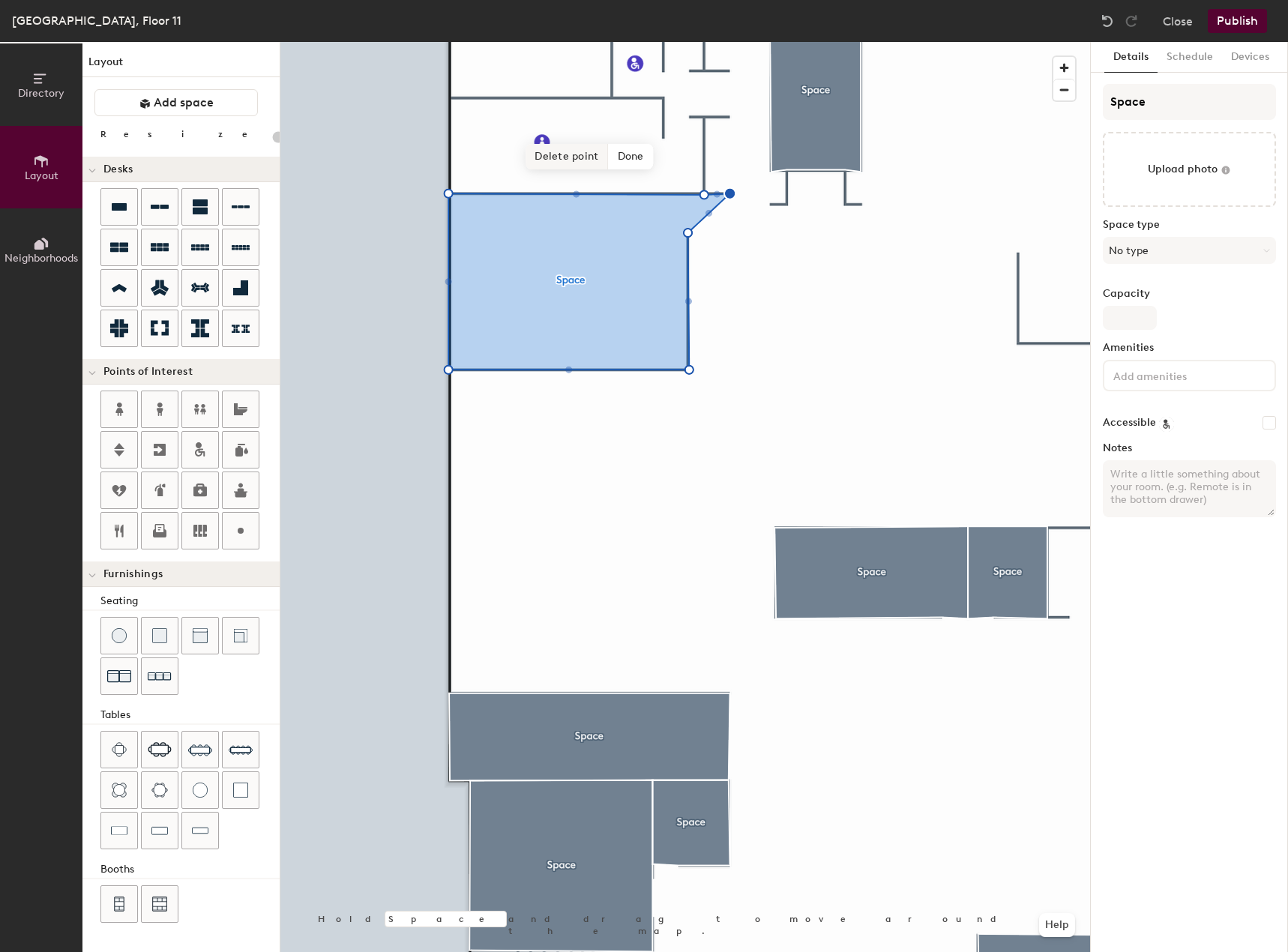
click at [579, 153] on span "Delete point" at bounding box center [566, 156] width 82 height 25
click at [645, 159] on span "Done" at bounding box center [639, 156] width 44 height 25
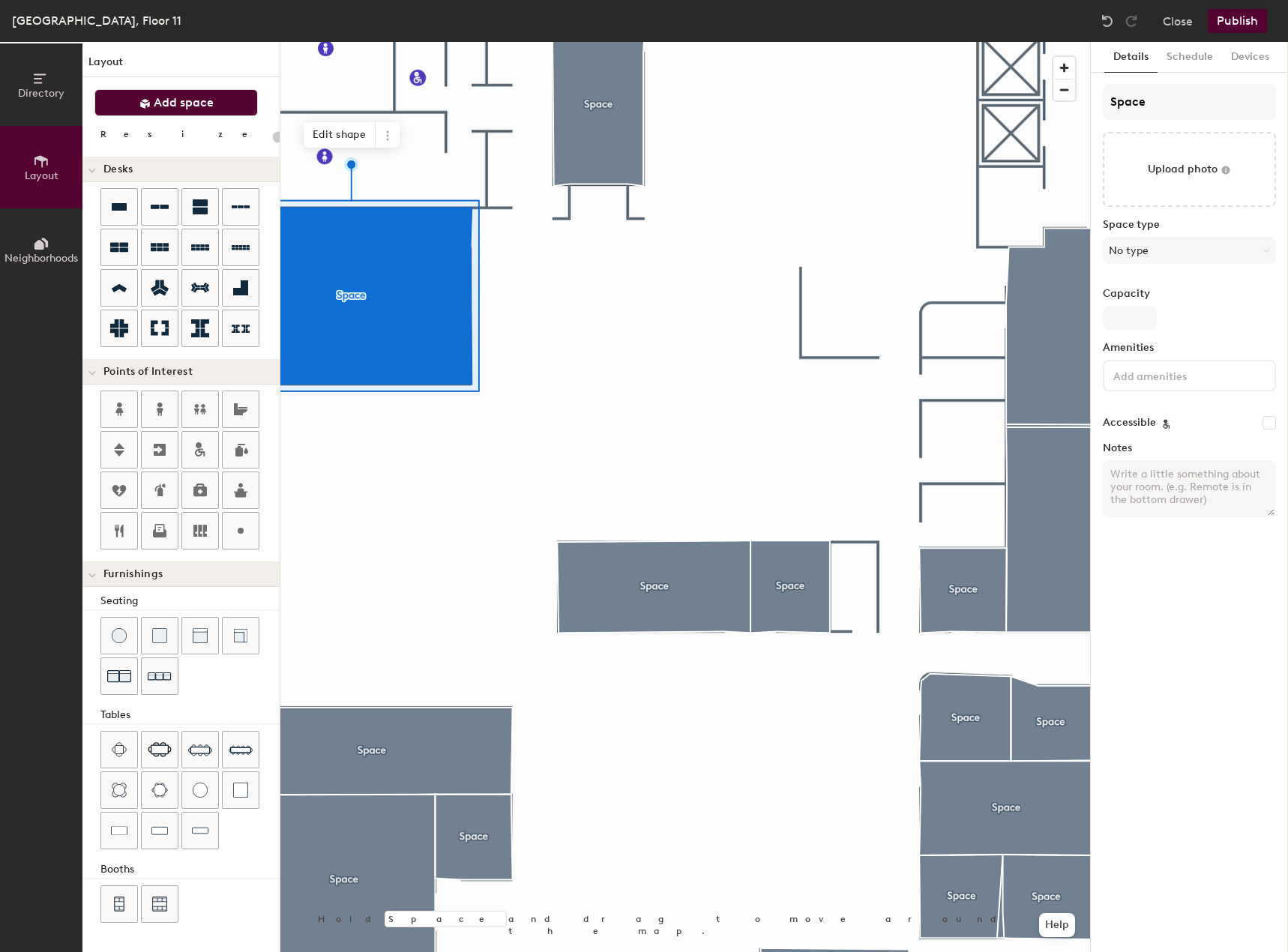
click at [212, 108] on span "Add space" at bounding box center [183, 103] width 60 height 15
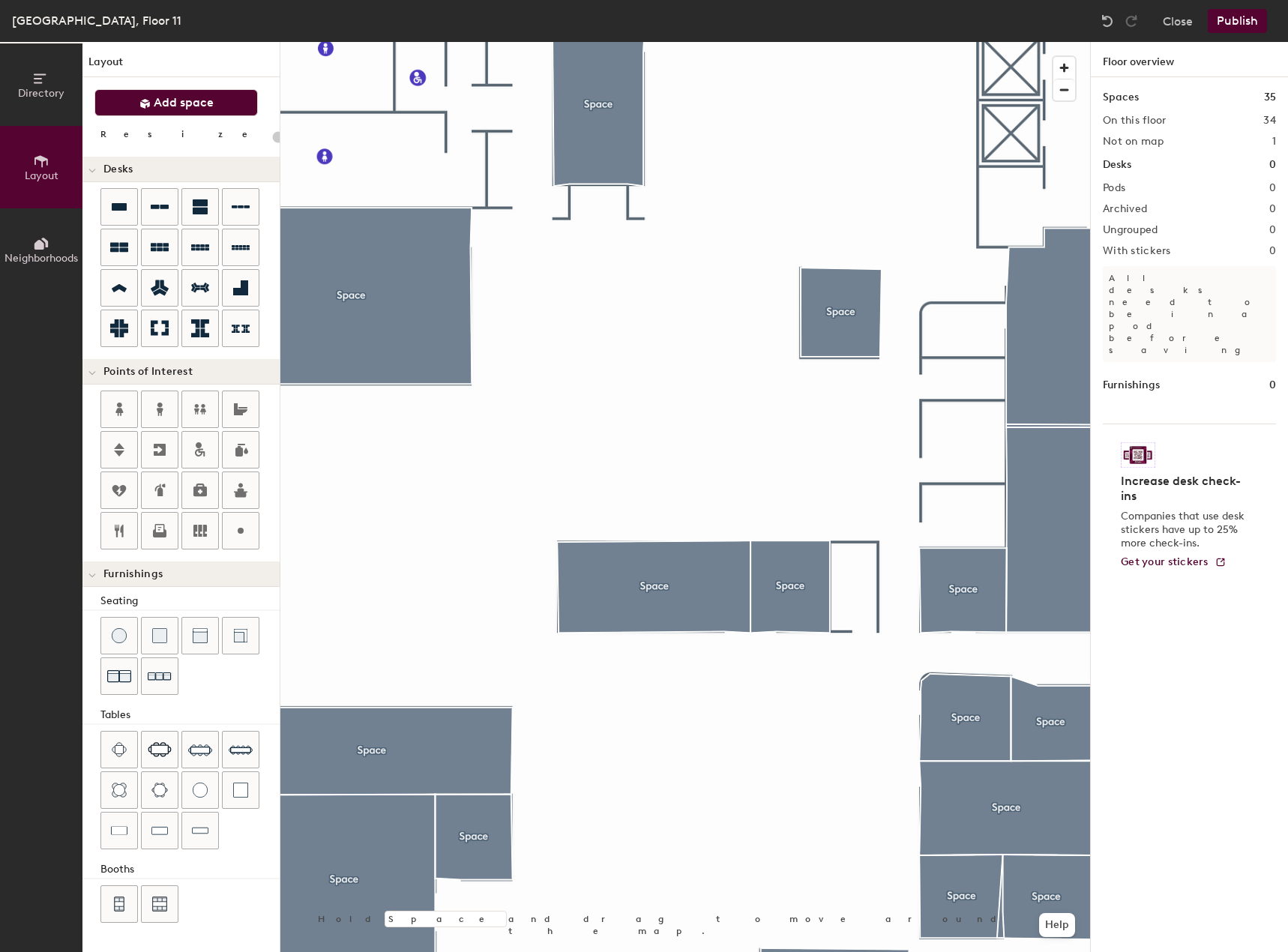
click at [134, 108] on button "Add space" at bounding box center [176, 103] width 163 height 27
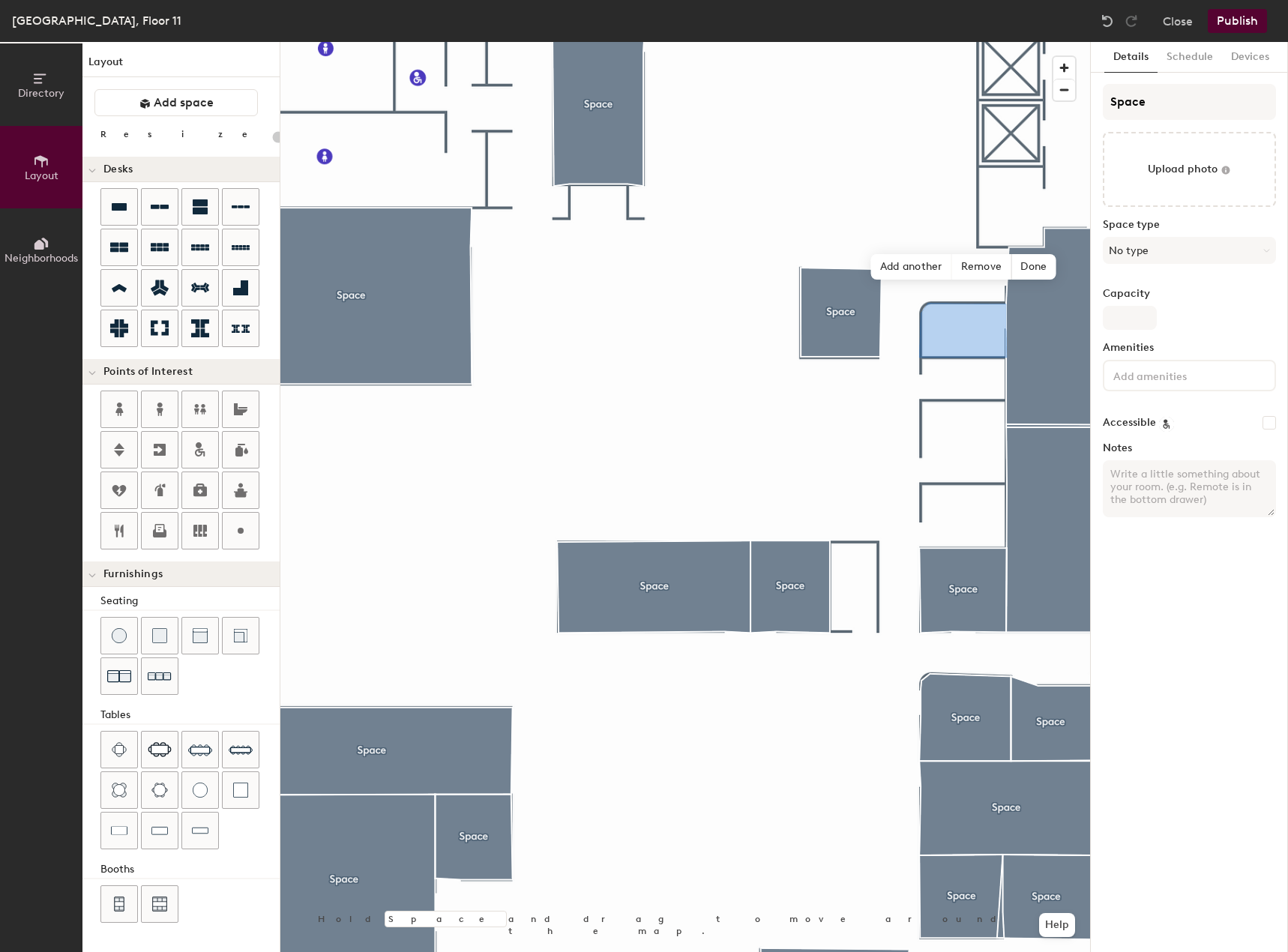
type input "20"
click at [925, 271] on span "Add another" at bounding box center [911, 267] width 81 height 25
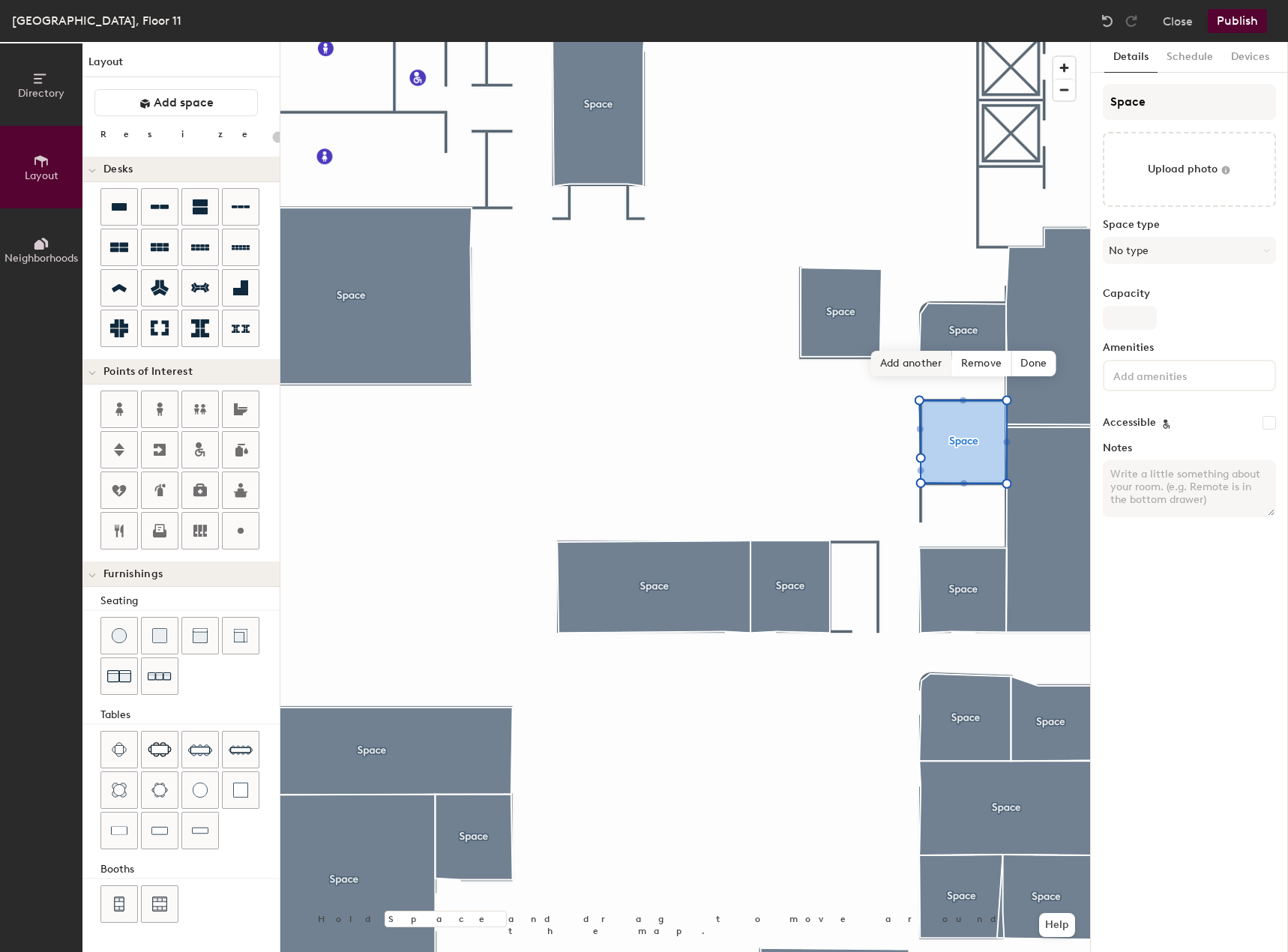
click at [917, 360] on span "Add another" at bounding box center [911, 363] width 81 height 25
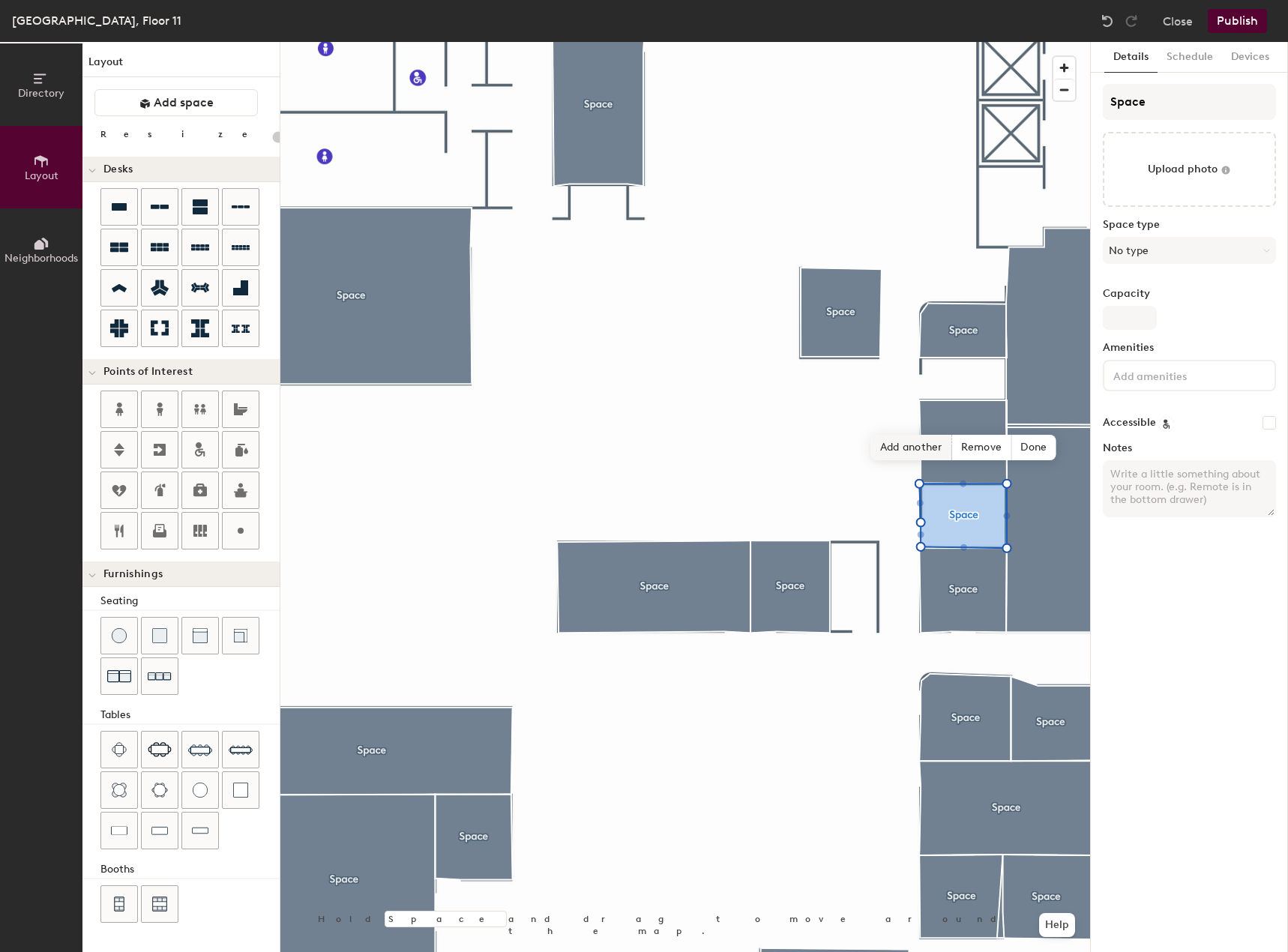
click at [924, 450] on span "Add another" at bounding box center [911, 447] width 81 height 25
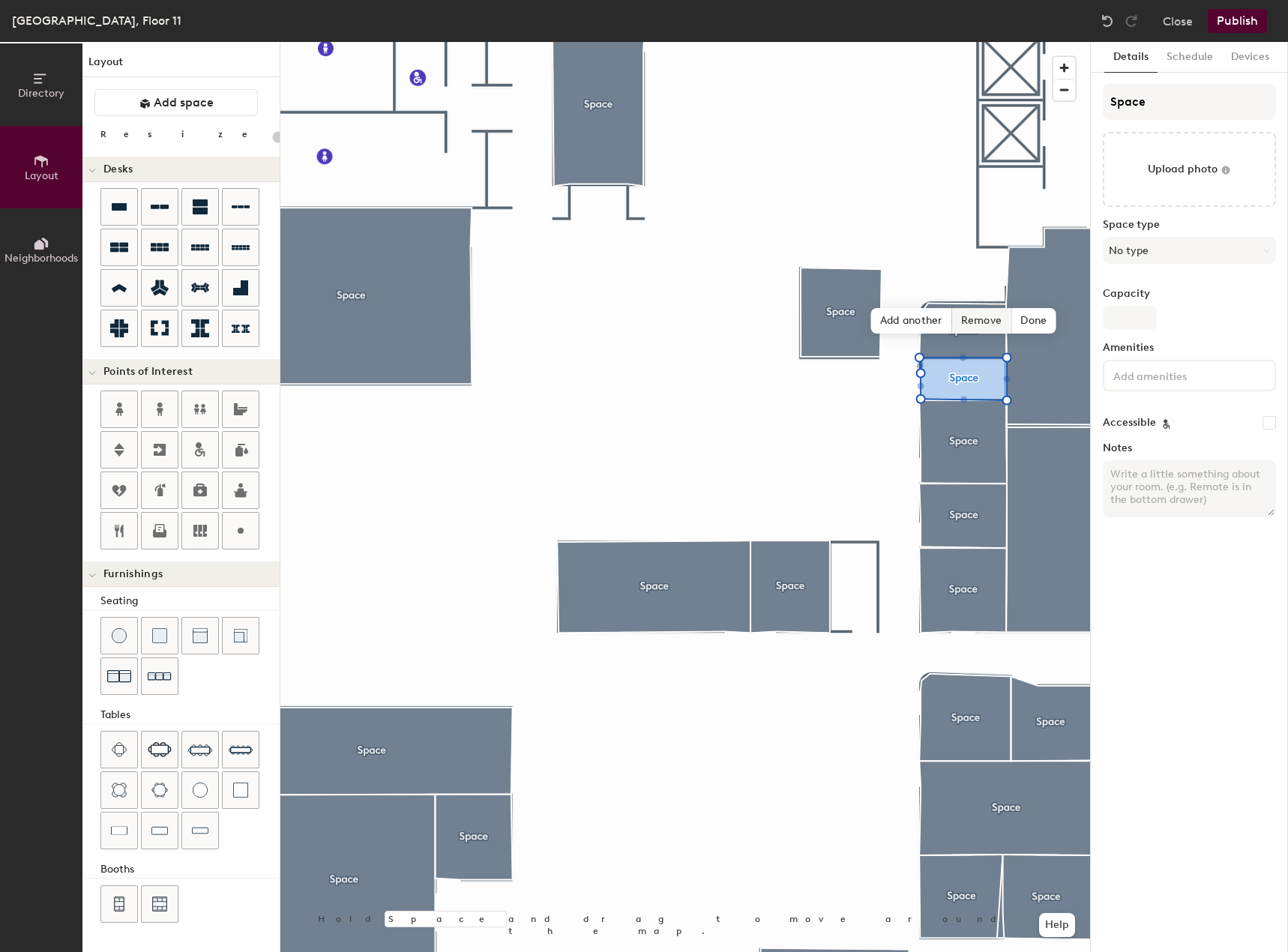
click at [995, 323] on span "Remove" at bounding box center [982, 320] width 60 height 25
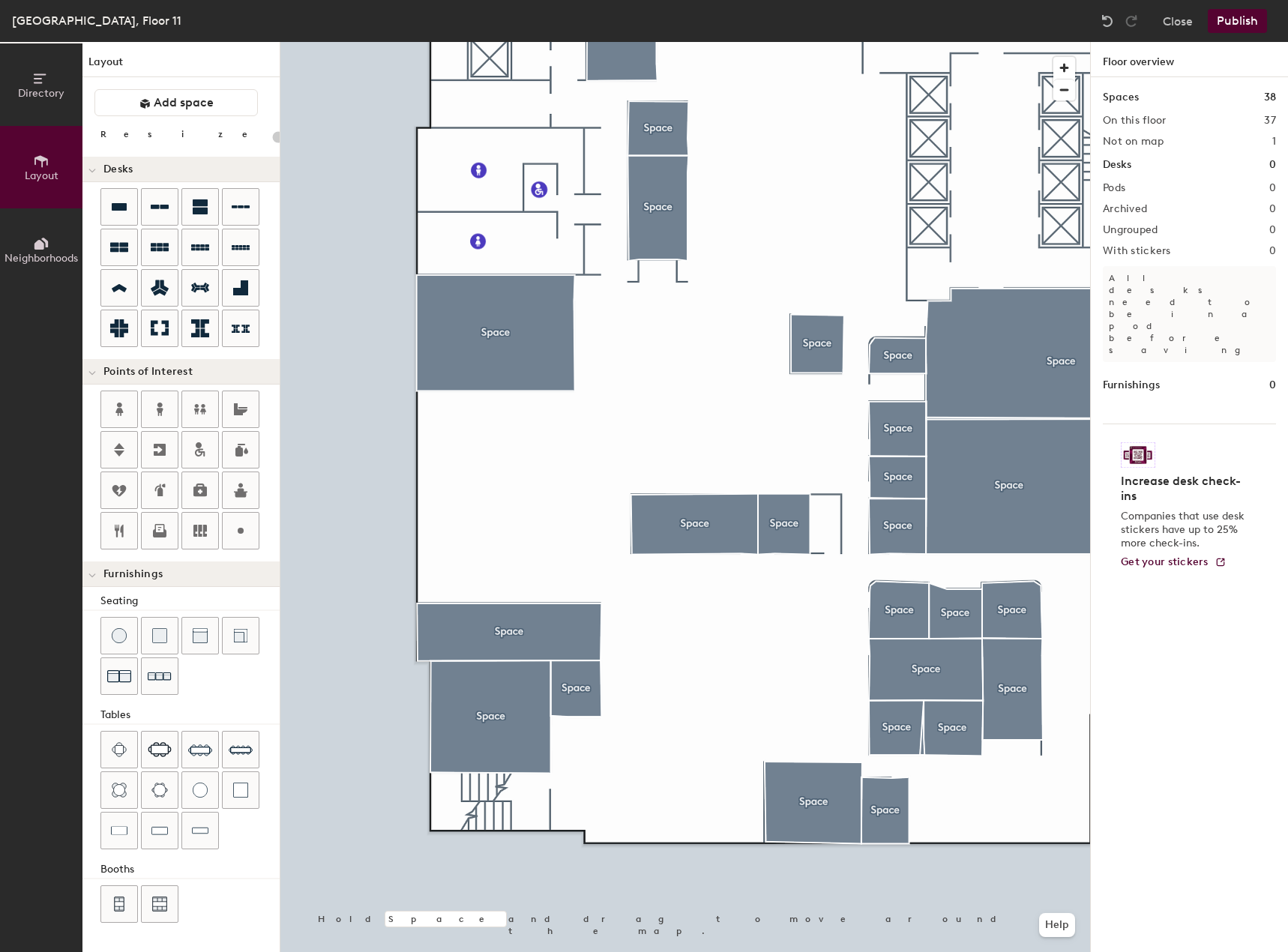
click at [1253, 17] on button "Publish" at bounding box center [1237, 21] width 59 height 24
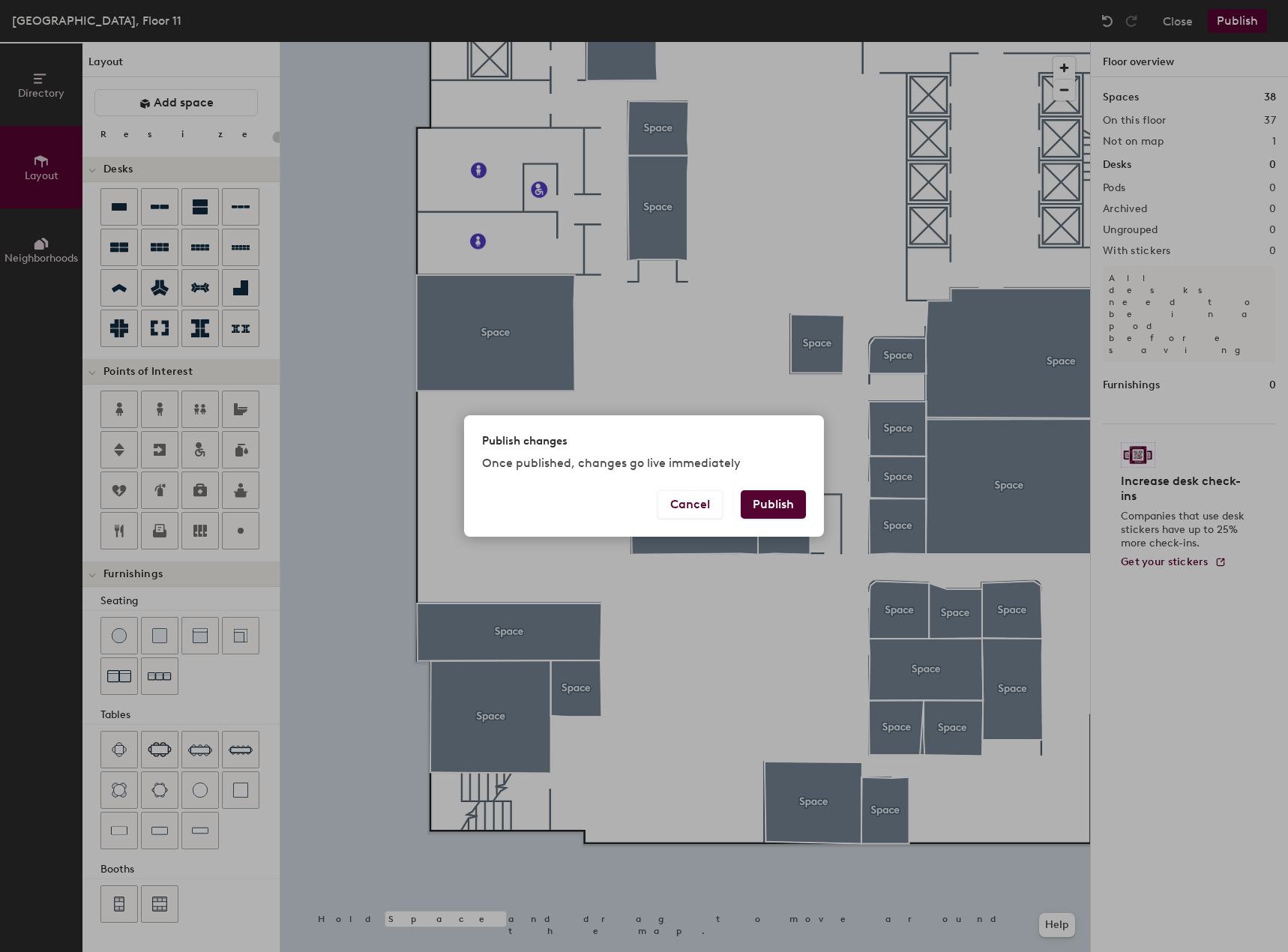
click at [788, 510] on button "Publish" at bounding box center [772, 504] width 65 height 29
drag, startPoint x: 788, startPoint y: 510, endPoint x: 768, endPoint y: 469, distance: 45.6
click at [768, 469] on p "Once published, changes go live immediately" at bounding box center [644, 463] width 323 height 18
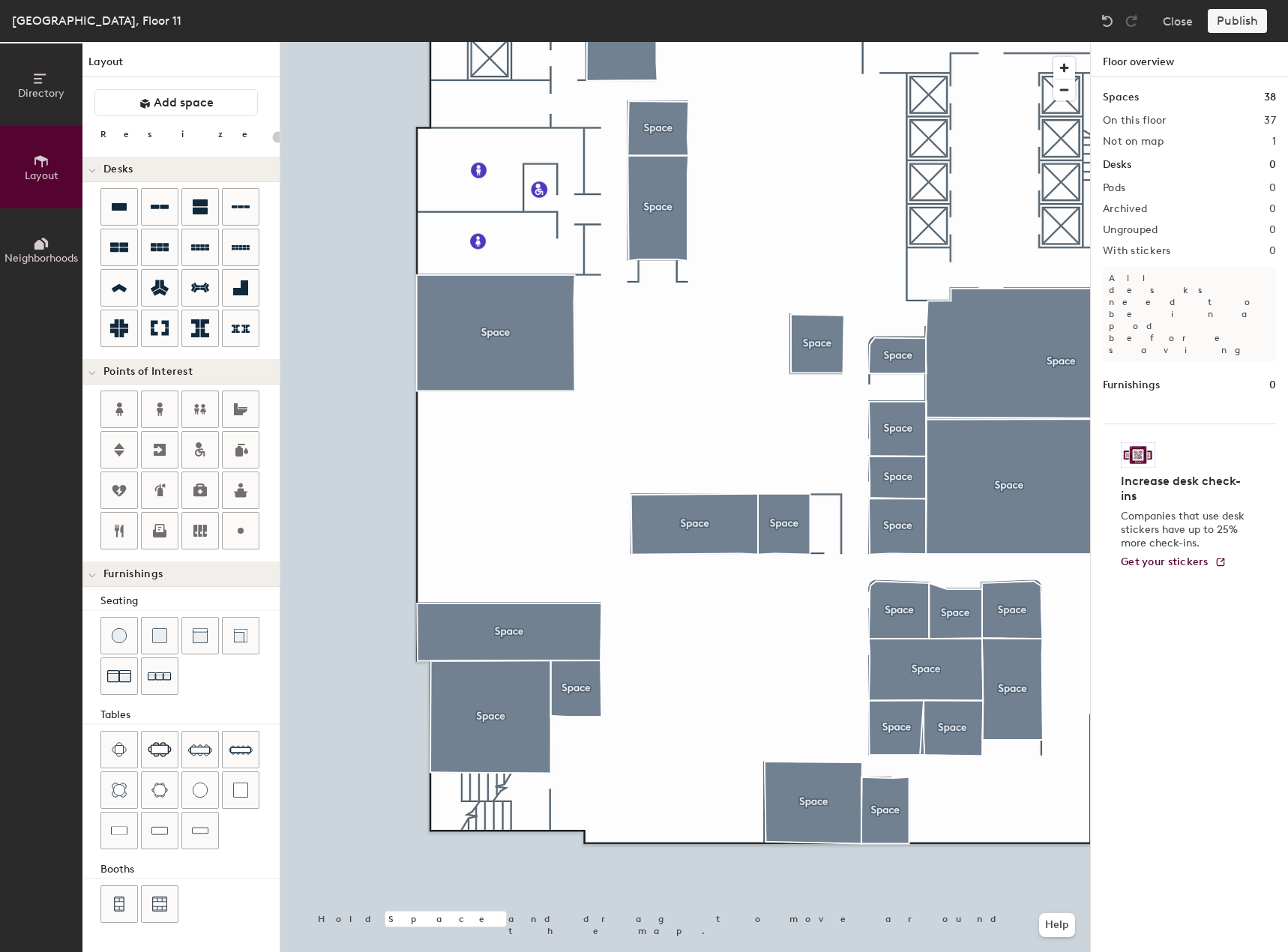
type input "20"
